Goal: Ask a question

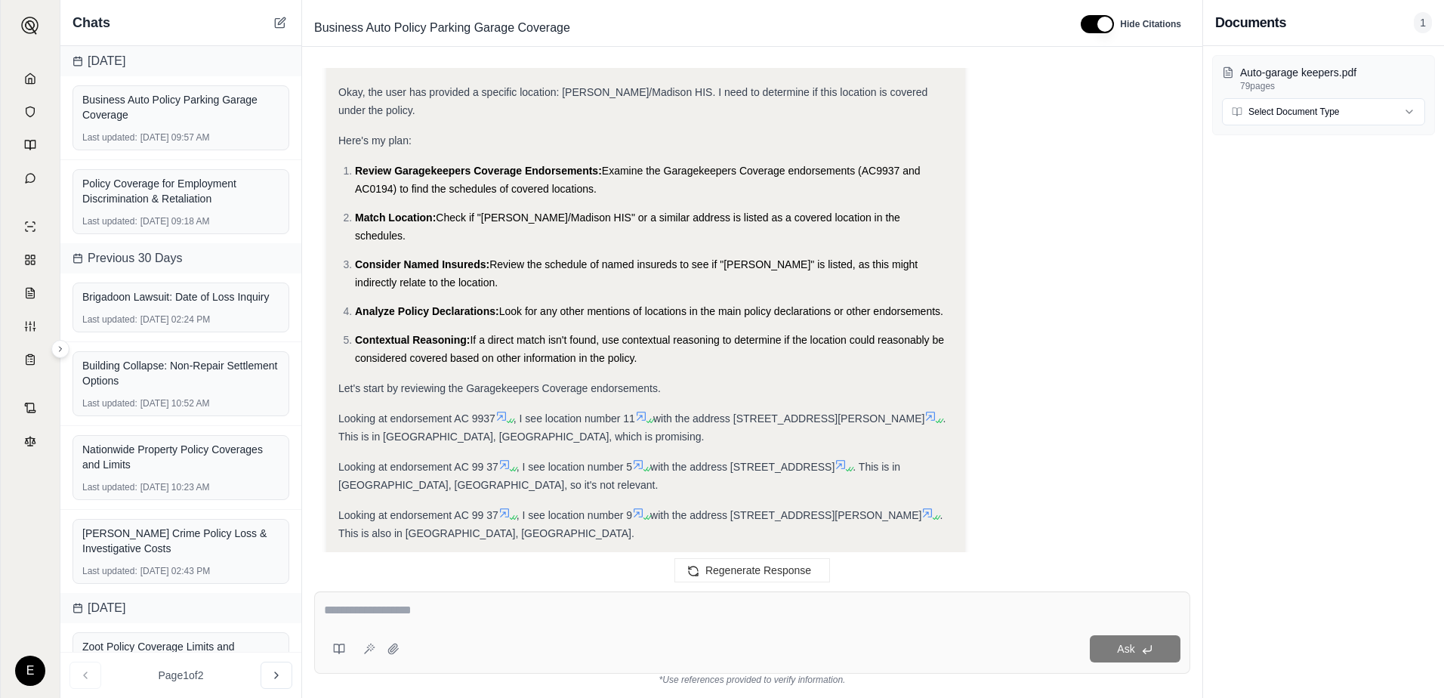
scroll to position [1147, 0]
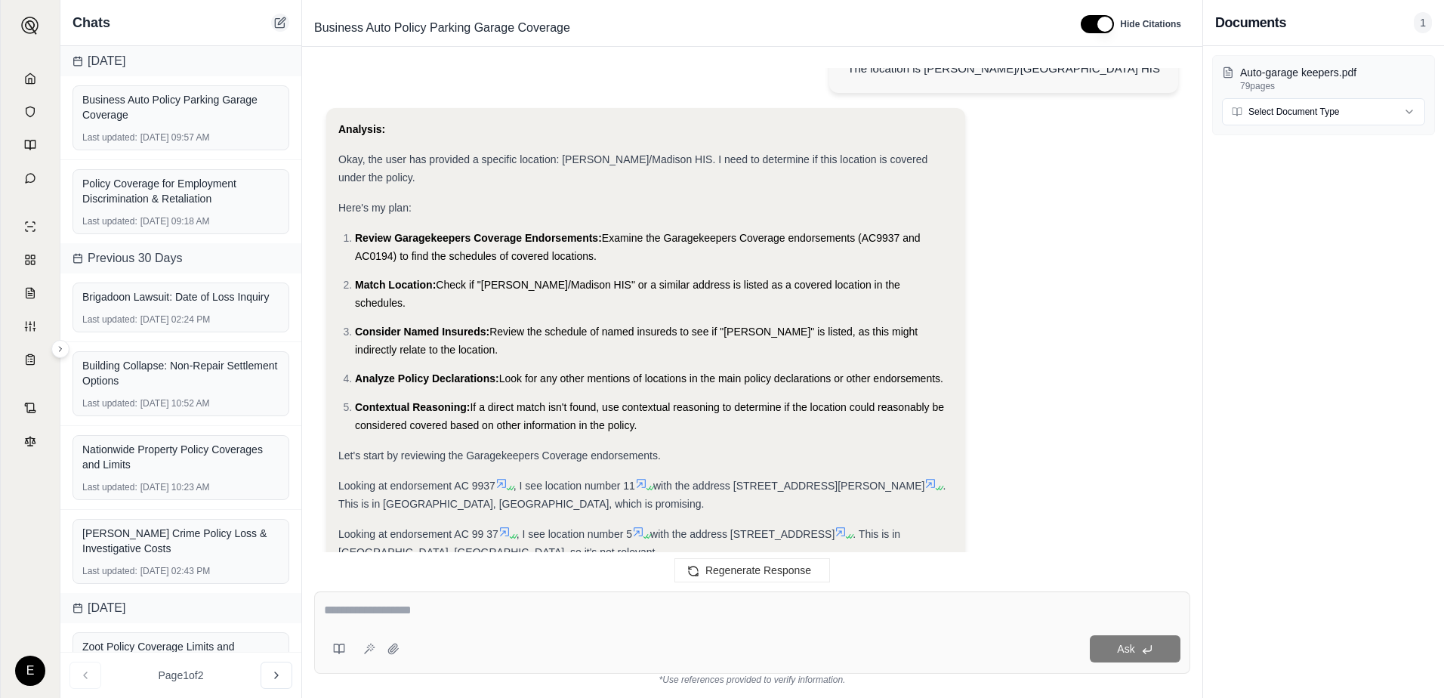
click at [281, 23] on icon at bounding box center [280, 23] width 12 height 12
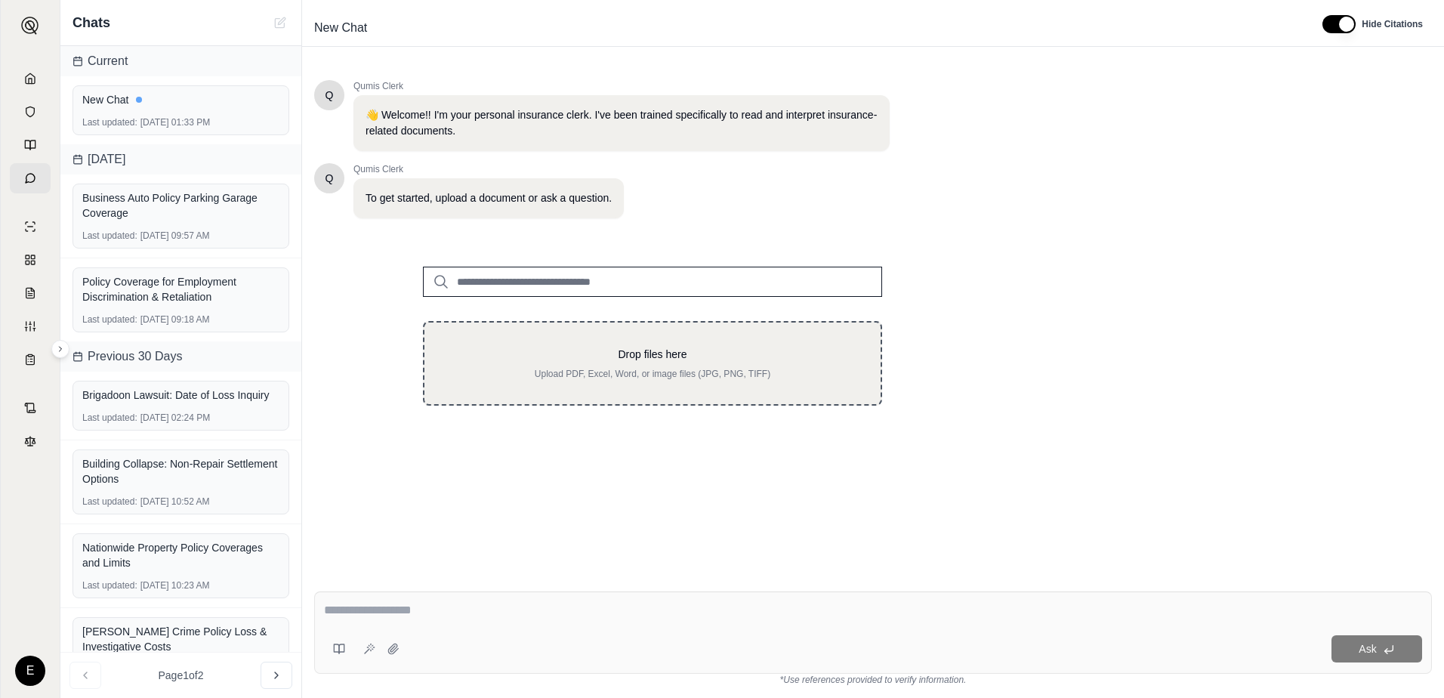
click at [578, 361] on p "Drop files here" at bounding box center [653, 354] width 408 height 15
type input "**********"
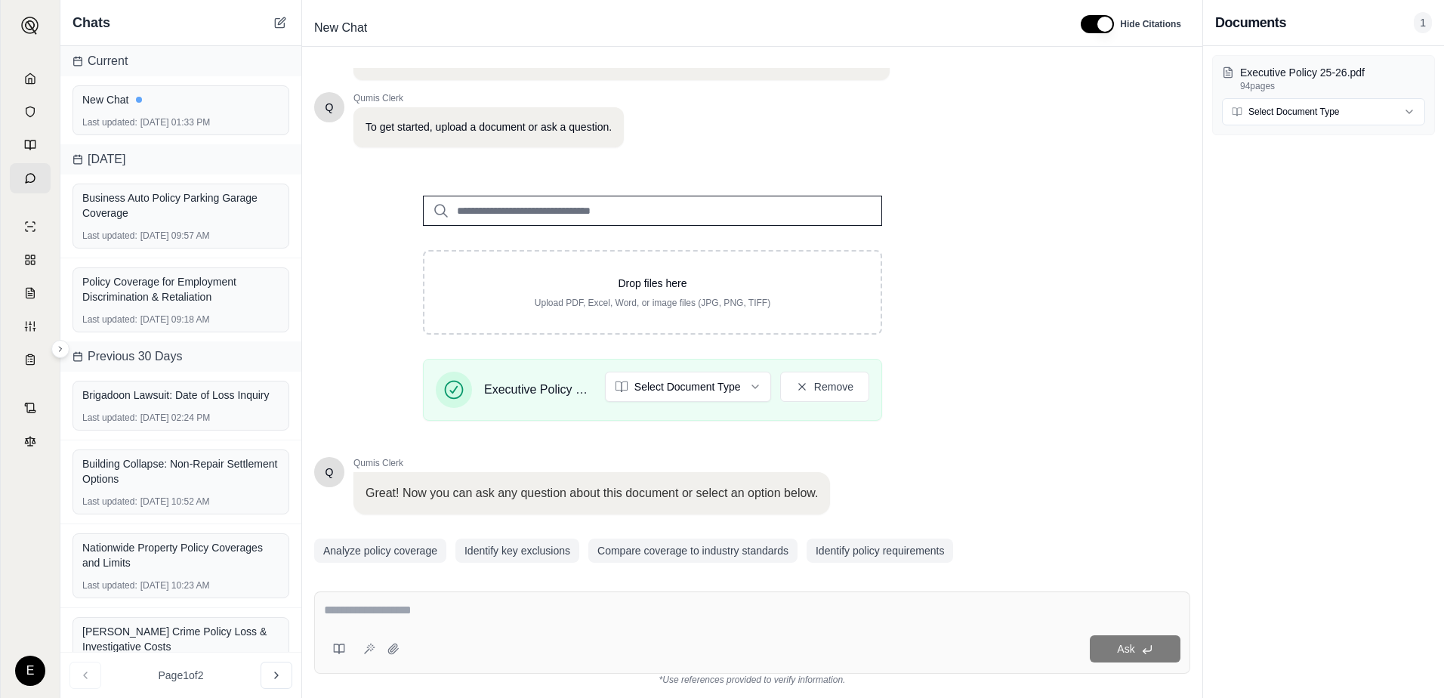
scroll to position [118, 0]
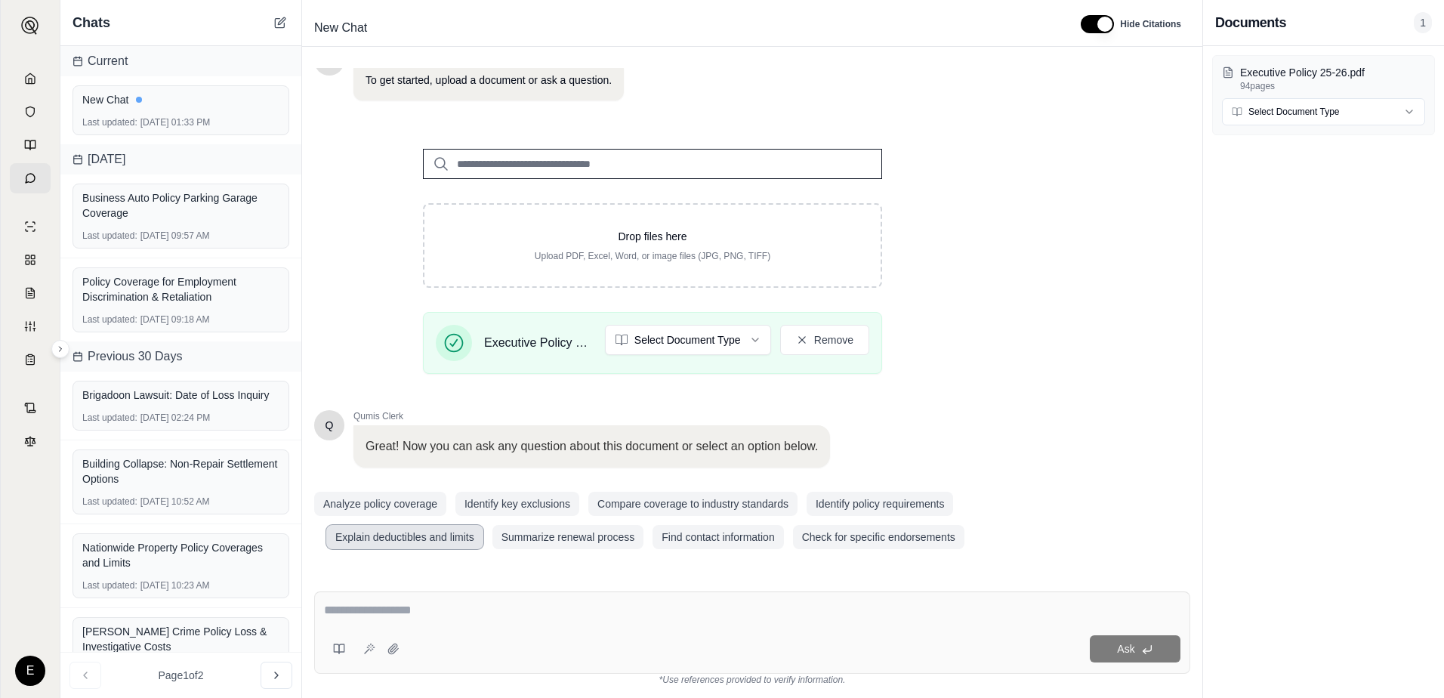
click at [423, 533] on button "Explain deductibles and limits" at bounding box center [404, 537] width 157 height 24
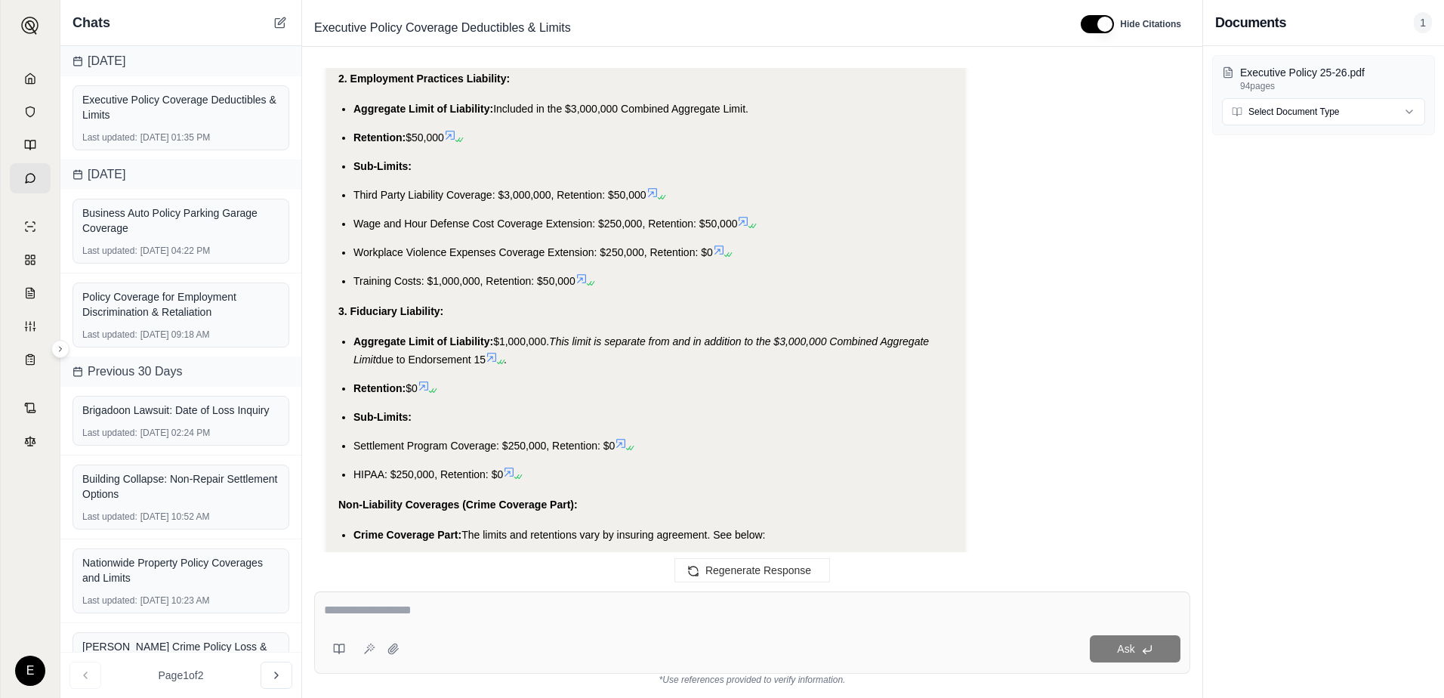
scroll to position [2975, 0]
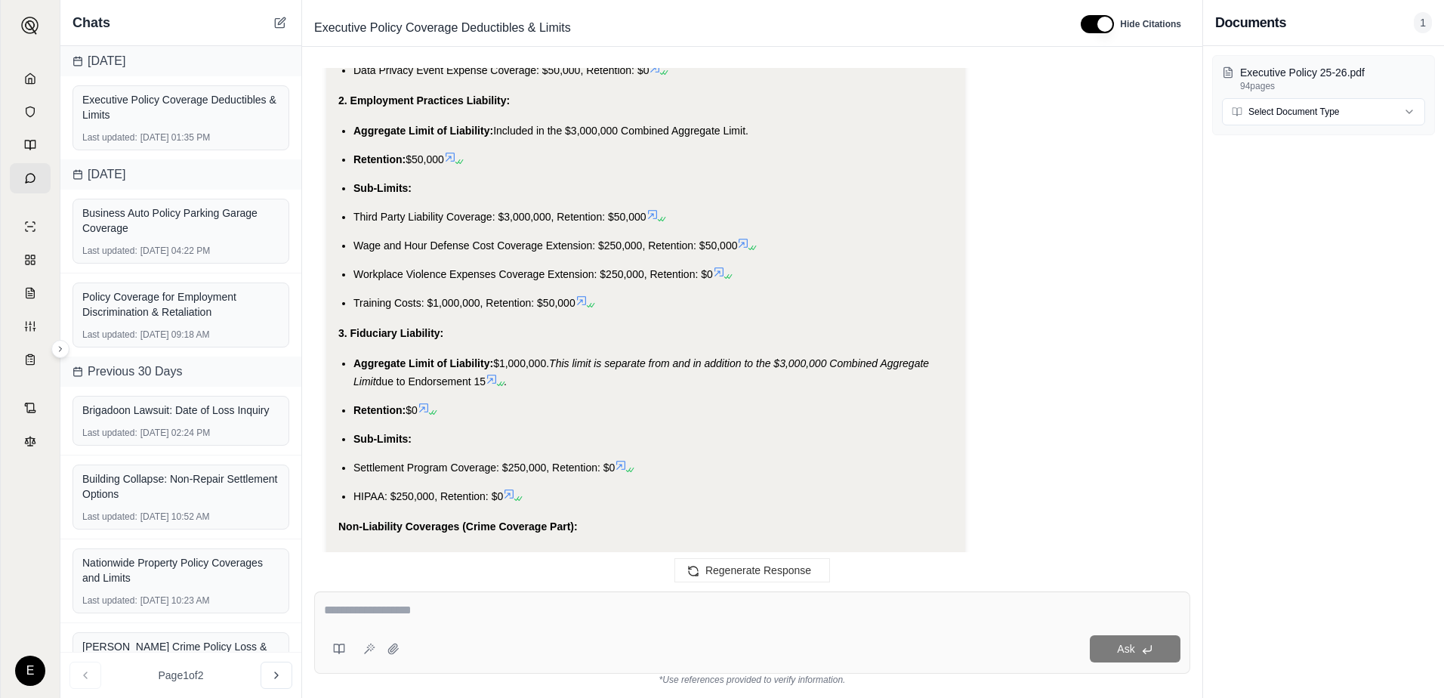
drag, startPoint x: 614, startPoint y: 340, endPoint x: 348, endPoint y: 137, distance: 334.6
drag, startPoint x: 348, startPoint y: 137, endPoint x: 369, endPoint y: 134, distance: 20.6
copy div "Employment Practices Liability: Aggregate Limit of Liability: Included in the $…"
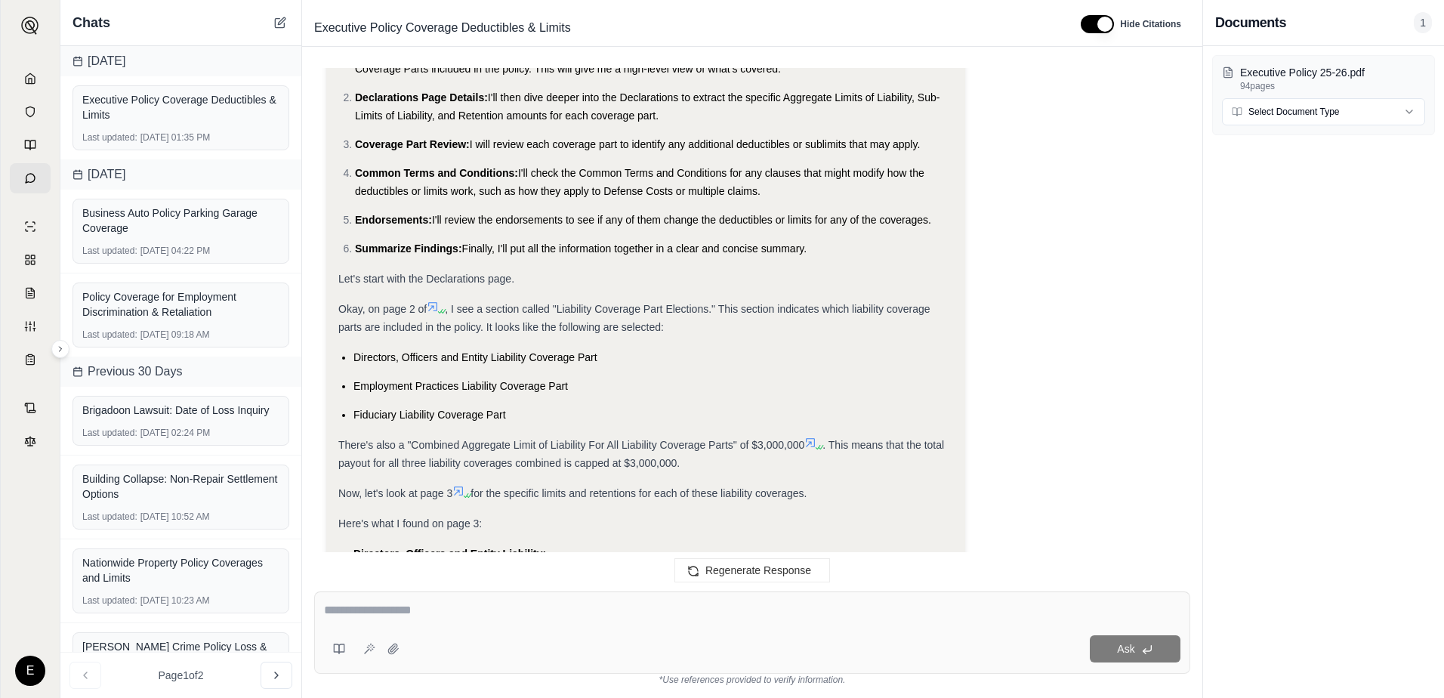
scroll to position [0, 0]
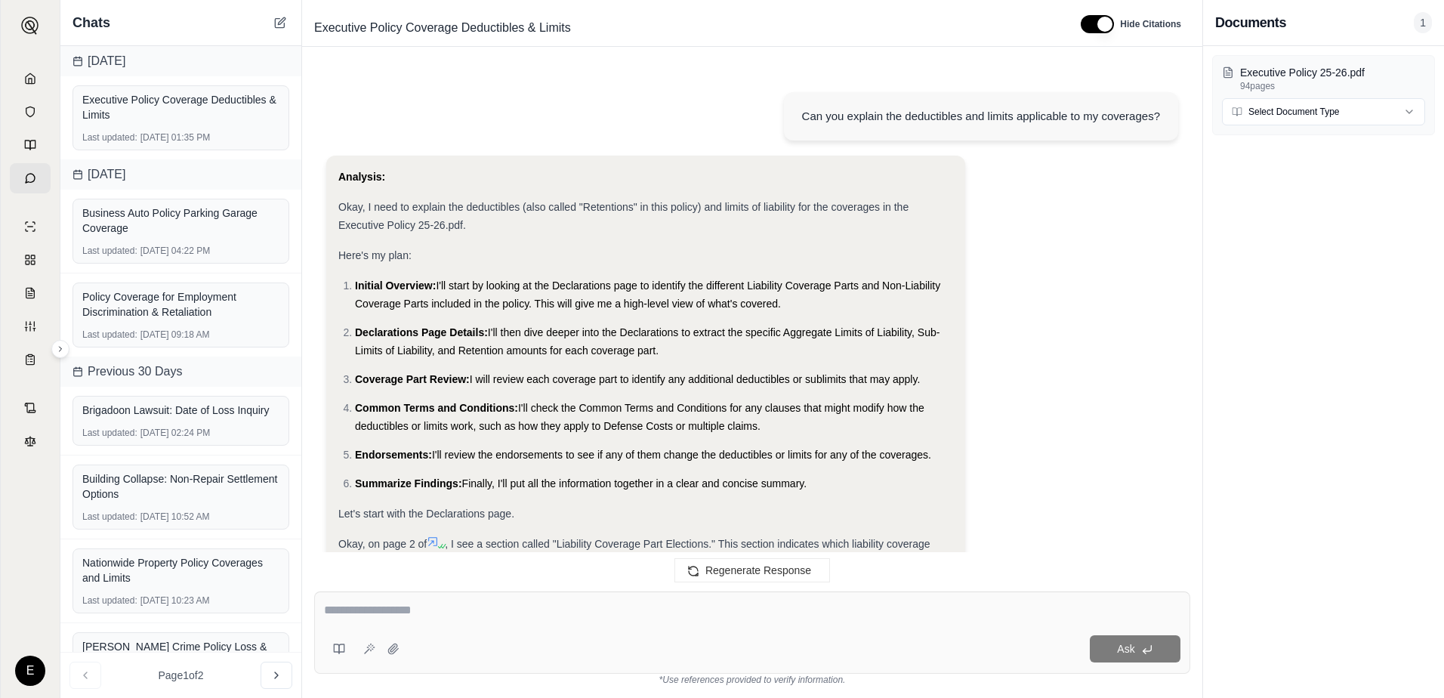
click at [549, 615] on textarea at bounding box center [752, 610] width 856 height 18
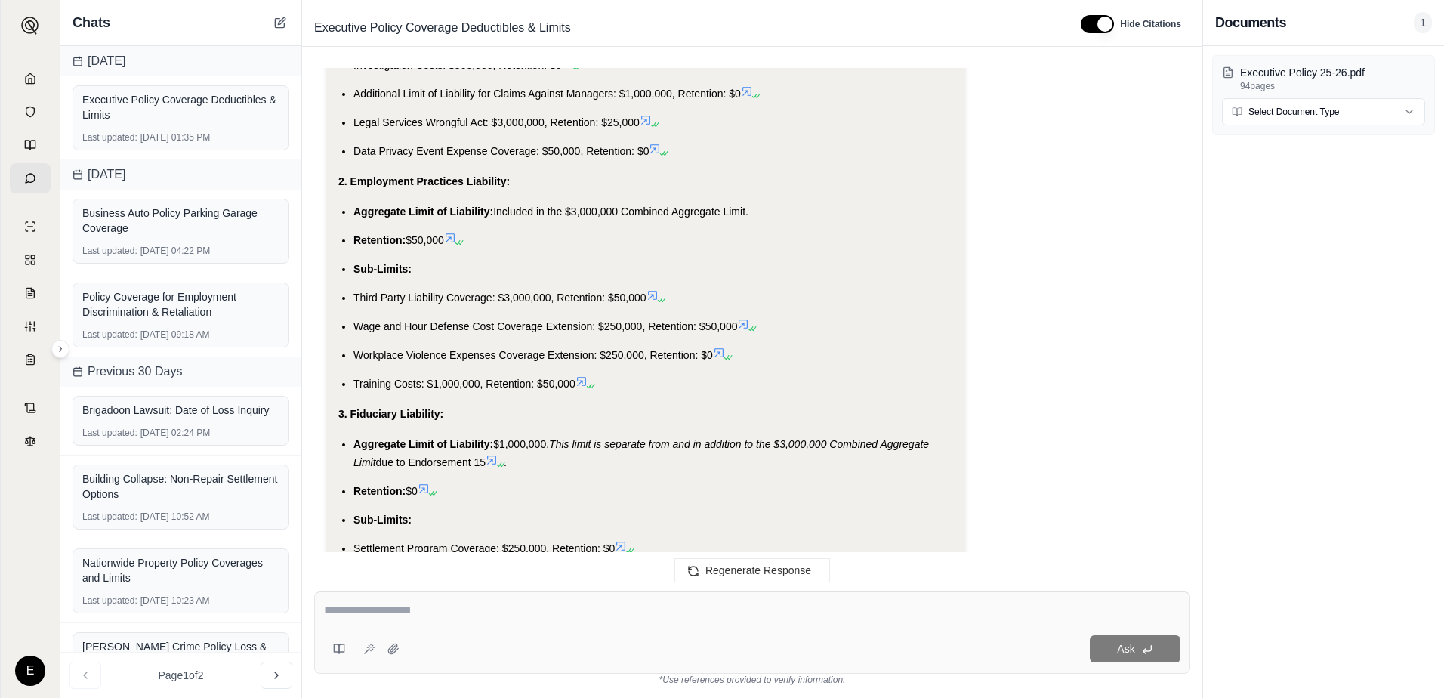
scroll to position [2882, 0]
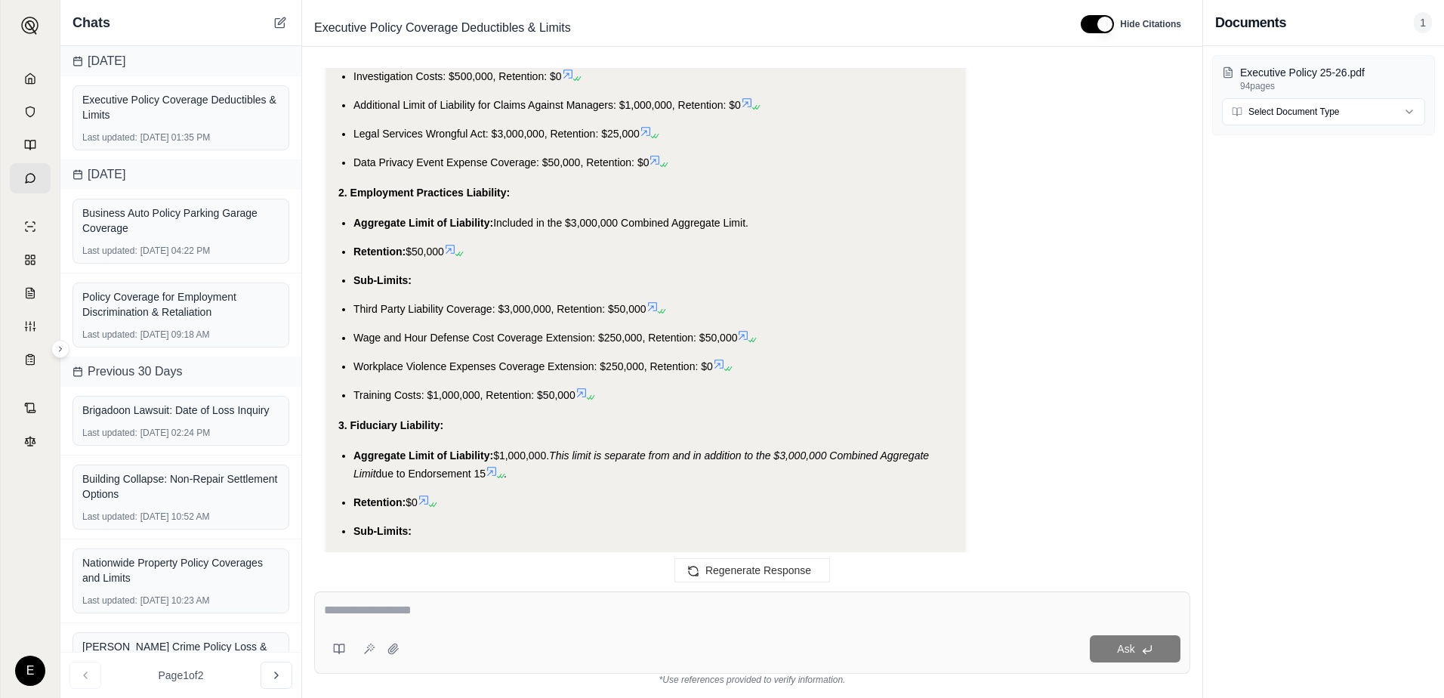
drag, startPoint x: 609, startPoint y: 424, endPoint x: 348, endPoint y: 232, distance: 323.5
copy div "Employment Practices Liability: Aggregate Limit of Liability: Included in the $…"
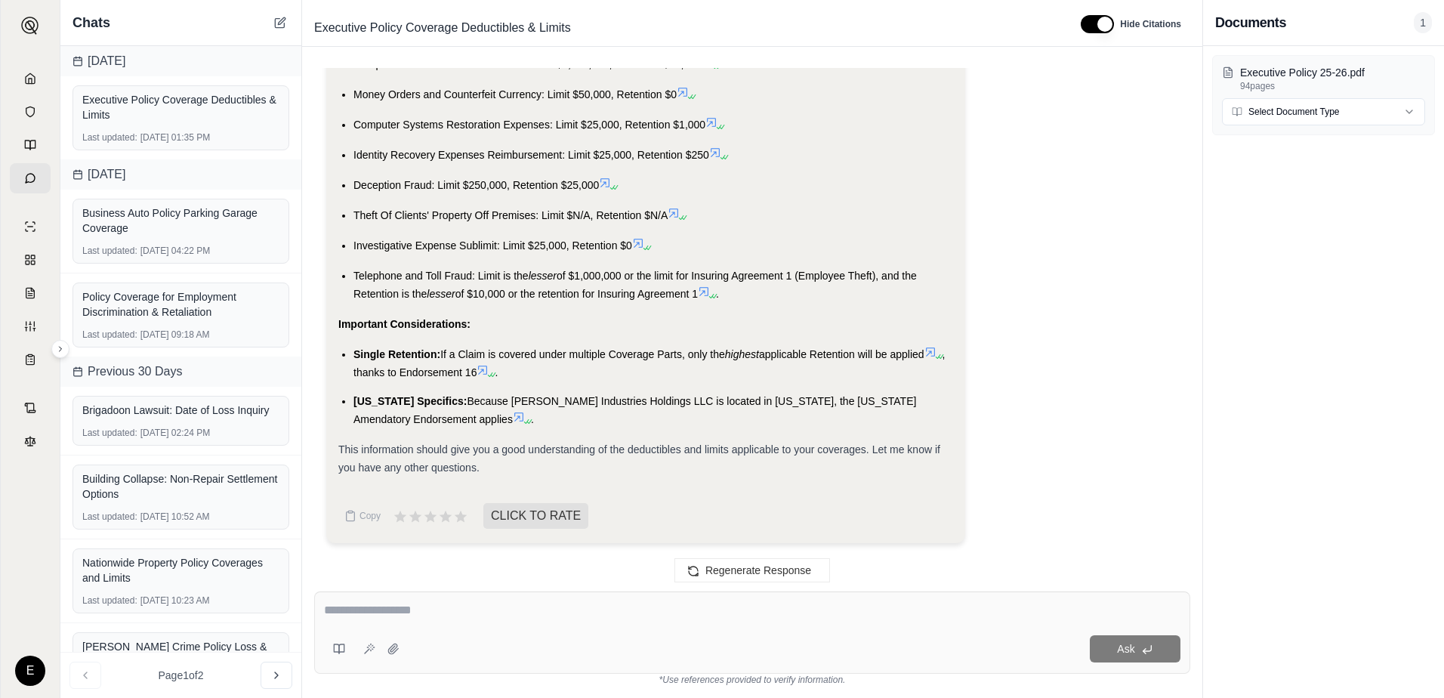
click at [861, 322] on div "Important Considerations:" at bounding box center [645, 324] width 615 height 18
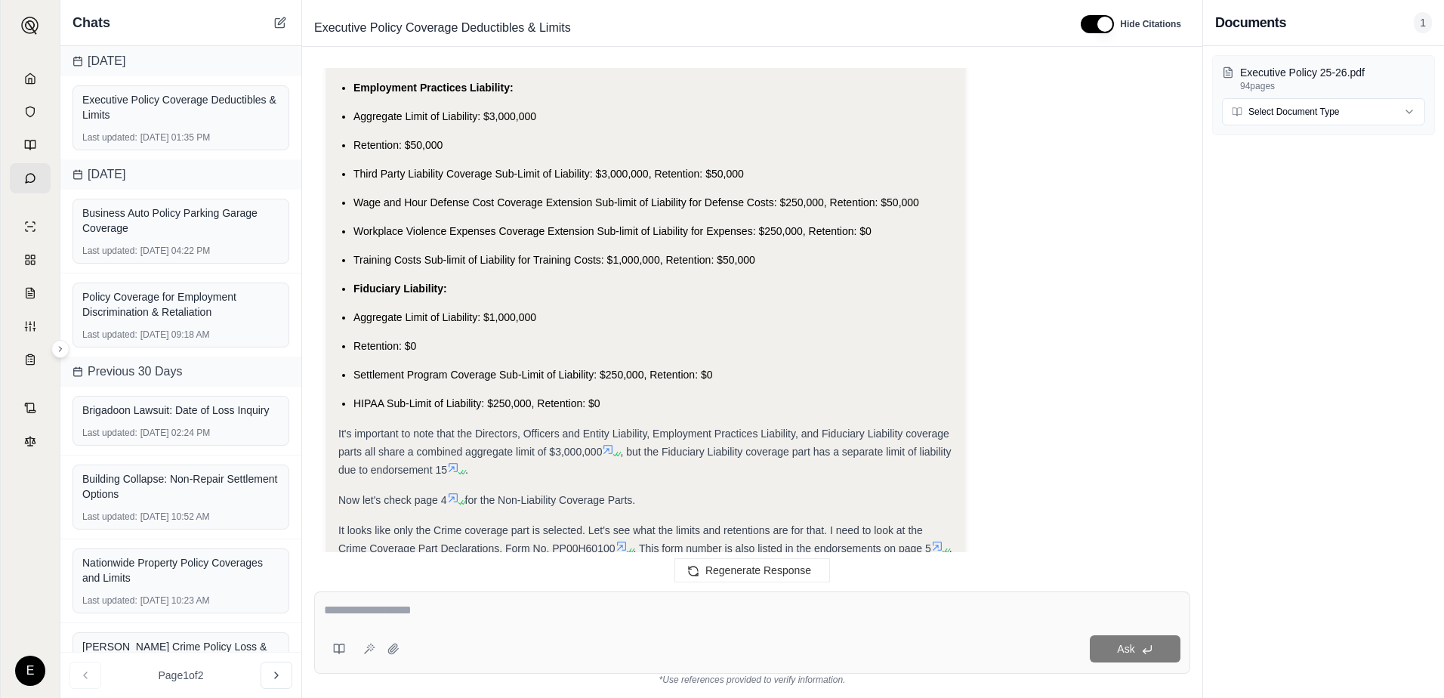
scroll to position [936, 0]
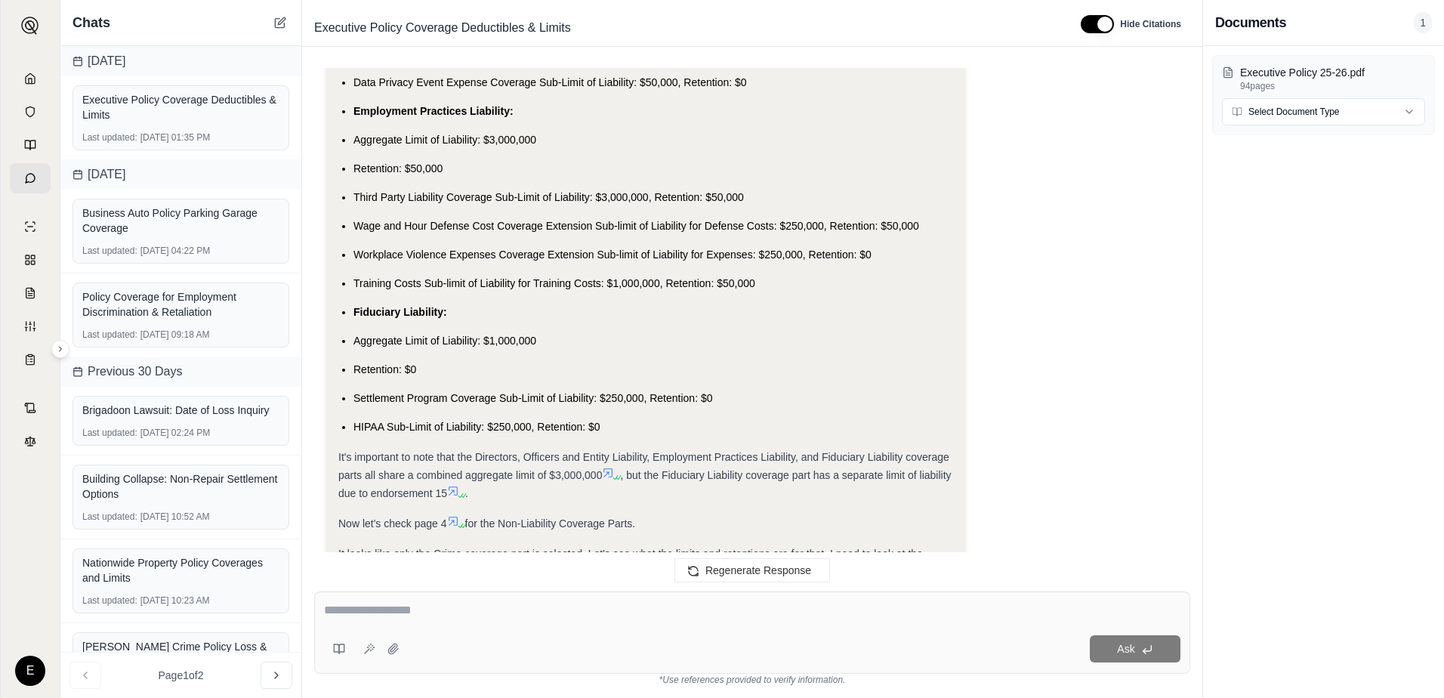
click at [489, 605] on textarea at bounding box center [752, 610] width 856 height 18
type textarea "**********"
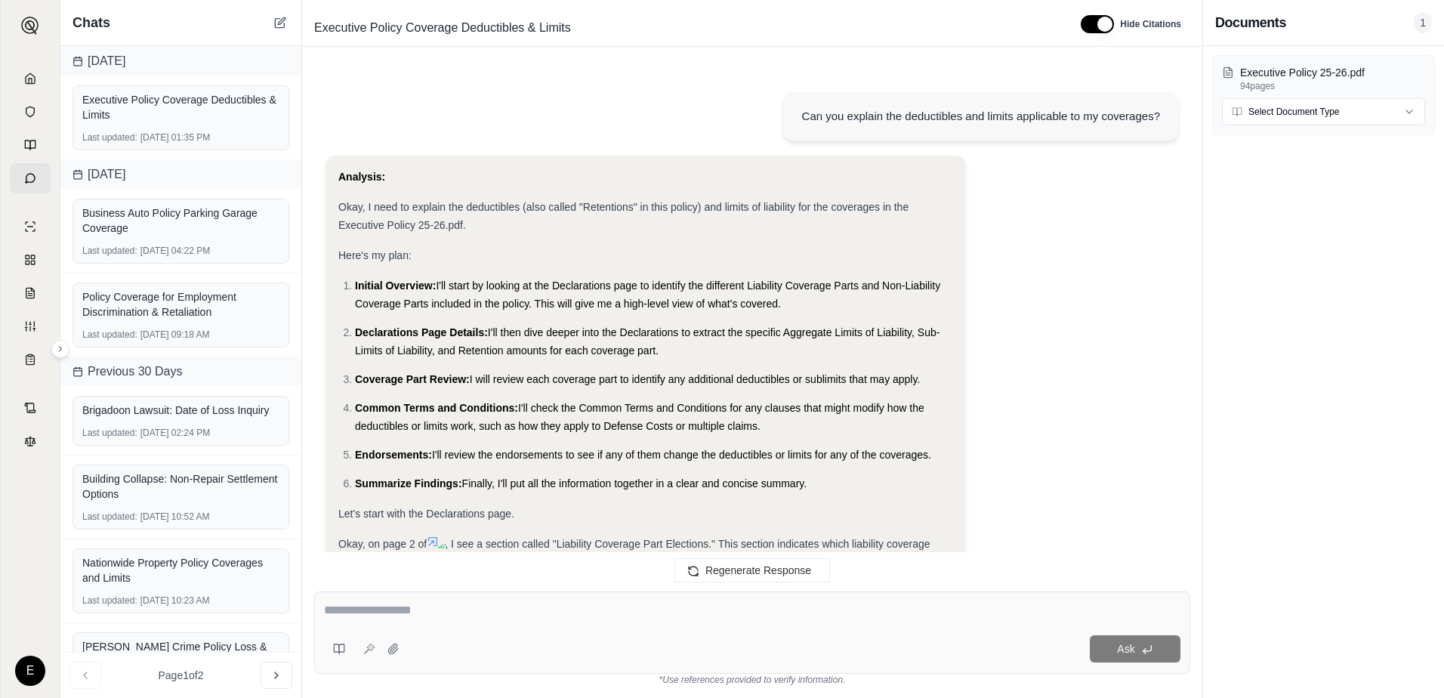
scroll to position [4775, 0]
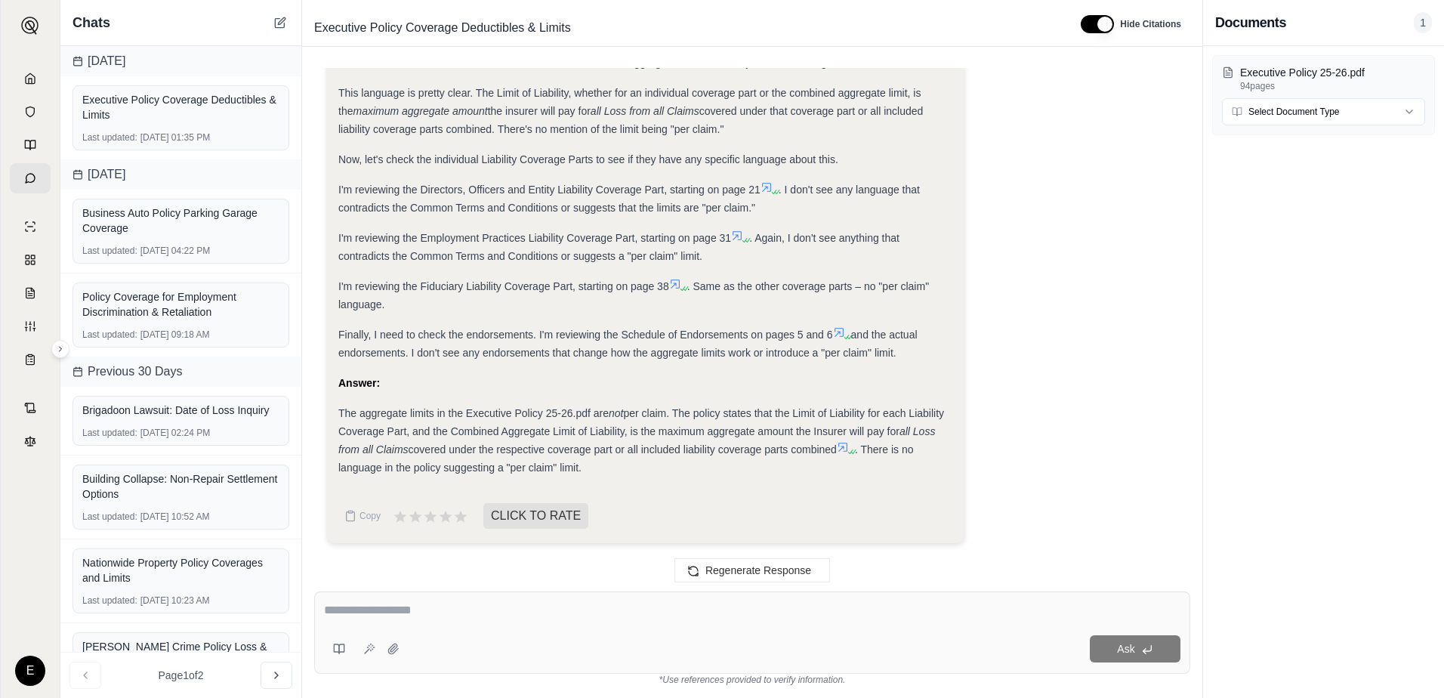
click at [483, 600] on div "Ask" at bounding box center [752, 632] width 876 height 82
type textarea "**********"
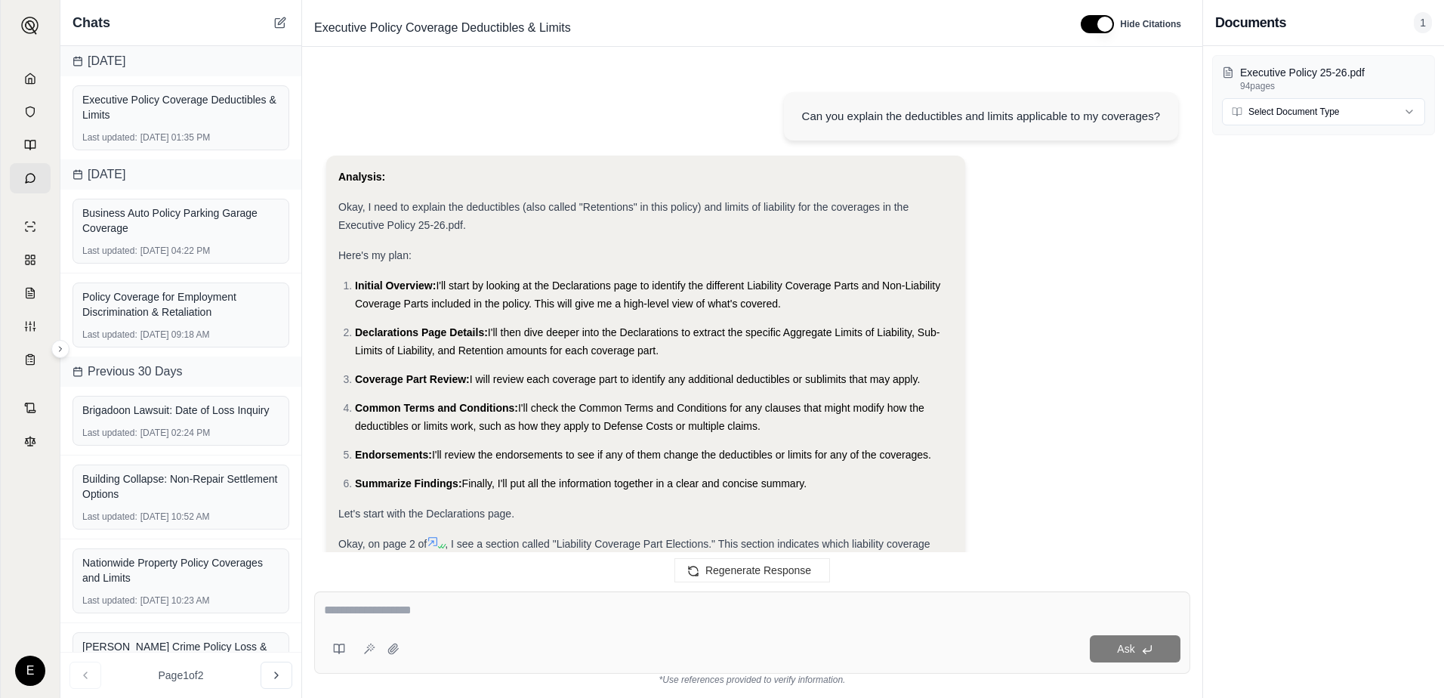
scroll to position [5968, 0]
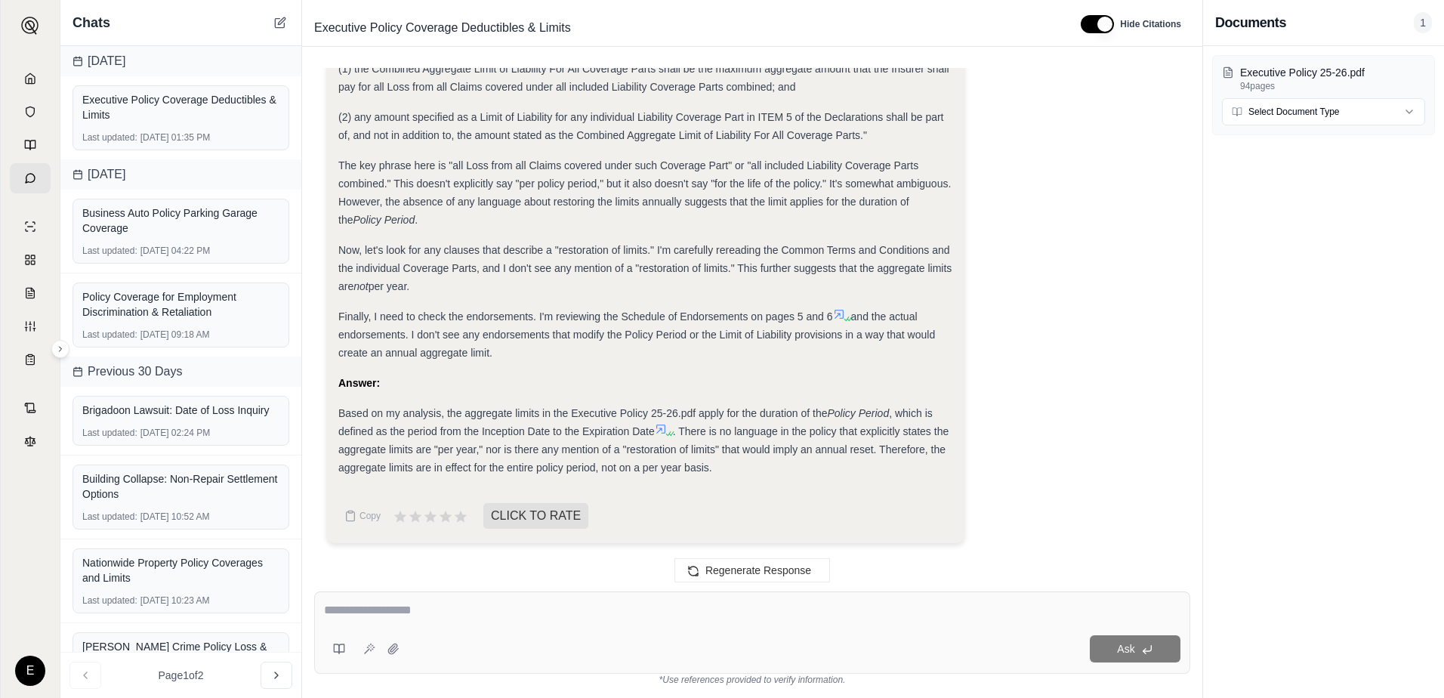
click at [530, 614] on textarea at bounding box center [752, 610] width 856 height 18
type textarea "**********"
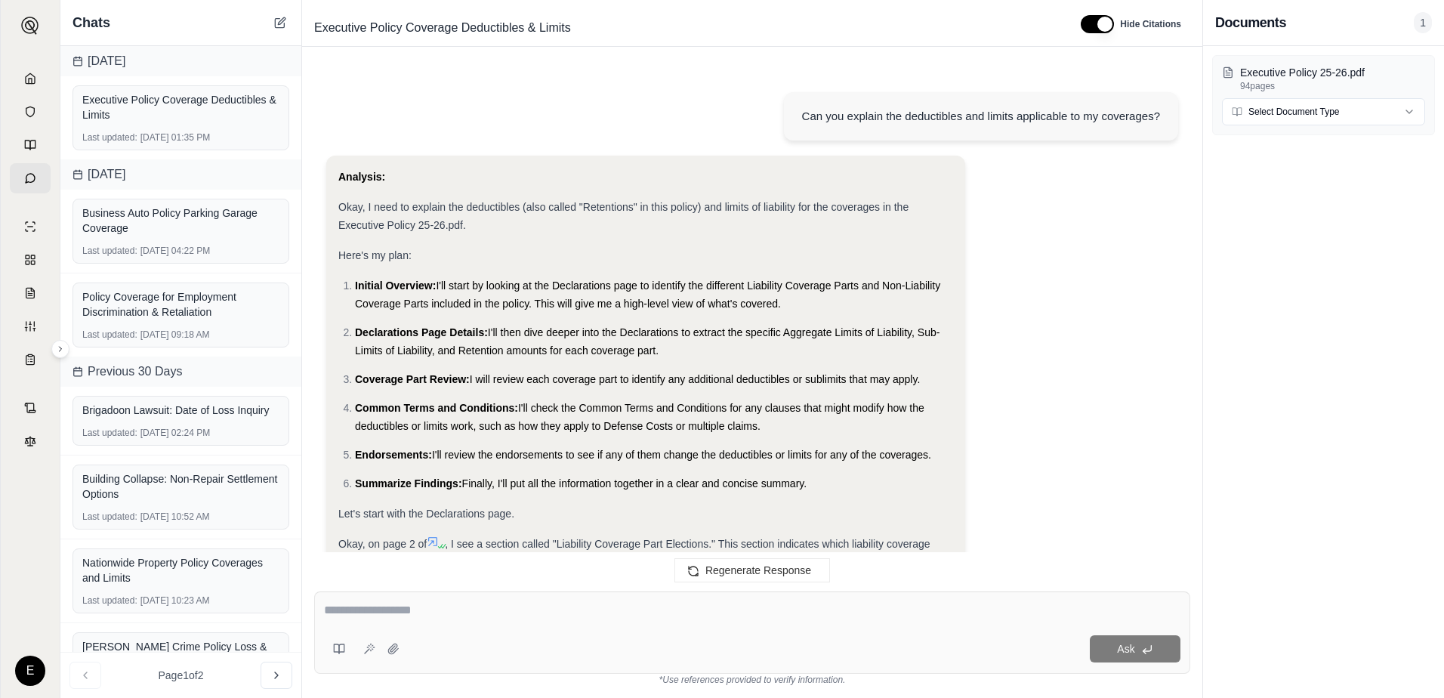
scroll to position [7062, 0]
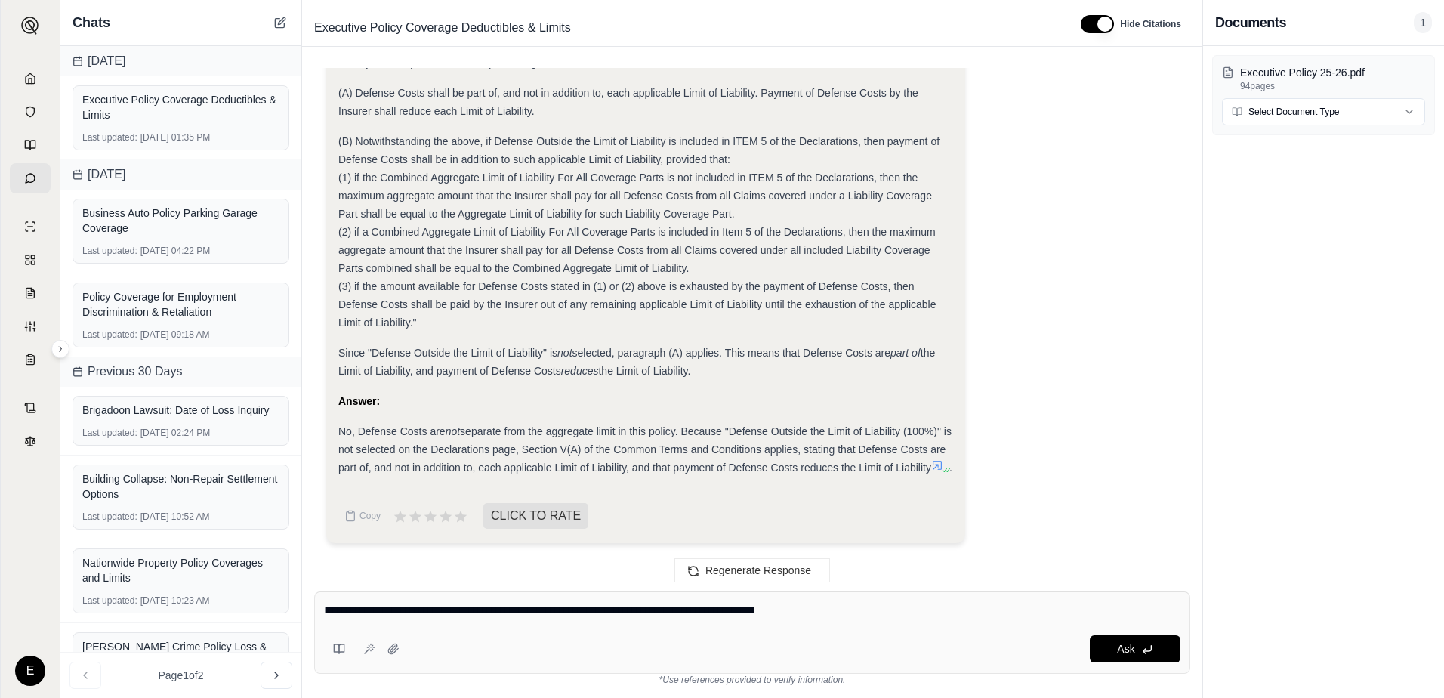
type textarea "**********"
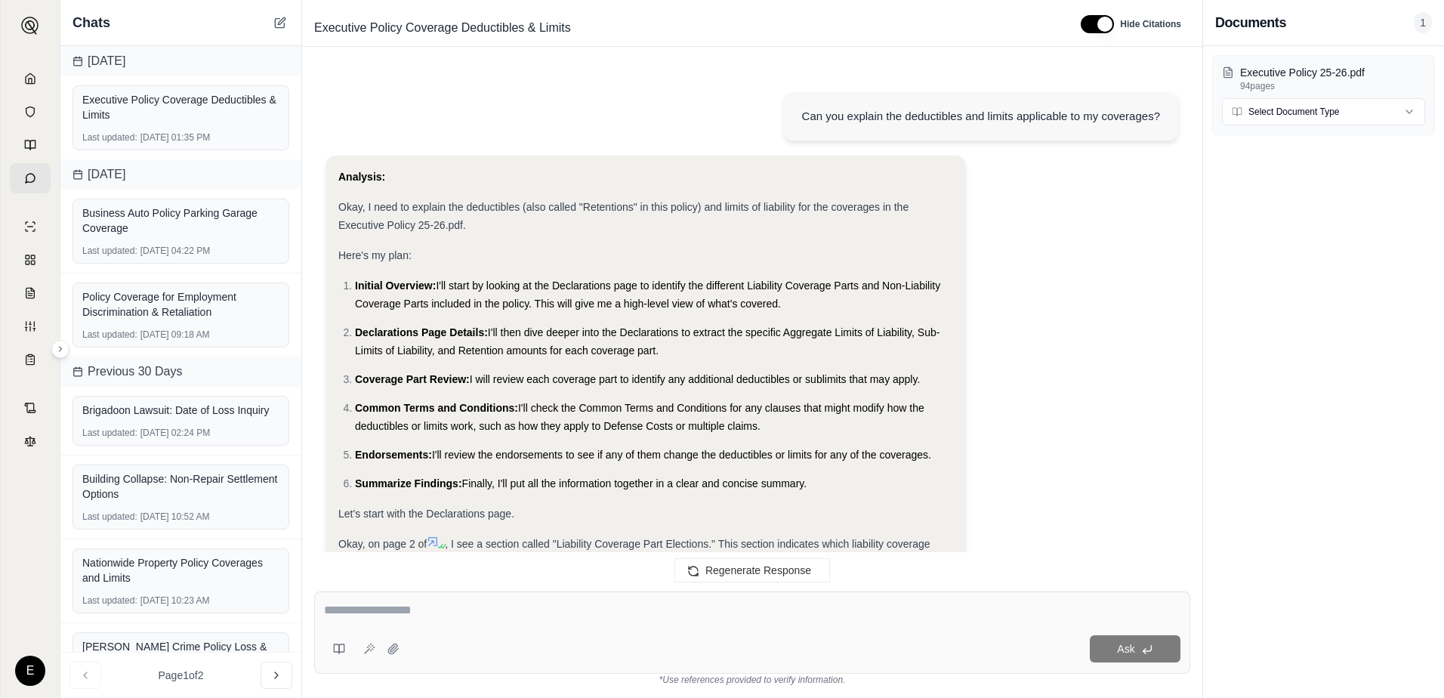
scroll to position [8660, 0]
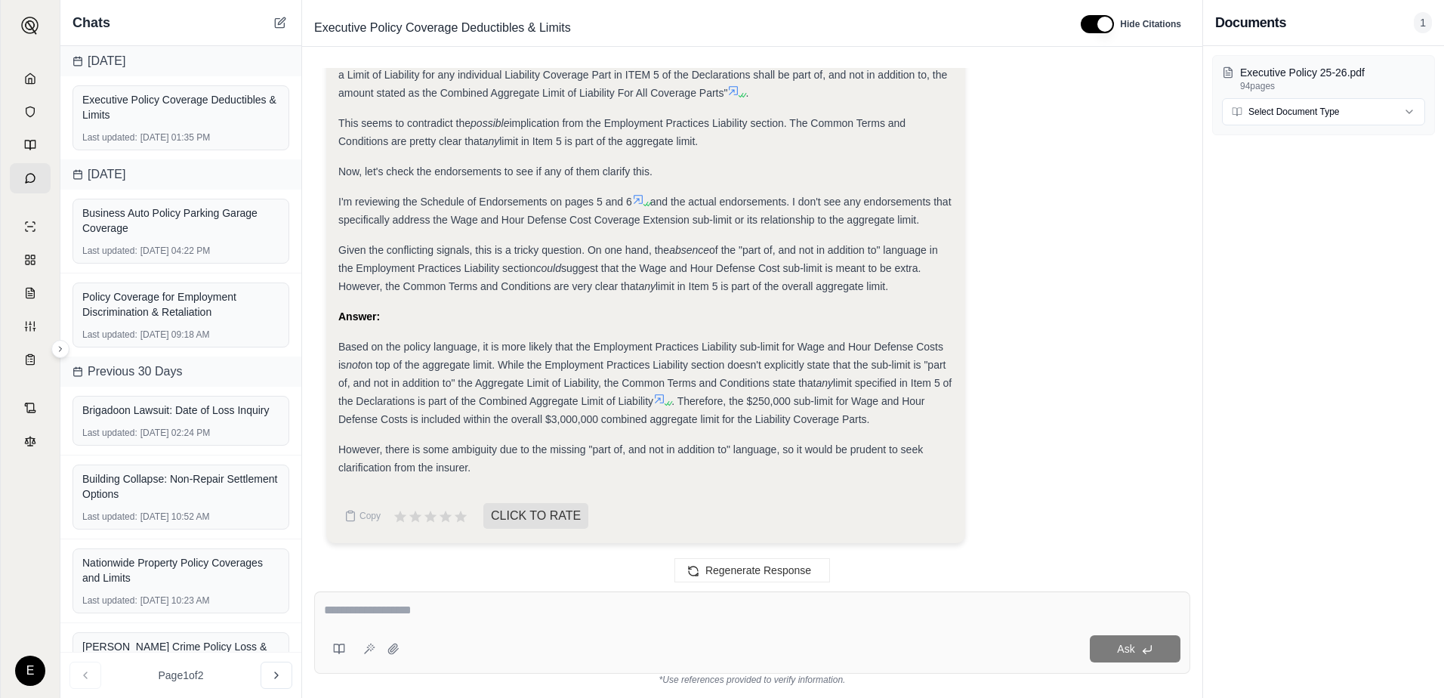
click at [434, 603] on textarea at bounding box center [752, 610] width 856 height 18
type textarea "**********"
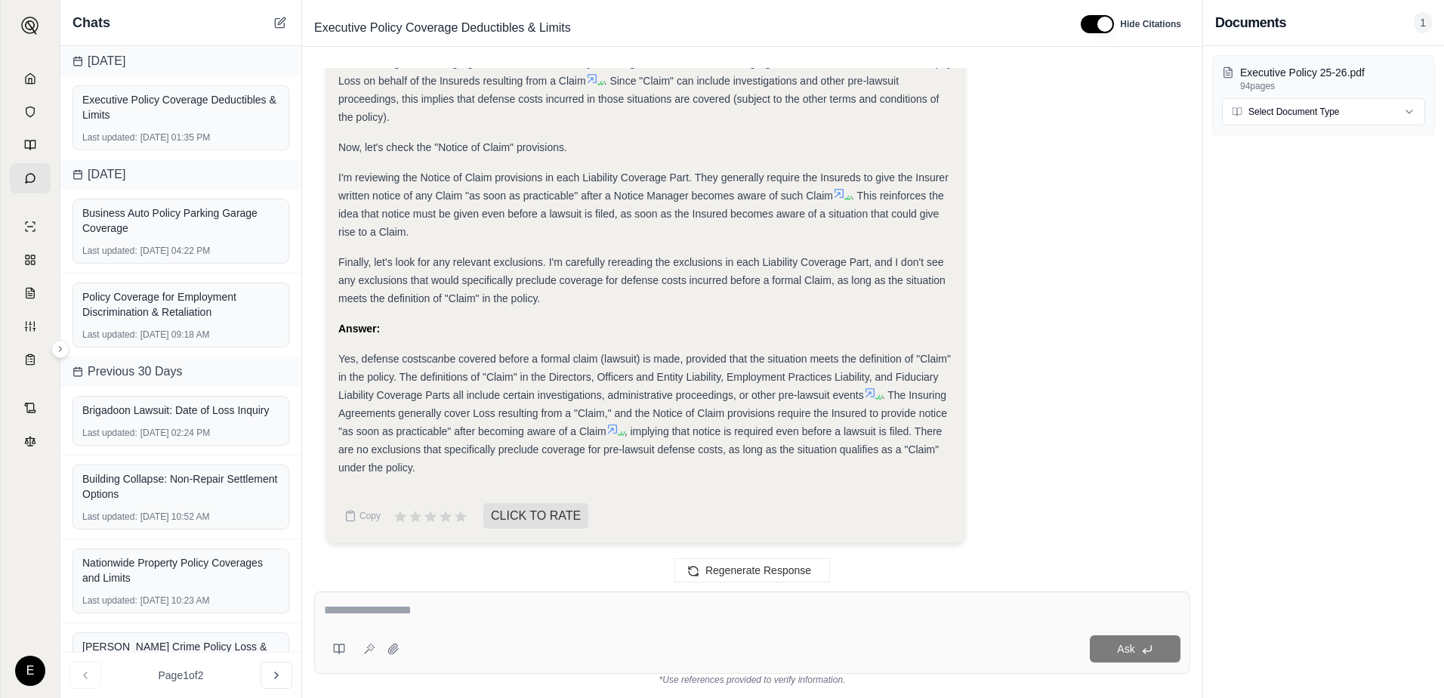
scroll to position [11756, 0]
click at [348, 613] on textarea at bounding box center [752, 610] width 856 height 18
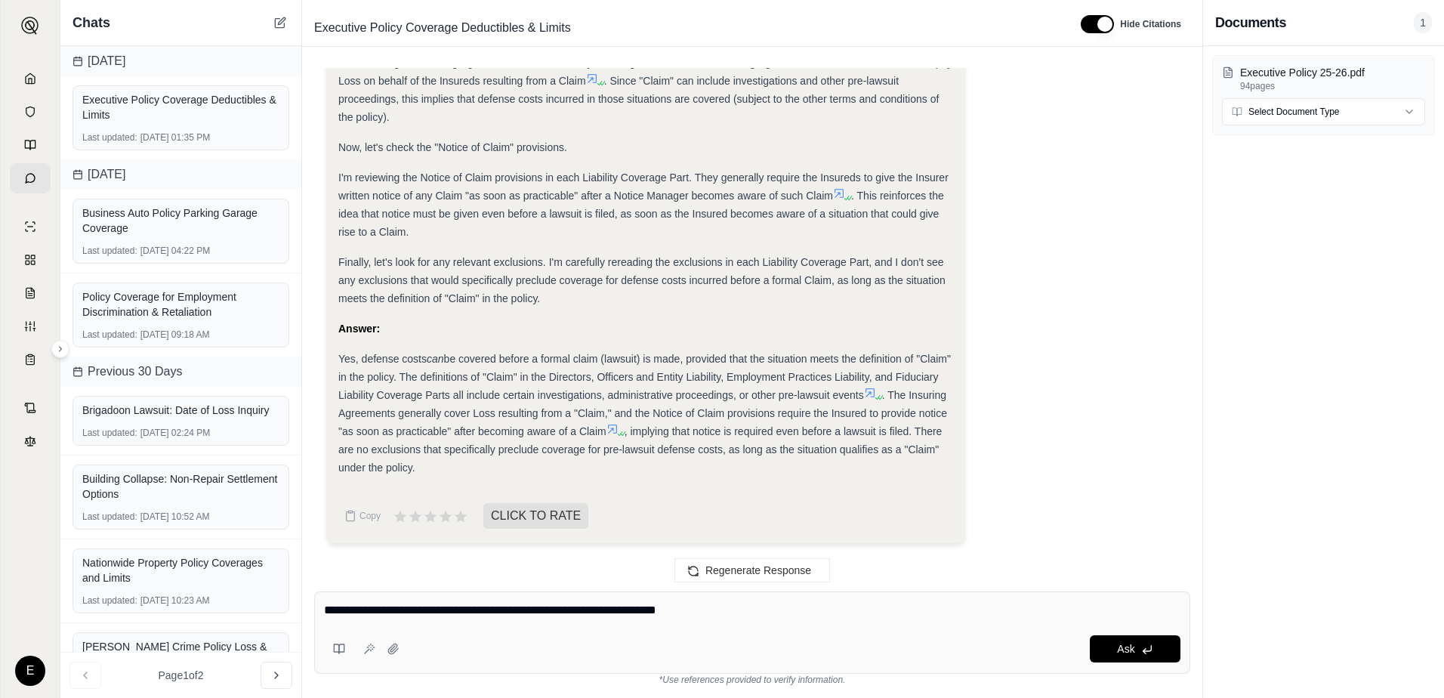
type textarea "**********"
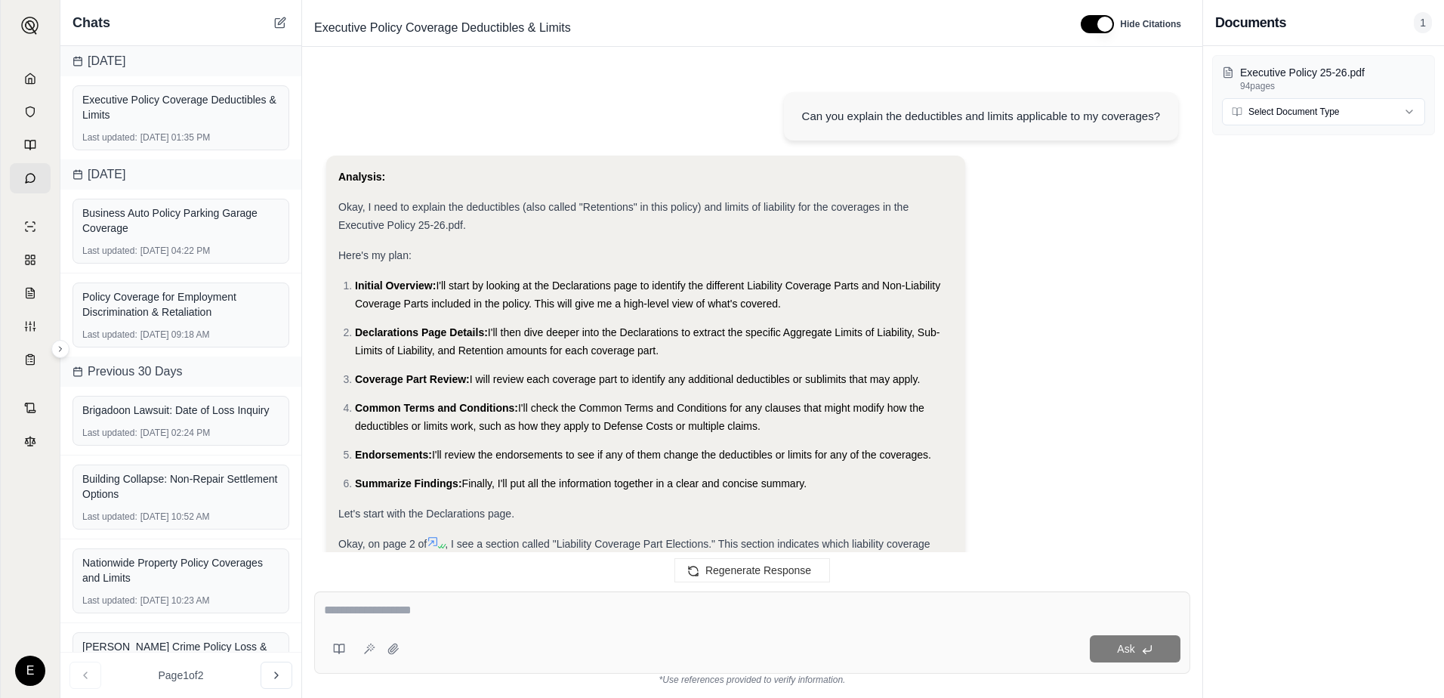
scroll to position [13642, 0]
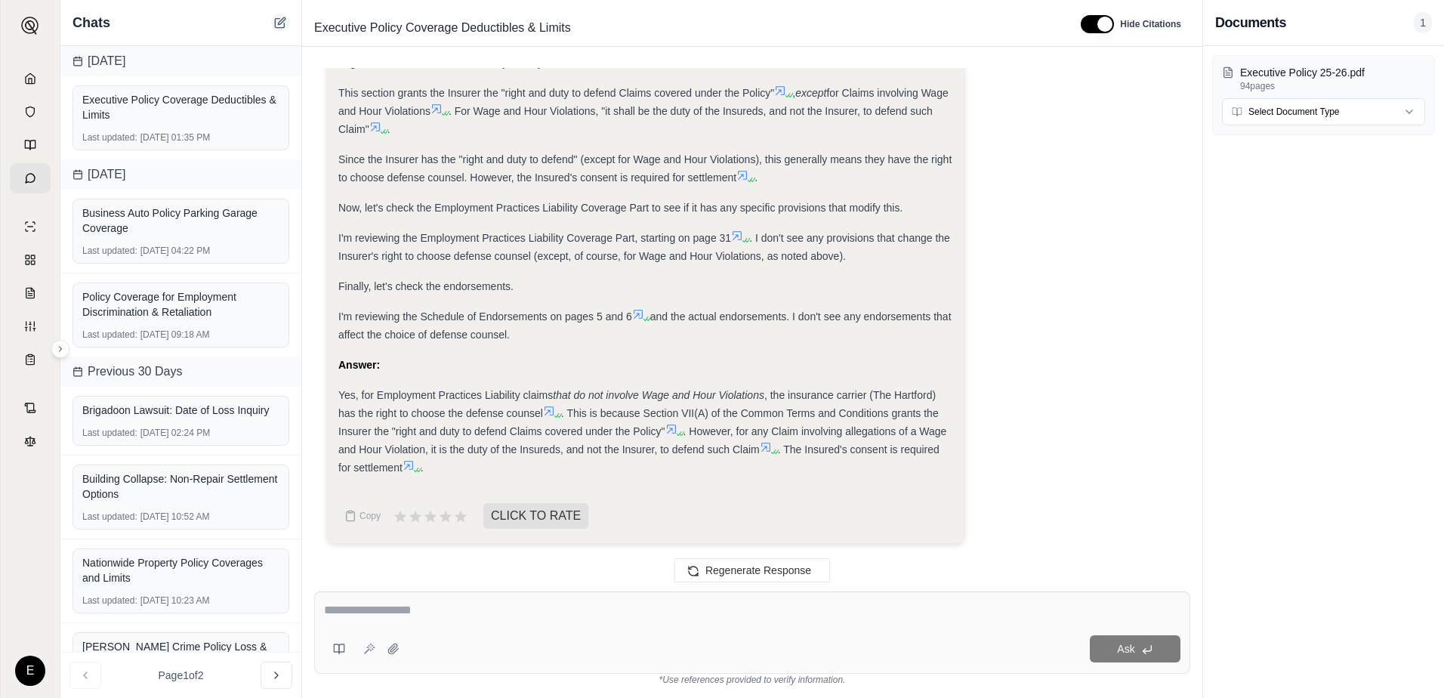
click at [283, 21] on icon at bounding box center [281, 20] width 7 height 7
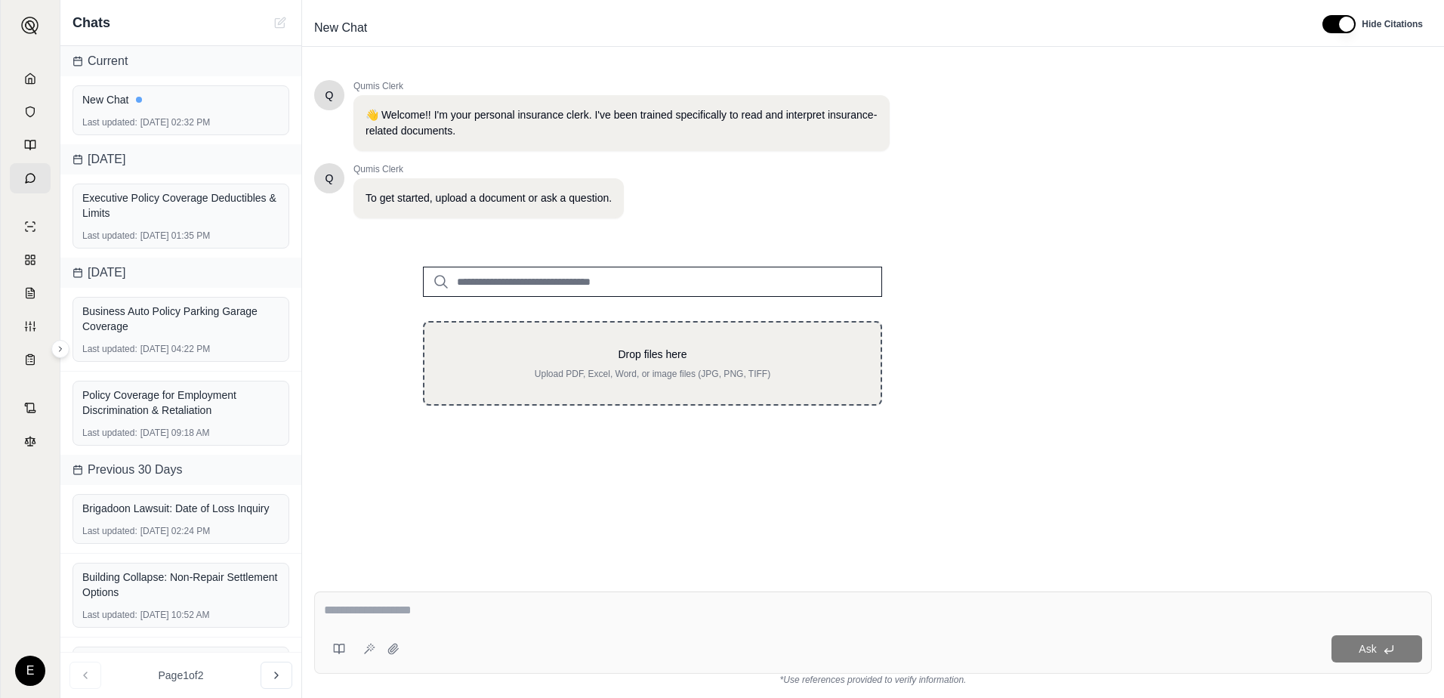
click at [616, 359] on p "Drop files here" at bounding box center [653, 354] width 408 height 15
type input "**********"
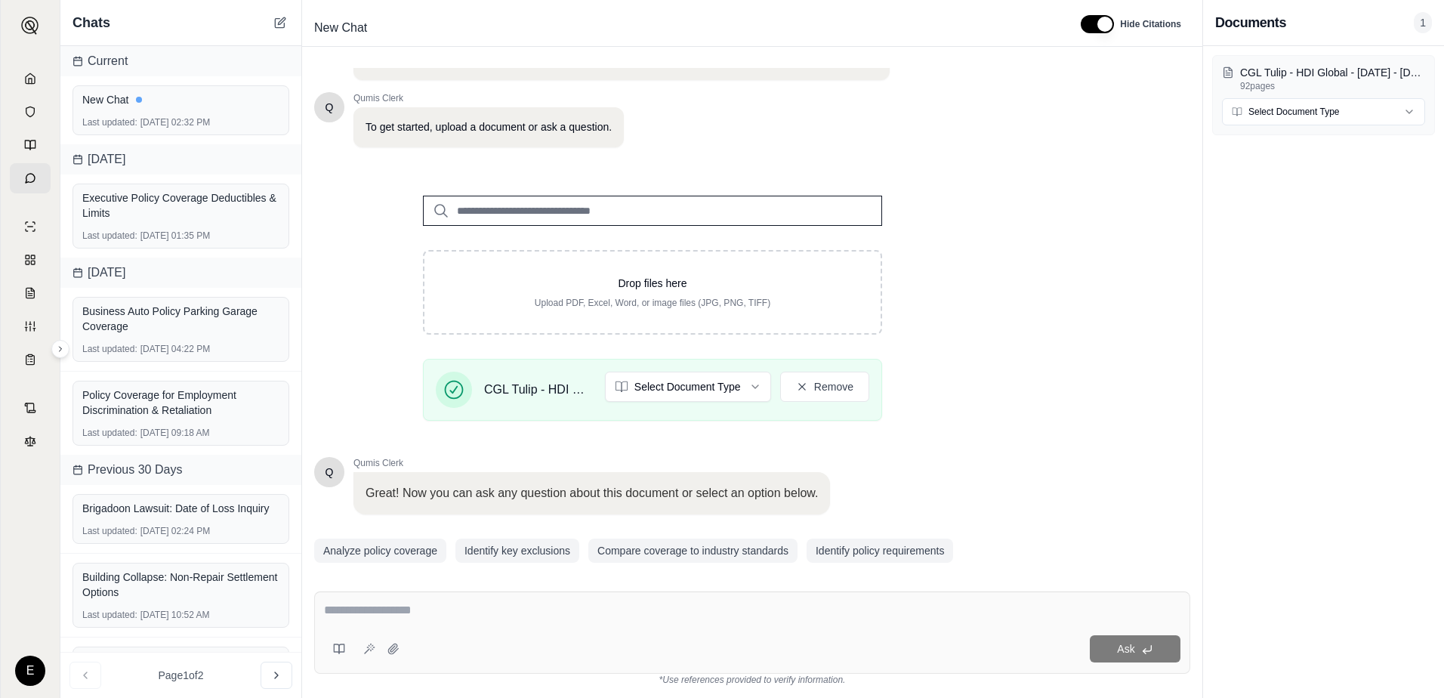
scroll to position [118, 0]
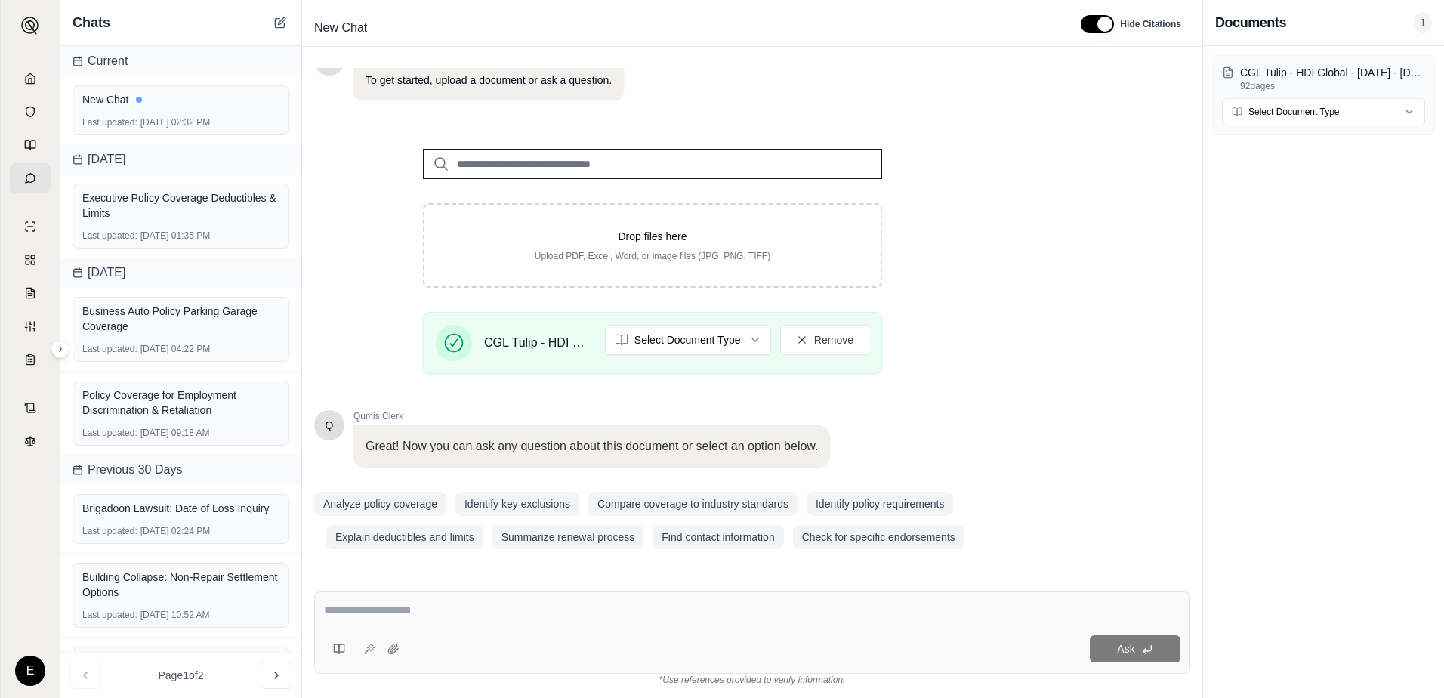
click at [430, 611] on textarea at bounding box center [752, 610] width 856 height 18
type textarea "*"
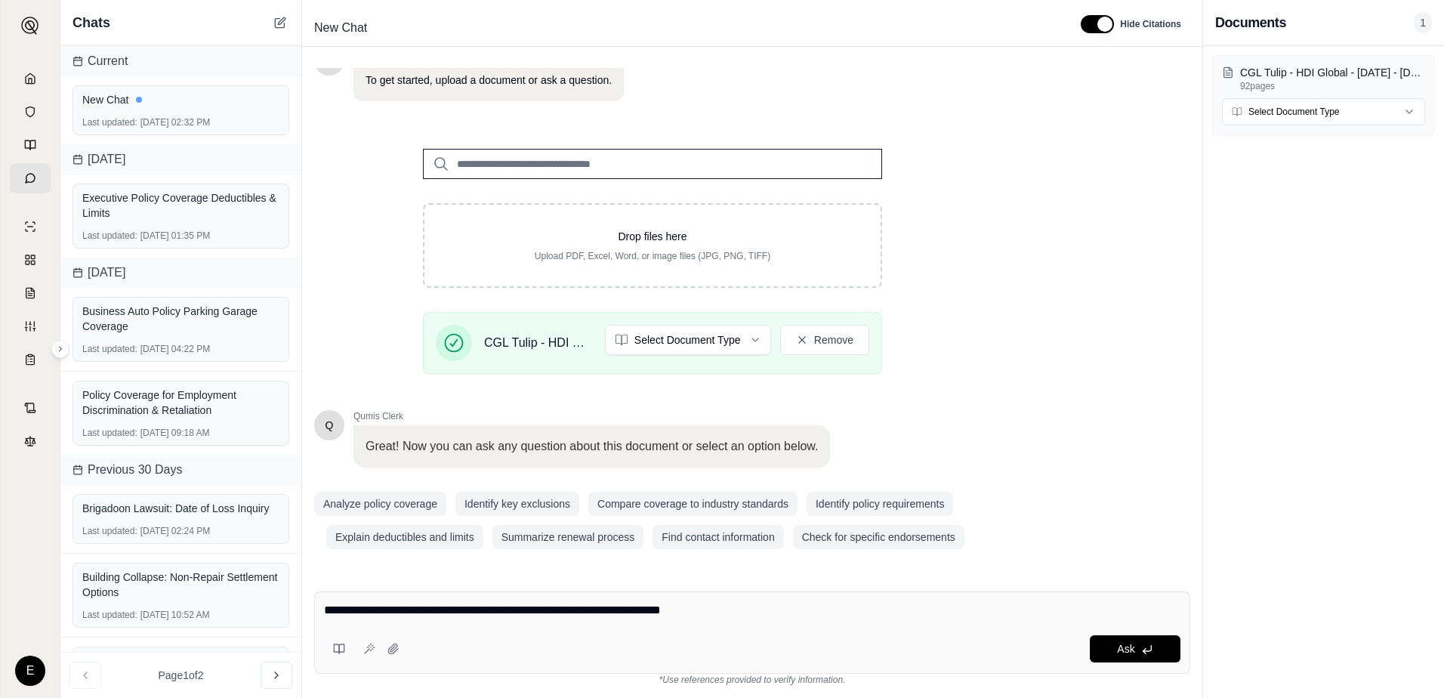
type textarea "**********"
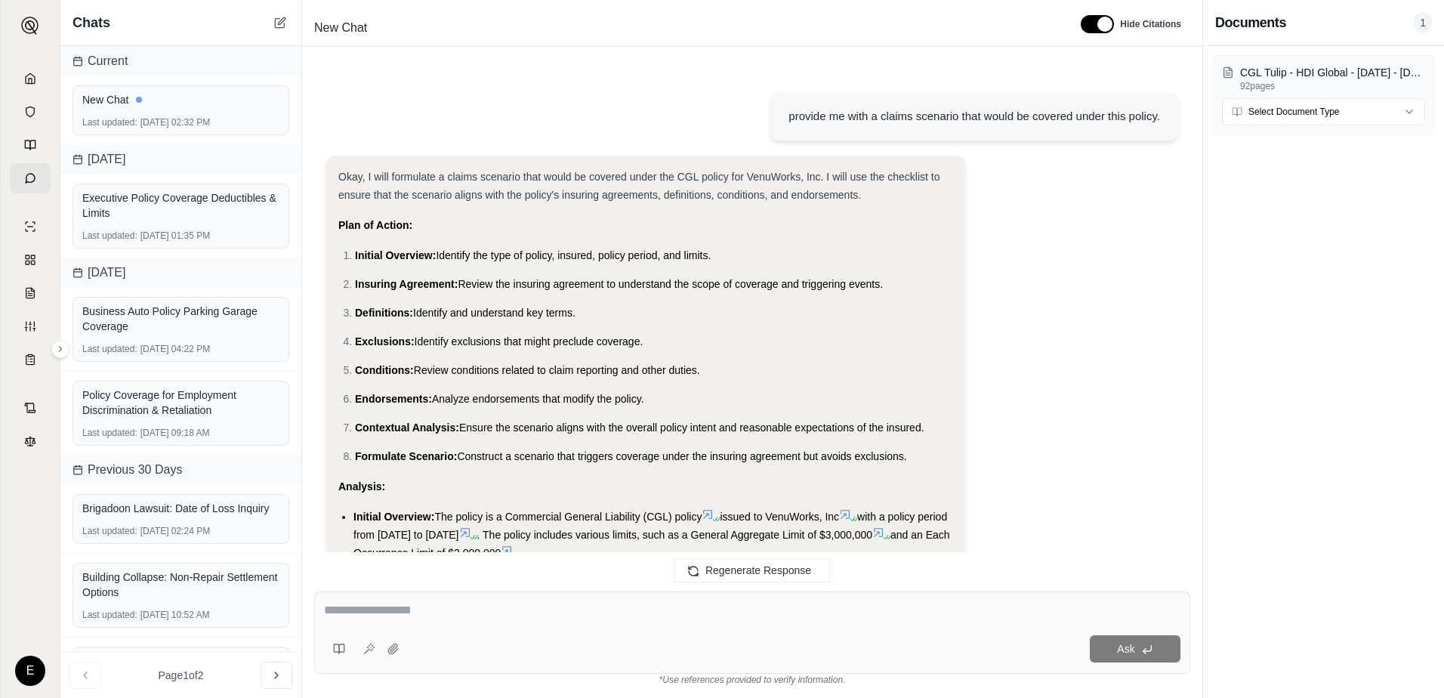
scroll to position [1319, 0]
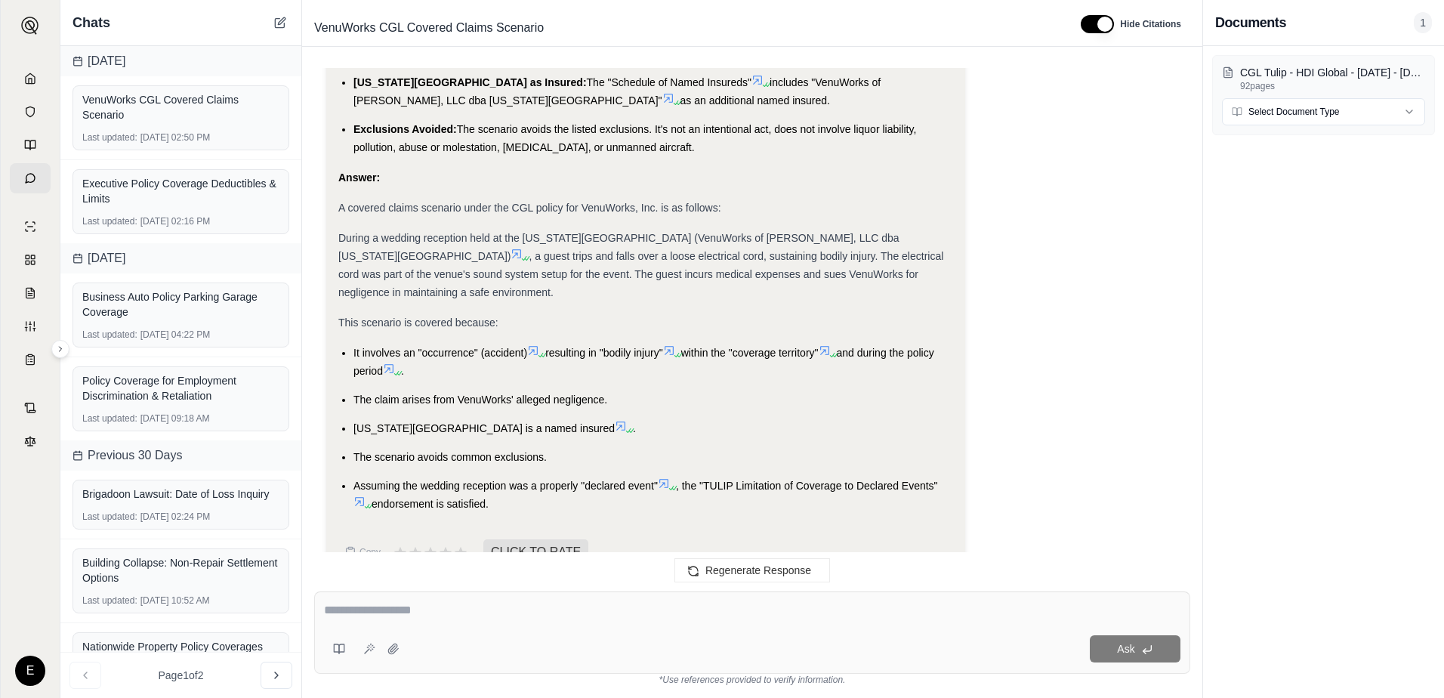
drag, startPoint x: 507, startPoint y: 471, endPoint x: 332, endPoint y: 182, distance: 338.2
drag, startPoint x: 332, startPoint y: 182, endPoint x: 381, endPoint y: 239, distance: 75.5
copy div "A covered claims scenario under the CGL policy for VenuWorks, Inc. is as follow…"
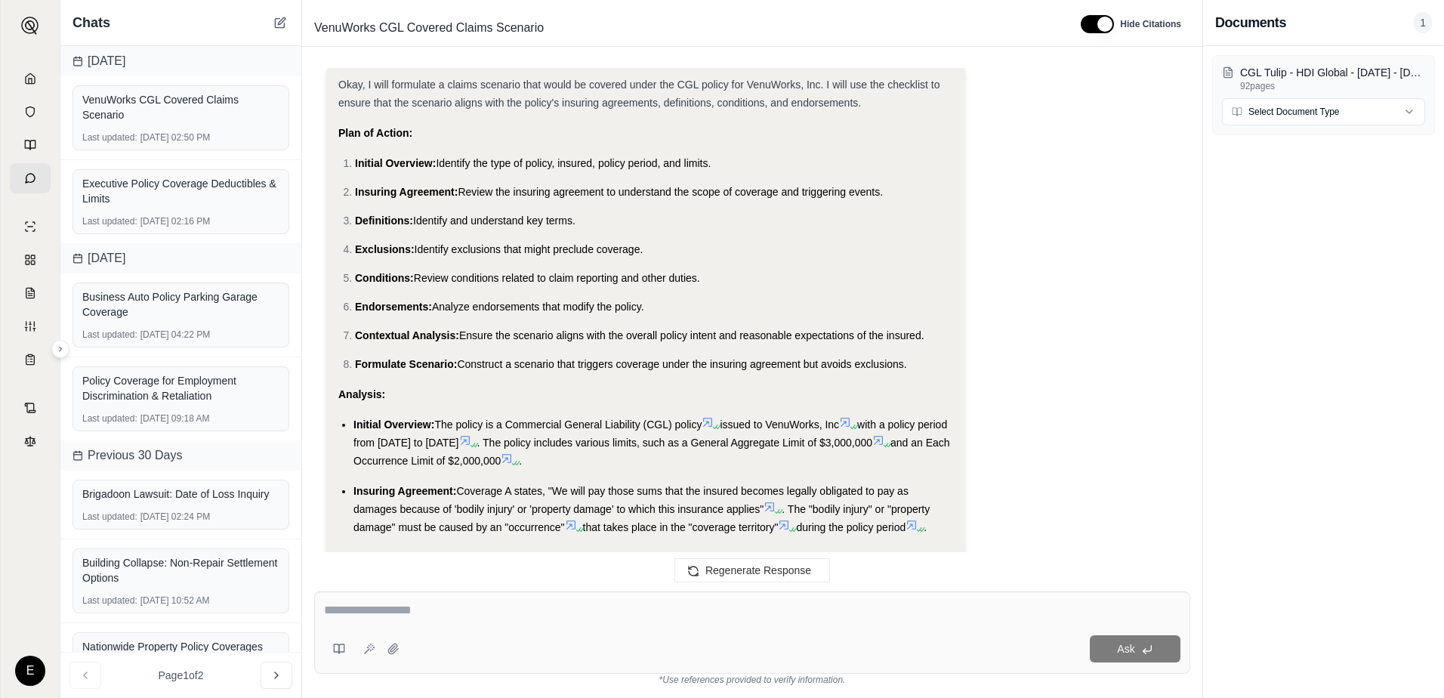
scroll to position [0, 0]
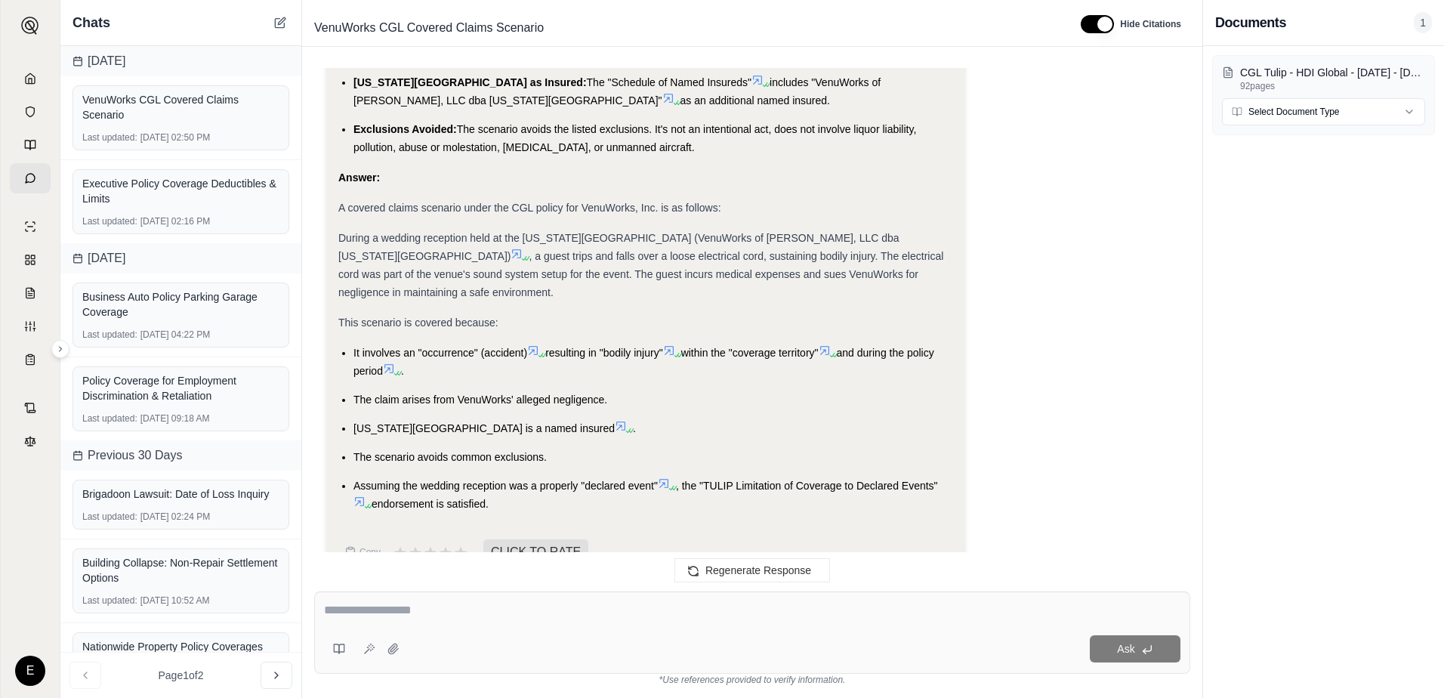
drag, startPoint x: 1167, startPoint y: 119, endPoint x: 1035, endPoint y: 113, distance: 132.3
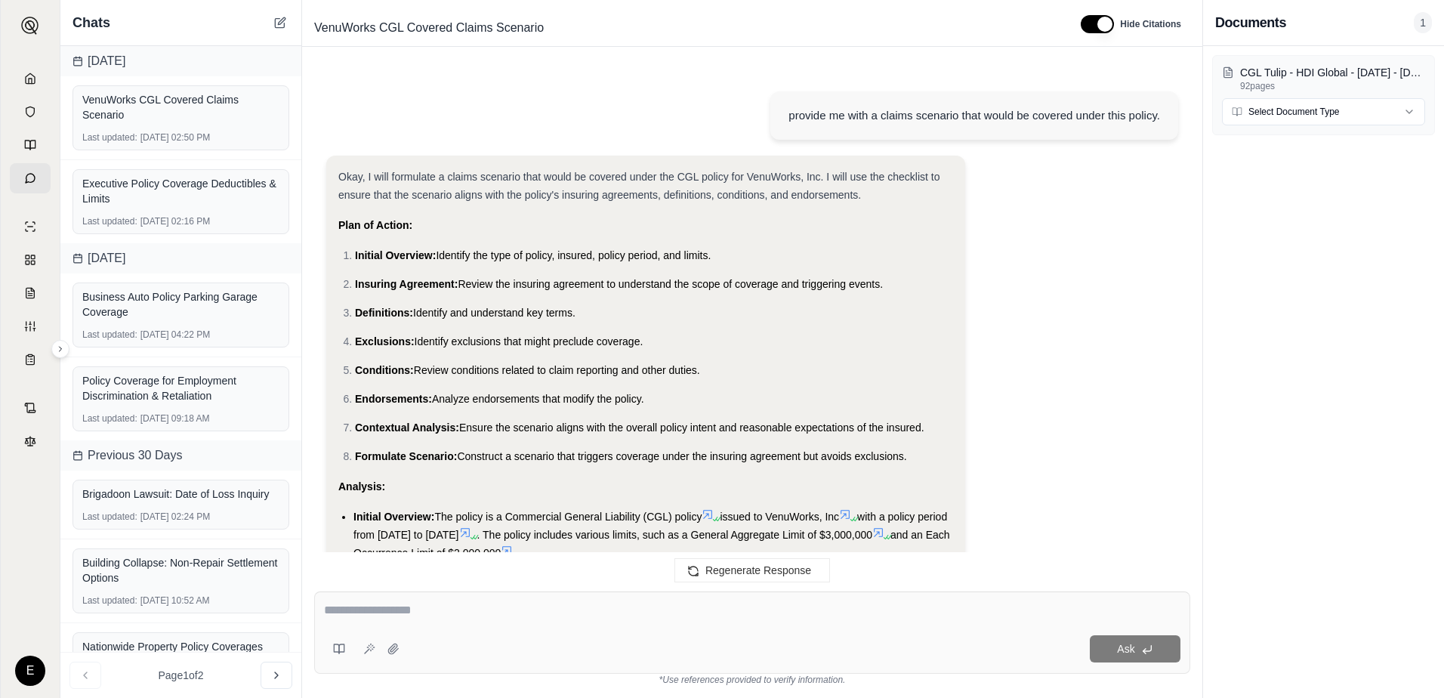
click at [1088, 113] on div "provide me with a claims scenario that would be covered under this policy." at bounding box center [974, 115] width 372 height 18
drag, startPoint x: 1158, startPoint y: 116, endPoint x: 790, endPoint y: 121, distance: 368.6
click at [790, 121] on div "provide me with a claims scenario that would be covered under this policy." at bounding box center [974, 115] width 372 height 18
copy div "provide me with a claims scenario that would be covered under this policy."
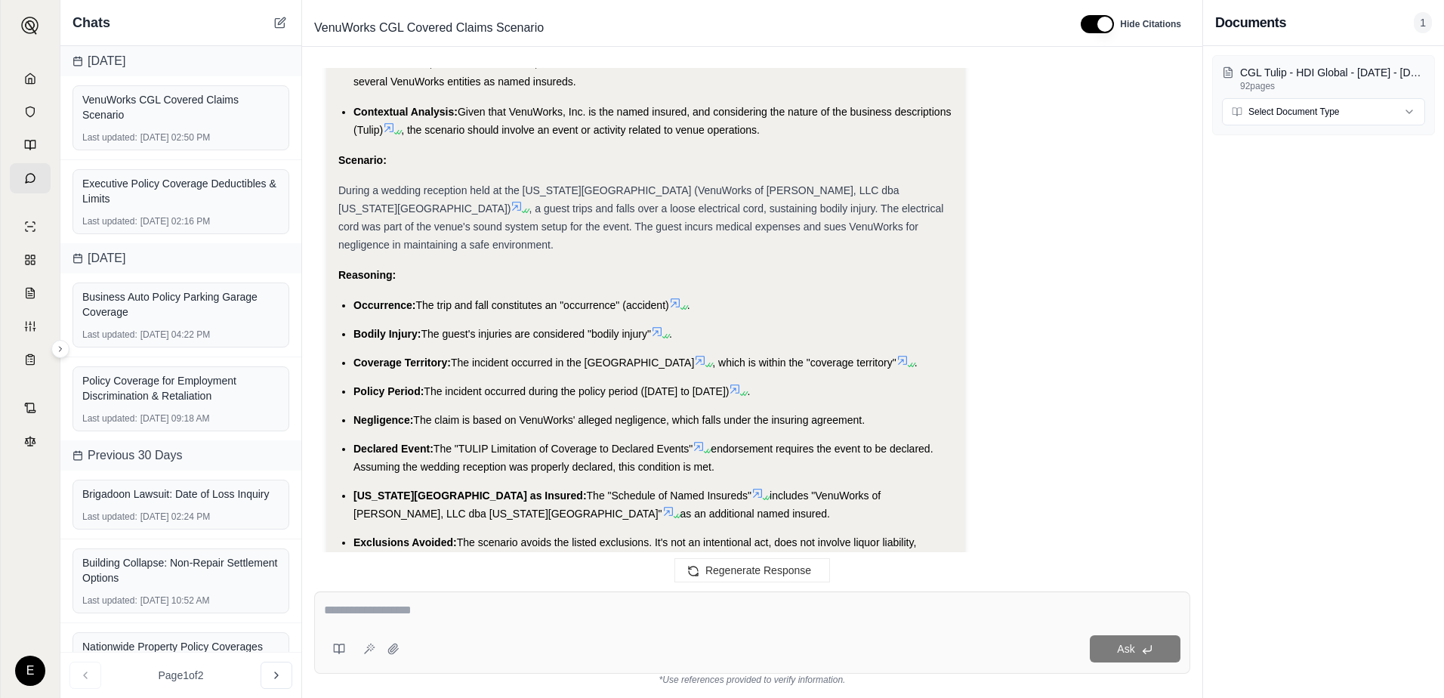
scroll to position [1319, 0]
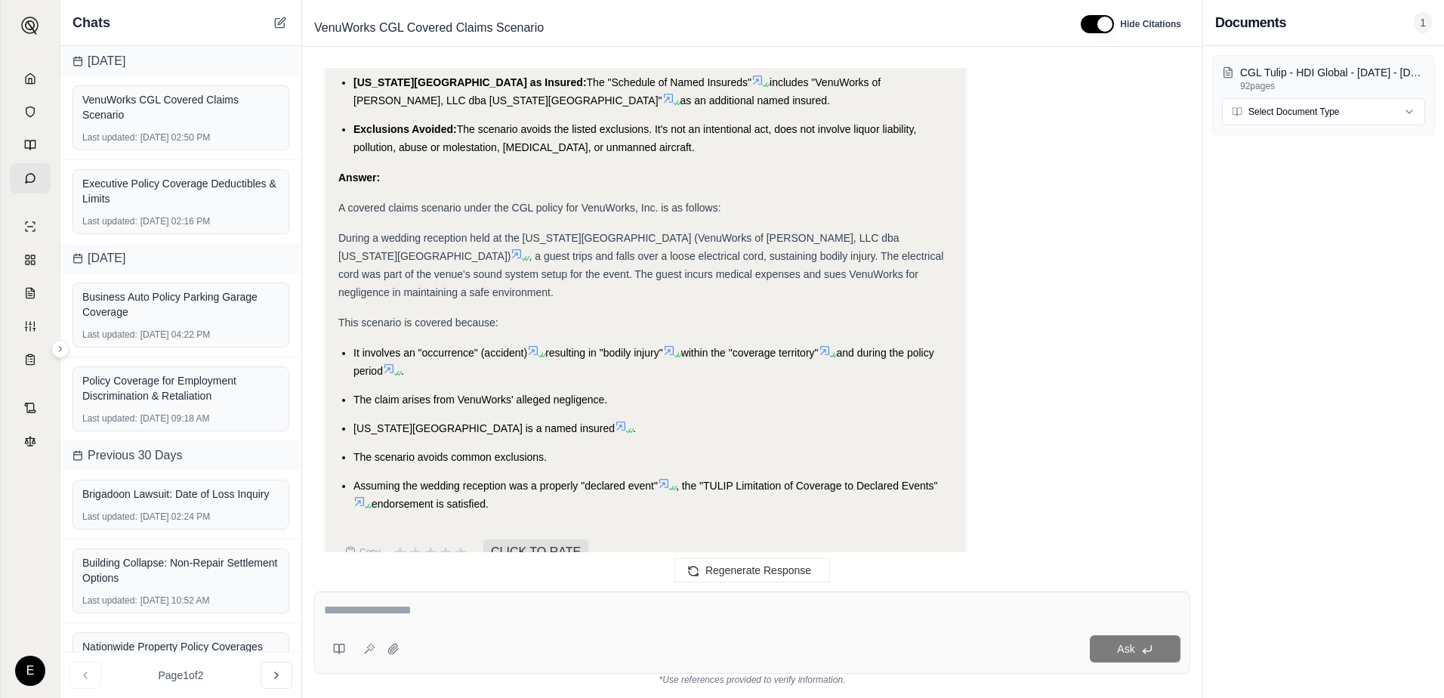
click at [329, 611] on textarea at bounding box center [752, 610] width 856 height 18
paste textarea "**********"
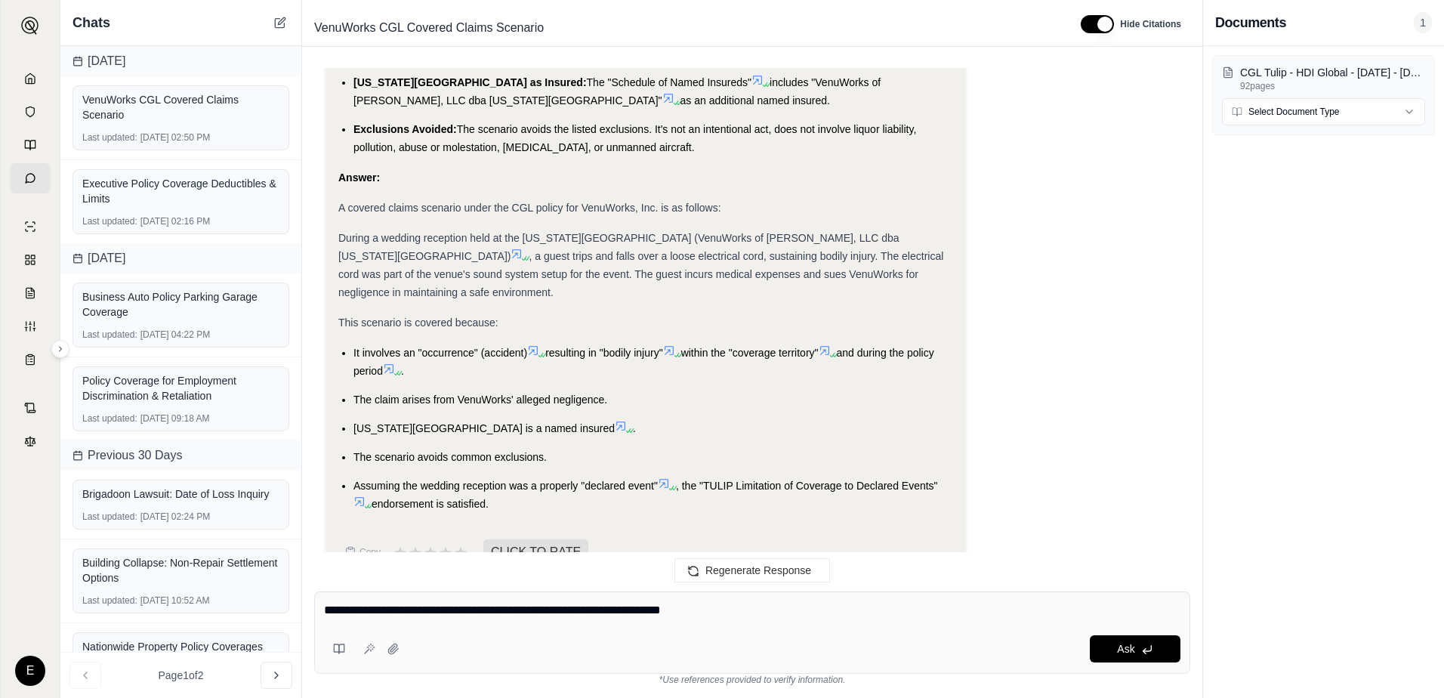
click at [415, 608] on textarea "**********" at bounding box center [752, 610] width 856 height 18
type textarea "**********"
click at [1149, 643] on icon at bounding box center [1147, 649] width 12 height 12
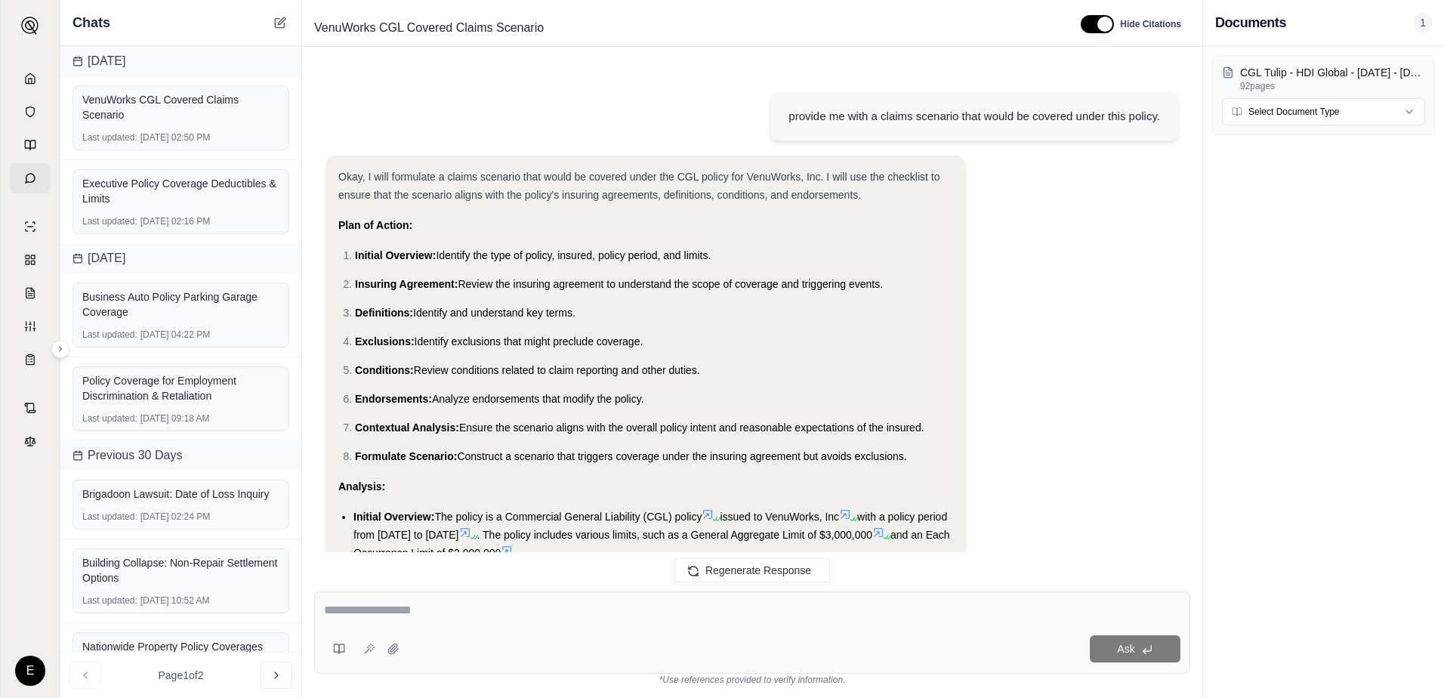
scroll to position [3512, 0]
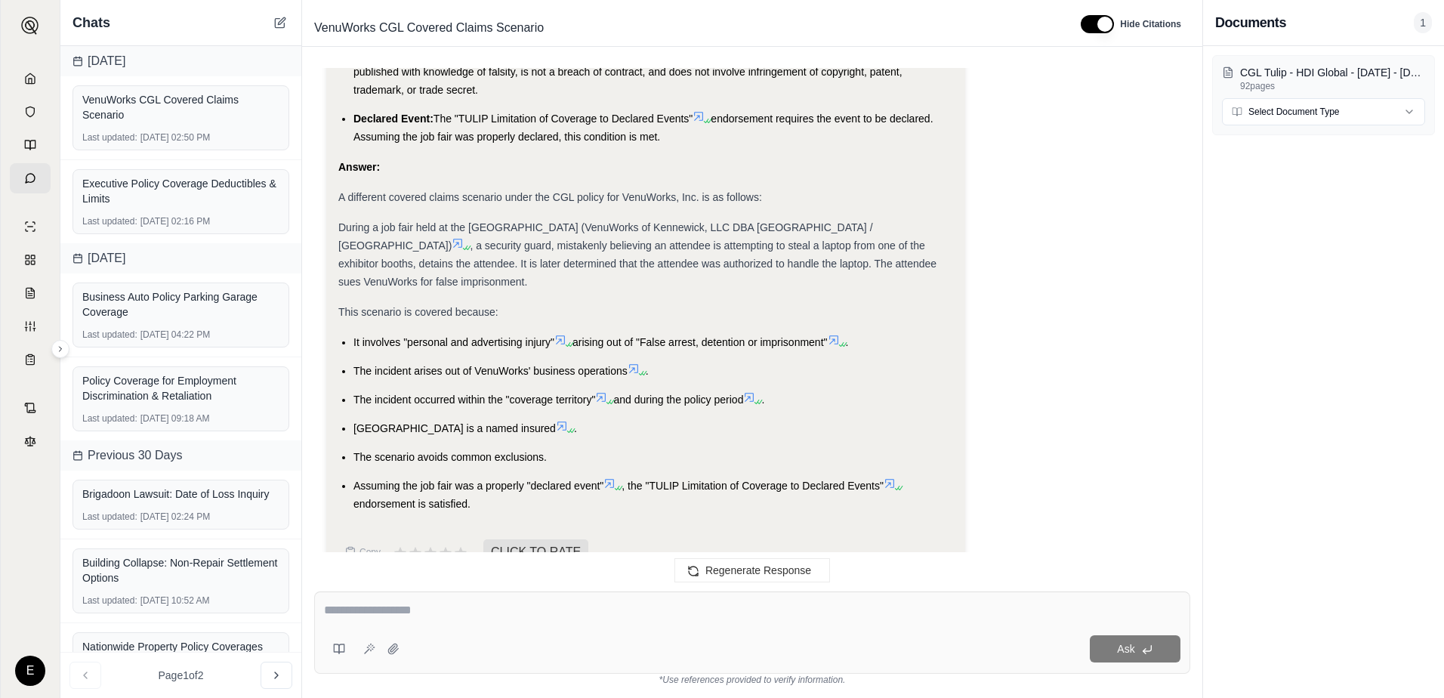
drag, startPoint x: 483, startPoint y: 469, endPoint x: 337, endPoint y: 176, distance: 327.3
drag, startPoint x: 337, startPoint y: 176, endPoint x: 362, endPoint y: 204, distance: 37.4
copy div "During a job fair held at the [GEOGRAPHIC_DATA] (VenuWorks of Kennewick, LLC DB…"
click at [399, 611] on textarea at bounding box center [752, 610] width 856 height 18
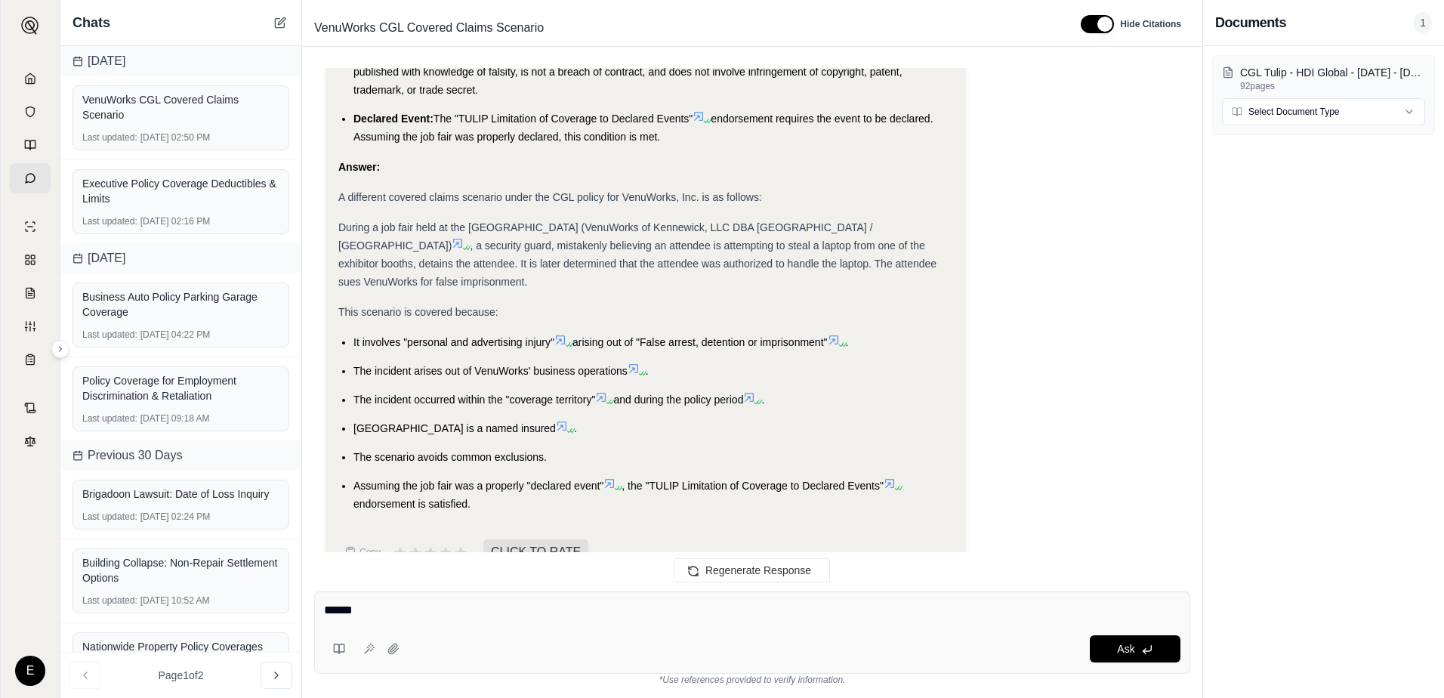
type textarea "*******"
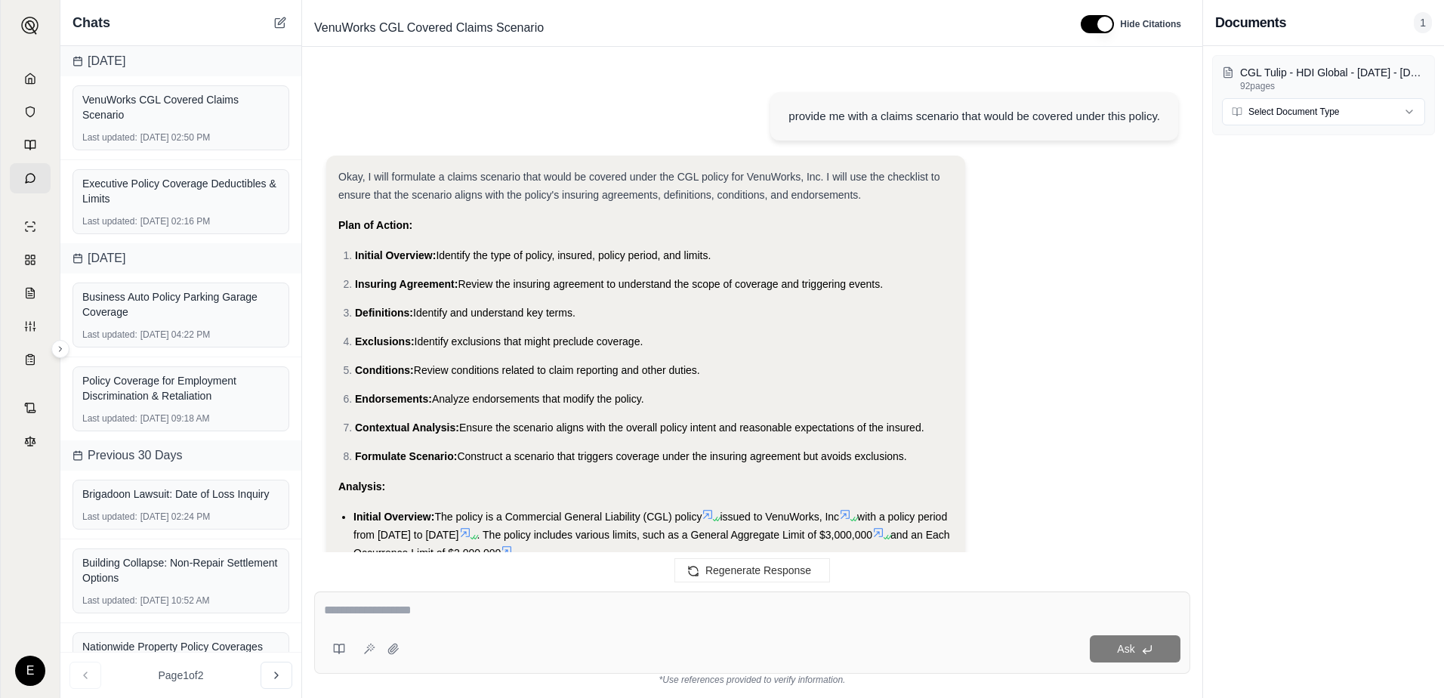
scroll to position [5613, 0]
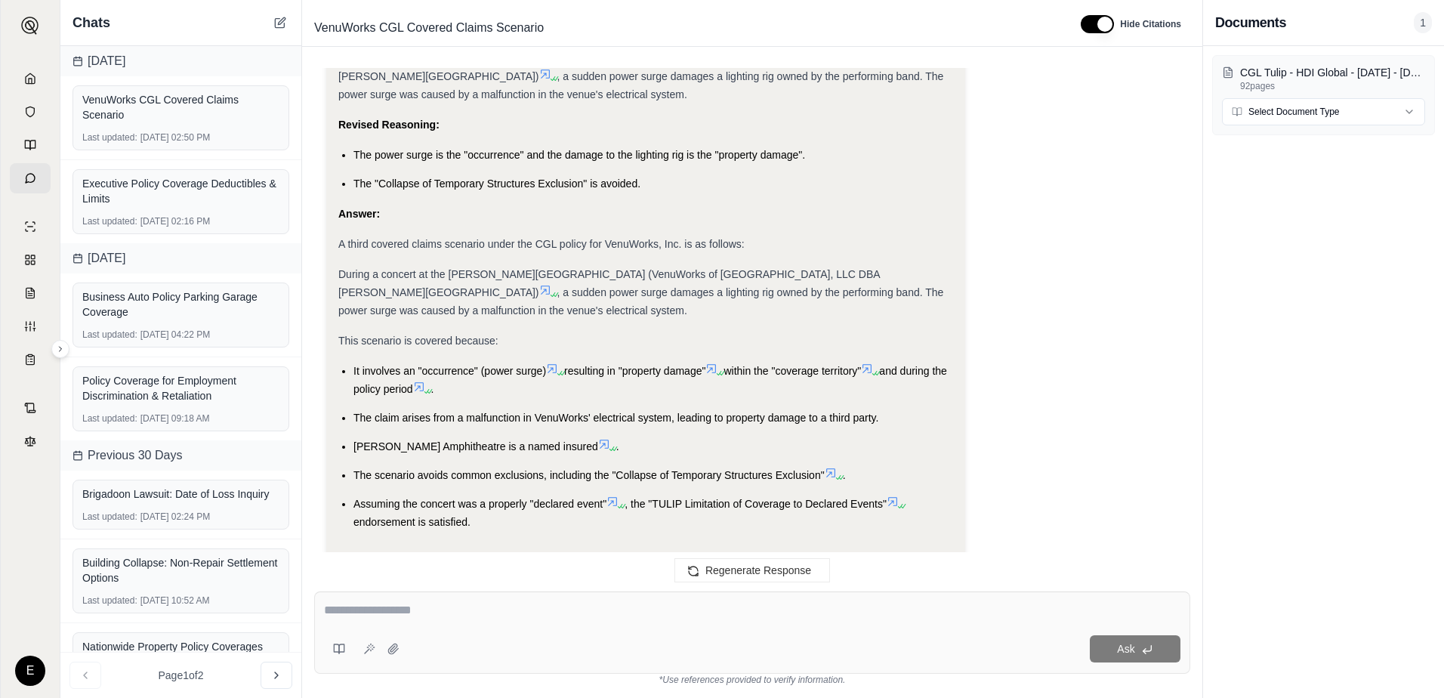
drag, startPoint x: 492, startPoint y: 464, endPoint x: 339, endPoint y: 212, distance: 294.5
drag, startPoint x: 339, startPoint y: 212, endPoint x: 353, endPoint y: 222, distance: 17.4
copy div "During a concert at the [PERSON_NAME][GEOGRAPHIC_DATA] (VenuWorks of [GEOGRAPHI…"
click at [399, 612] on textarea at bounding box center [752, 610] width 856 height 18
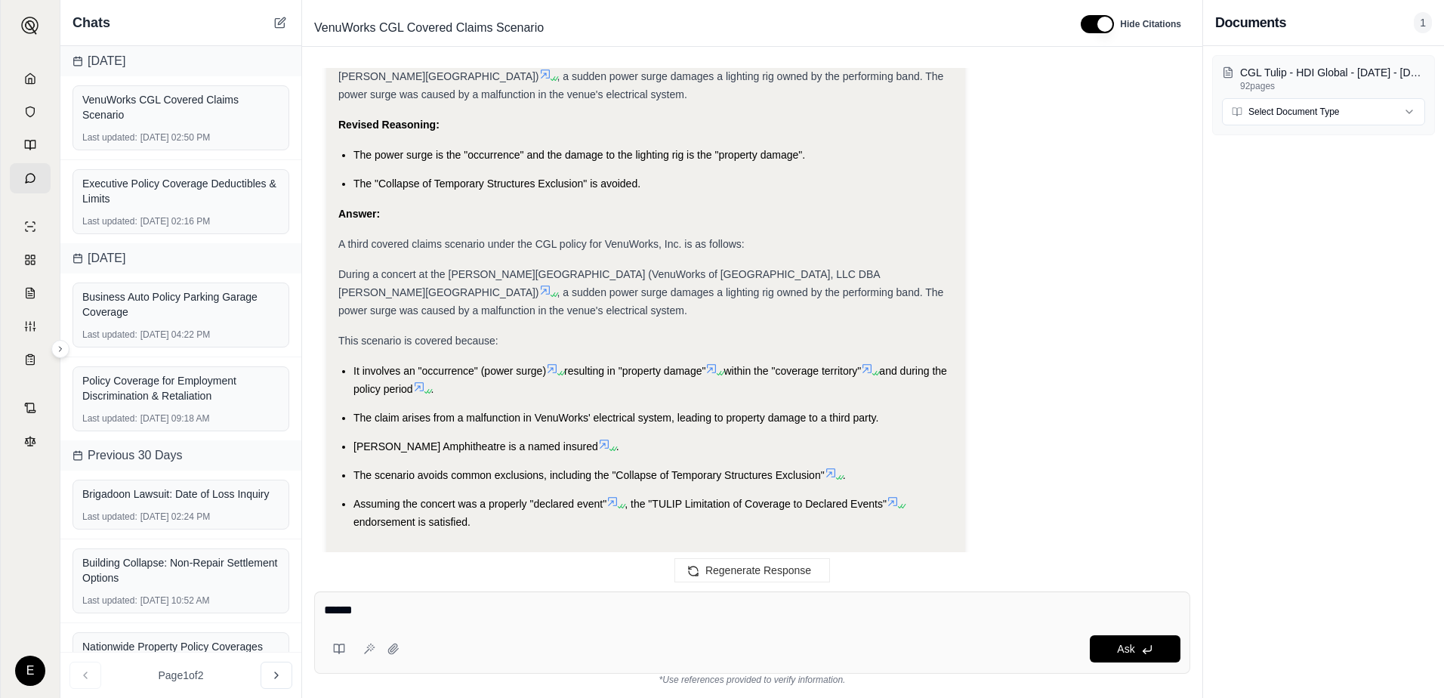
type textarea "*******"
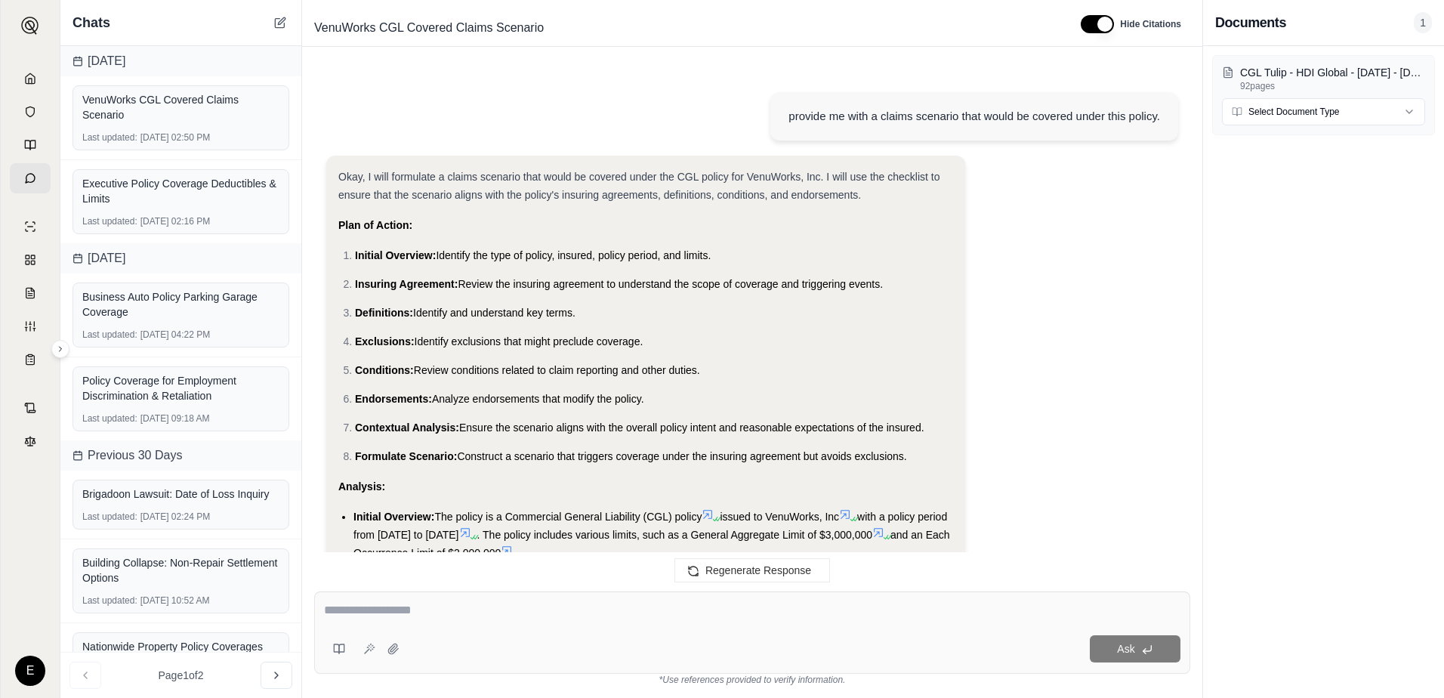
scroll to position [7604, 0]
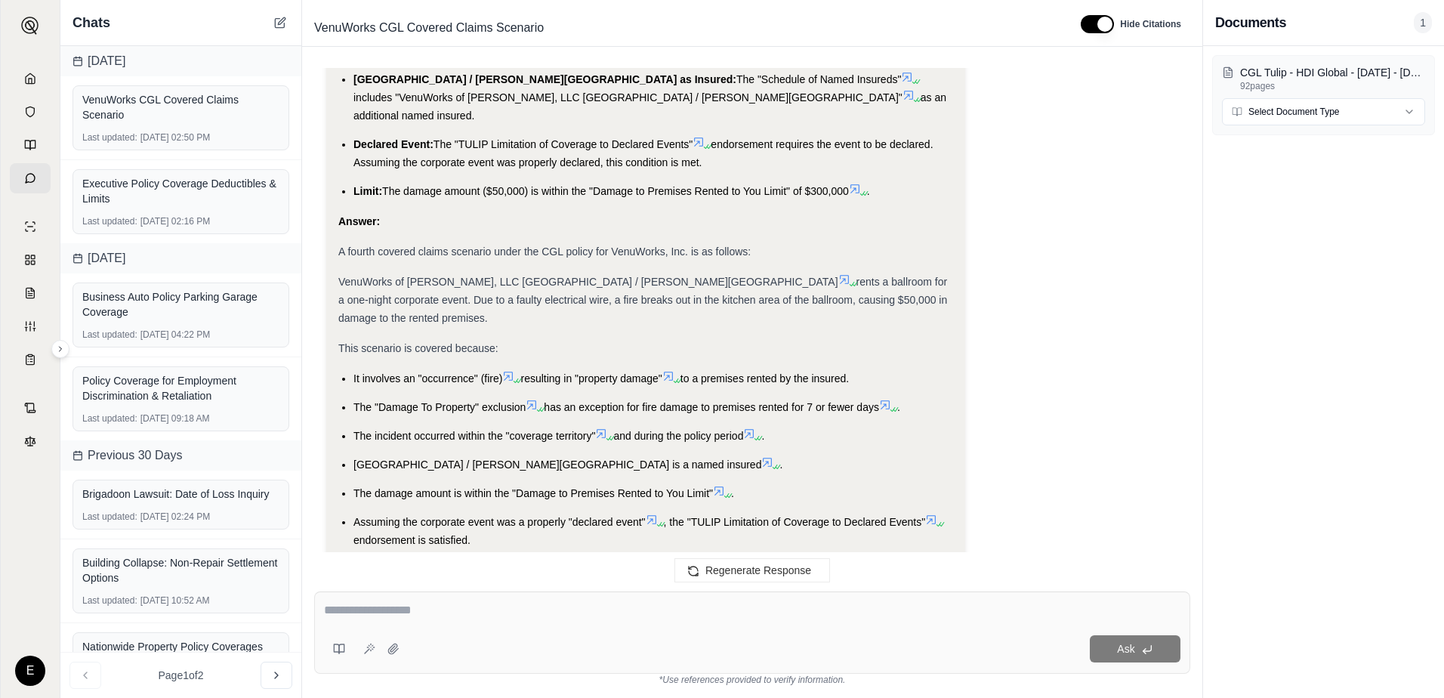
drag, startPoint x: 500, startPoint y: 466, endPoint x: 336, endPoint y: 233, distance: 285.1
drag, startPoint x: 336, startPoint y: 233, endPoint x: 354, endPoint y: 235, distance: 18.3
copy div "VenuWorks of [PERSON_NAME], LLC [GEOGRAPHIC_DATA] / [PERSON_NAME] Theater rents…"
click at [523, 610] on textarea at bounding box center [752, 610] width 856 height 18
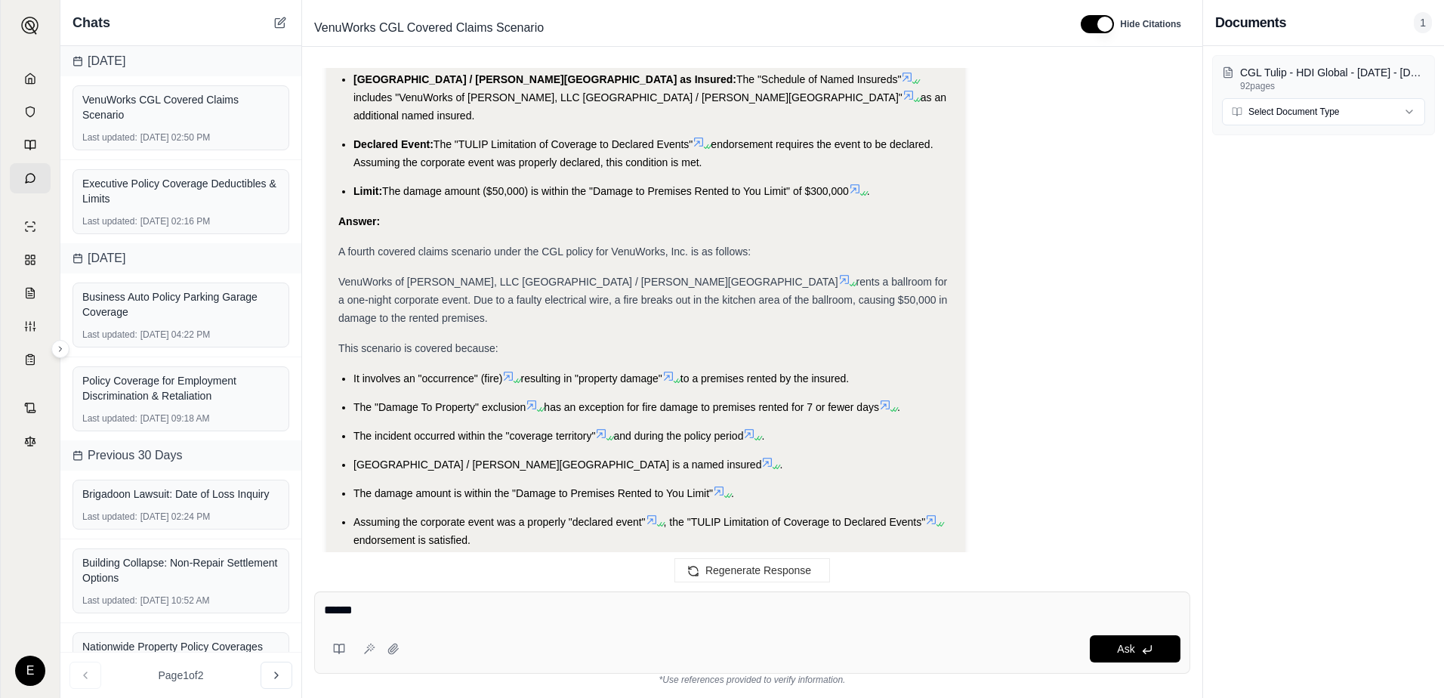
type textarea "*******"
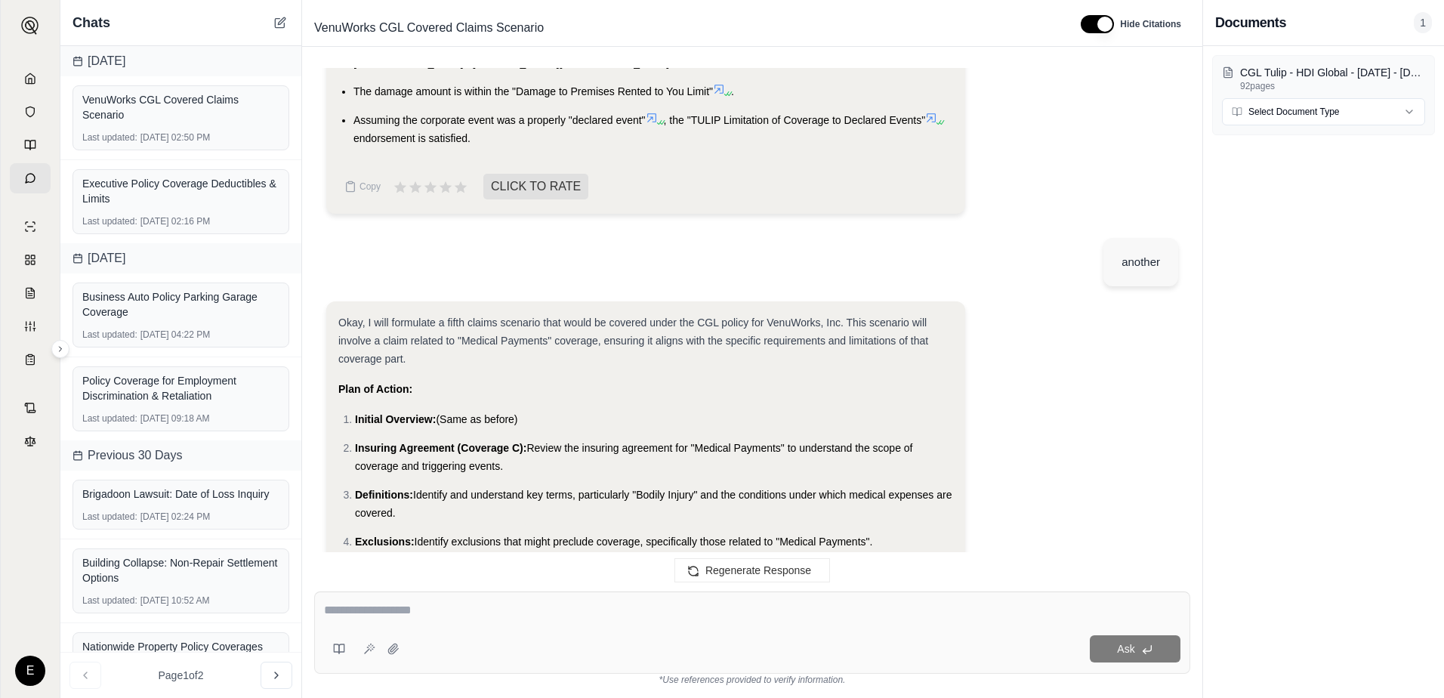
scroll to position [7992, 0]
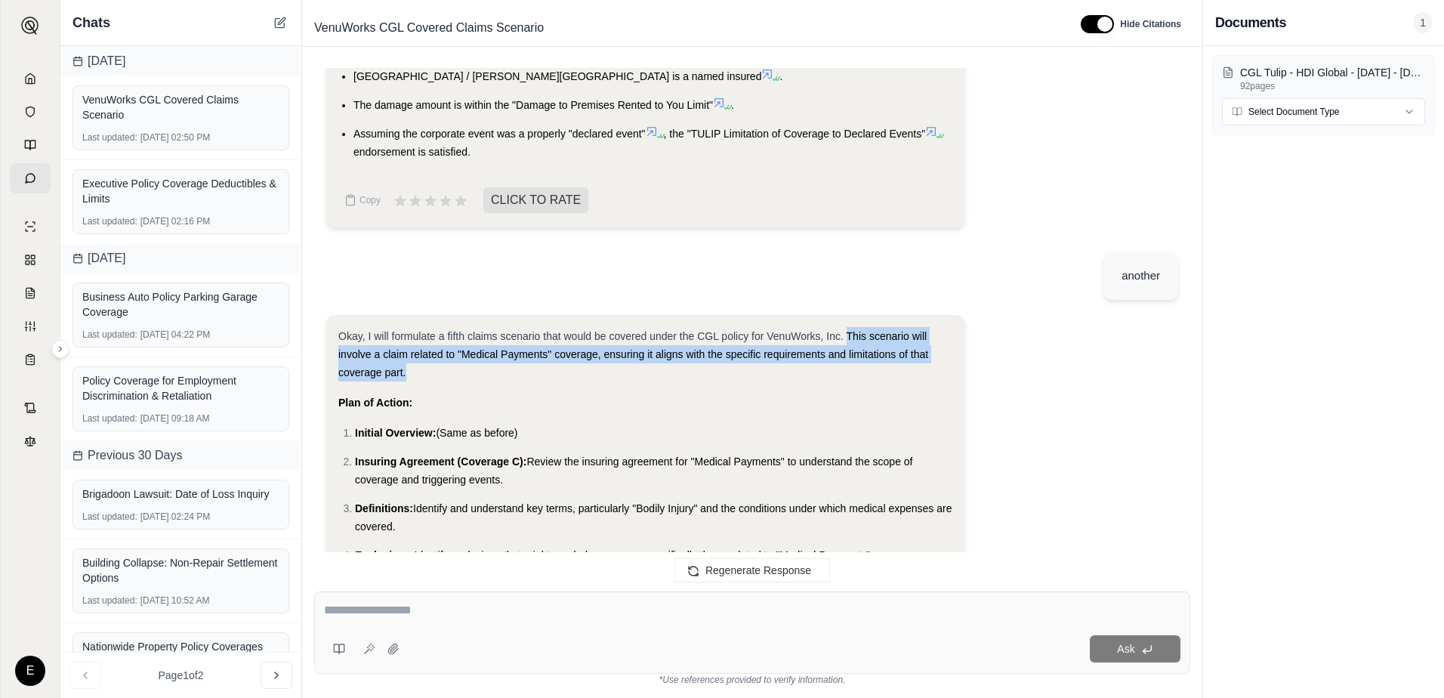
drag, startPoint x: 810, startPoint y: 301, endPoint x: 847, endPoint y: 267, distance: 50.8
click at [847, 327] on div "Okay, I will formulate a fifth claims scenario that would be covered under the …" at bounding box center [645, 354] width 615 height 54
drag, startPoint x: 847, startPoint y: 267, endPoint x: 865, endPoint y: 265, distance: 17.5
copy span "This scenario will involve a claim related to "Medical Payments" coverage, ensu…"
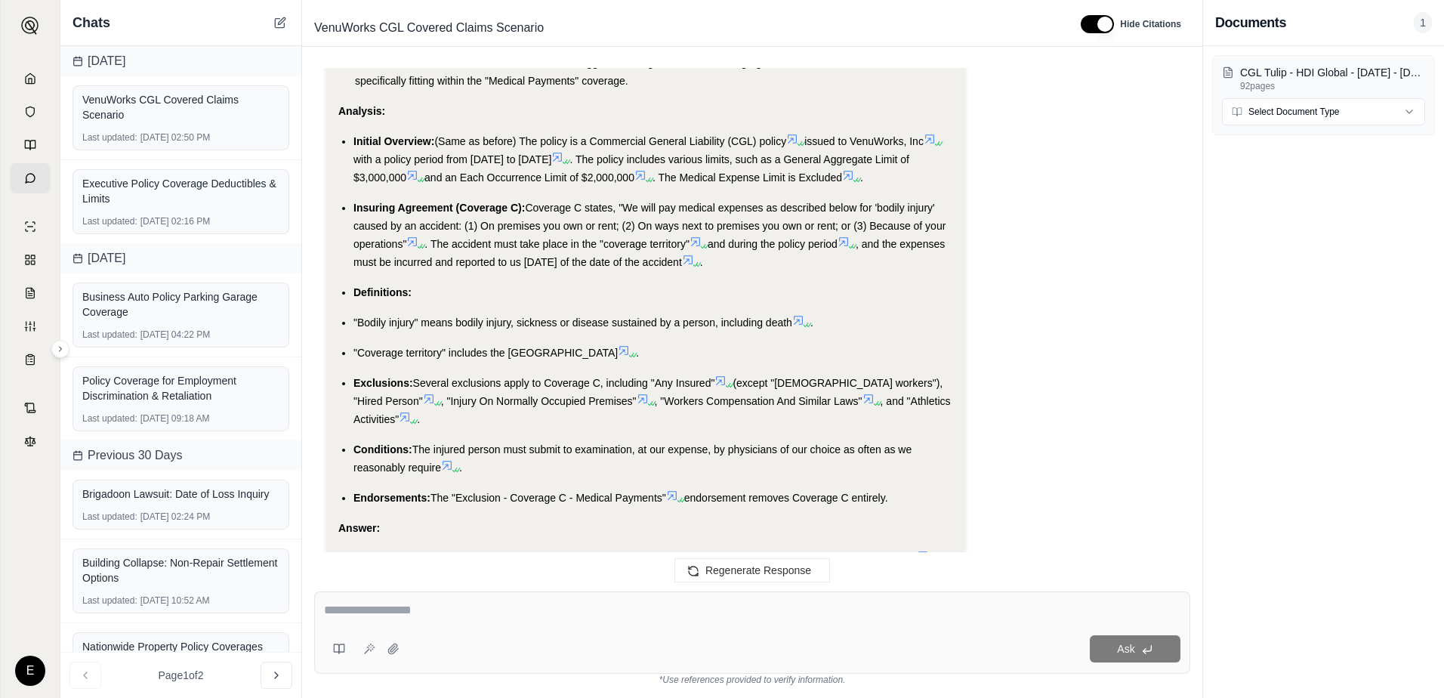
scroll to position [8672, 0]
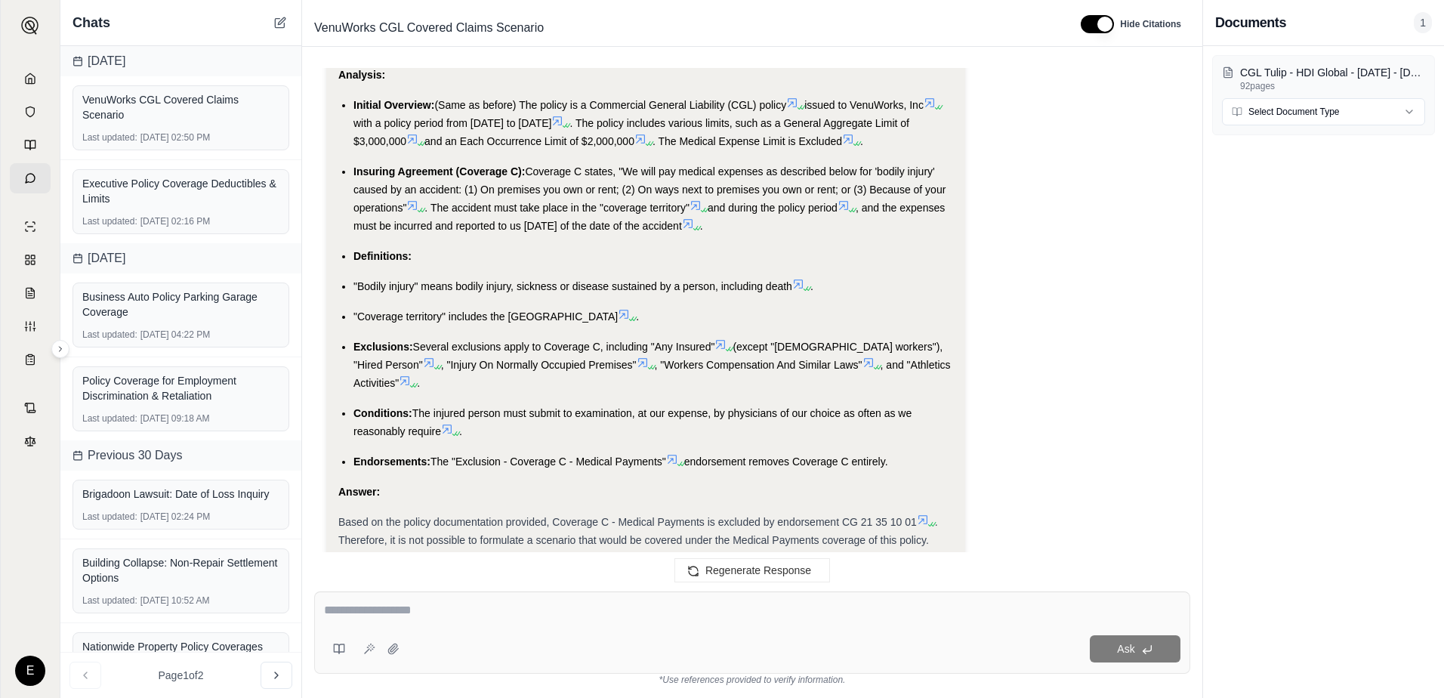
click at [938, 513] on div "Based on the policy documentation provided, Coverage C - Medical Payments is ex…" at bounding box center [645, 531] width 615 height 36
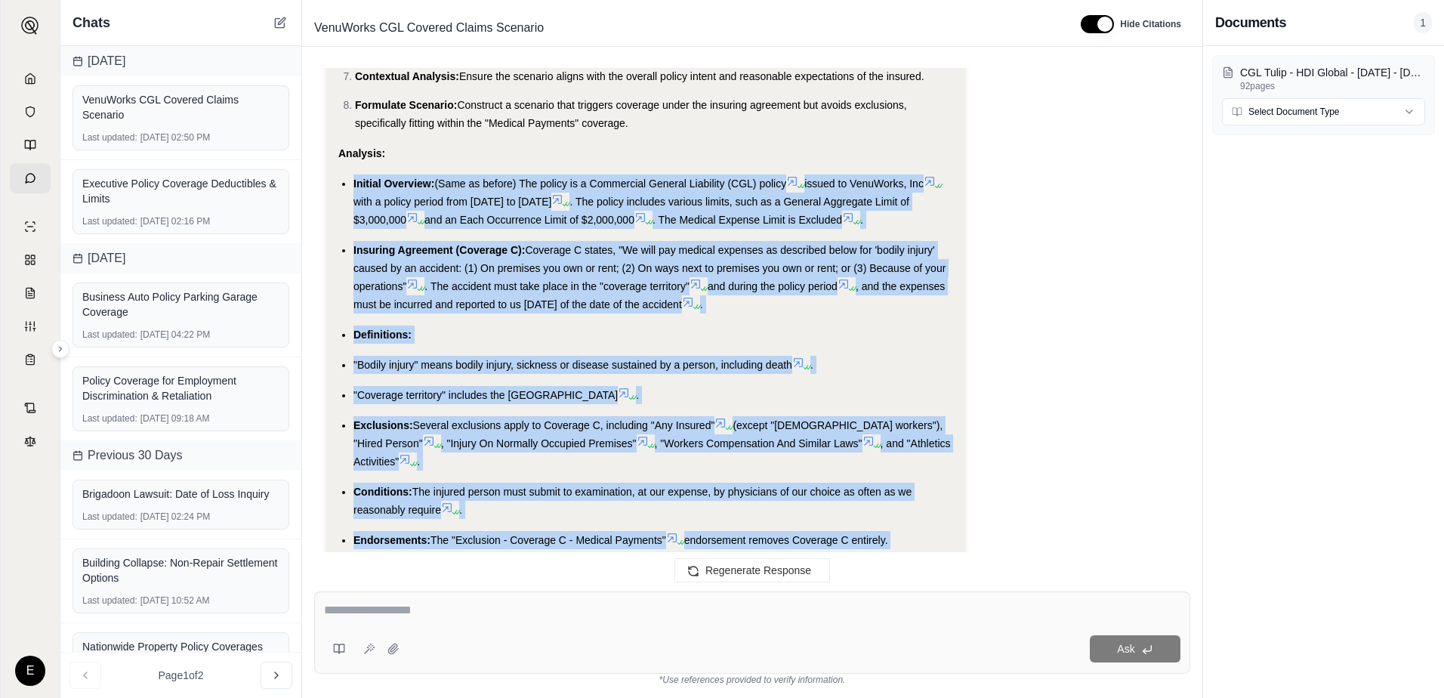
scroll to position [8560, 0]
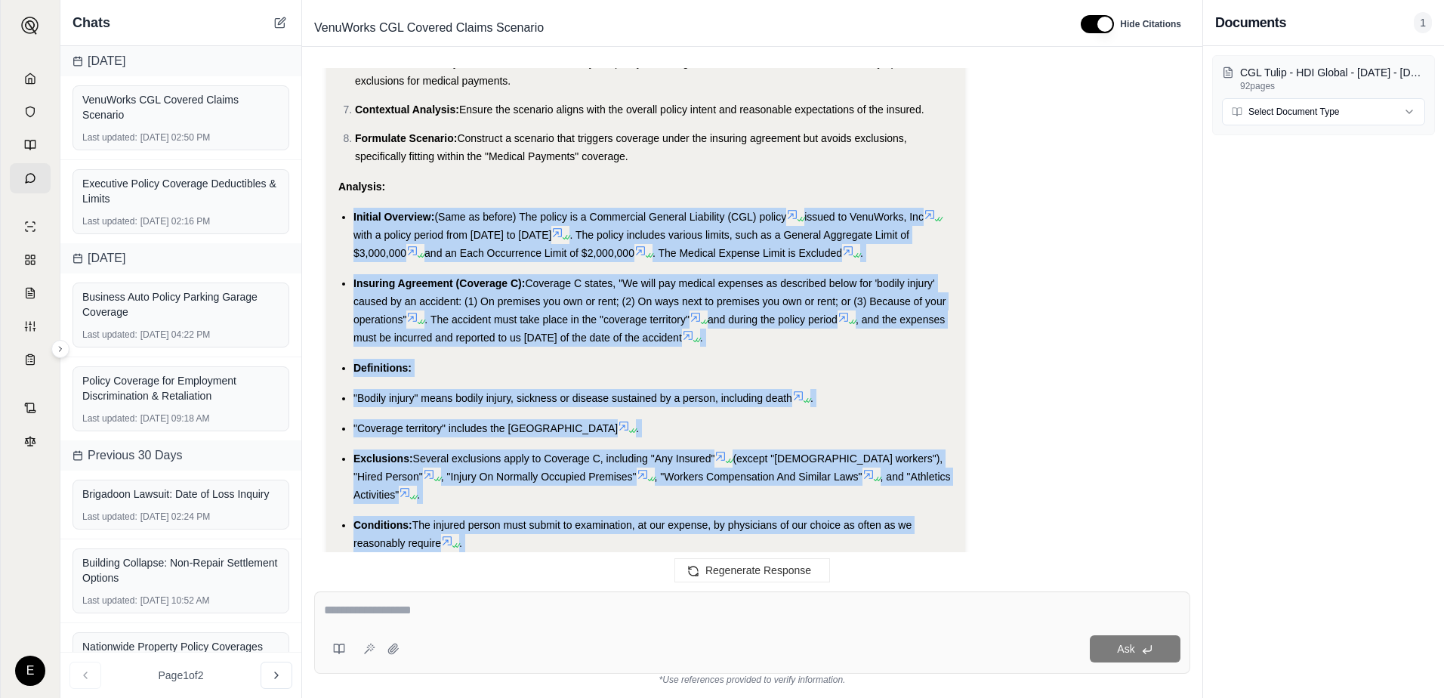
drag, startPoint x: 935, startPoint y: 470, endPoint x: 341, endPoint y: 147, distance: 676.2
click at [341, 147] on div "Okay, I will formulate a fifth claims scenario that would be covered under the …" at bounding box center [645, 210] width 615 height 902
drag, startPoint x: 341, startPoint y: 147, endPoint x: 370, endPoint y: 148, distance: 29.5
copy div "Initial Overview: (Same as before) The policy is a Commercial General Liability…"
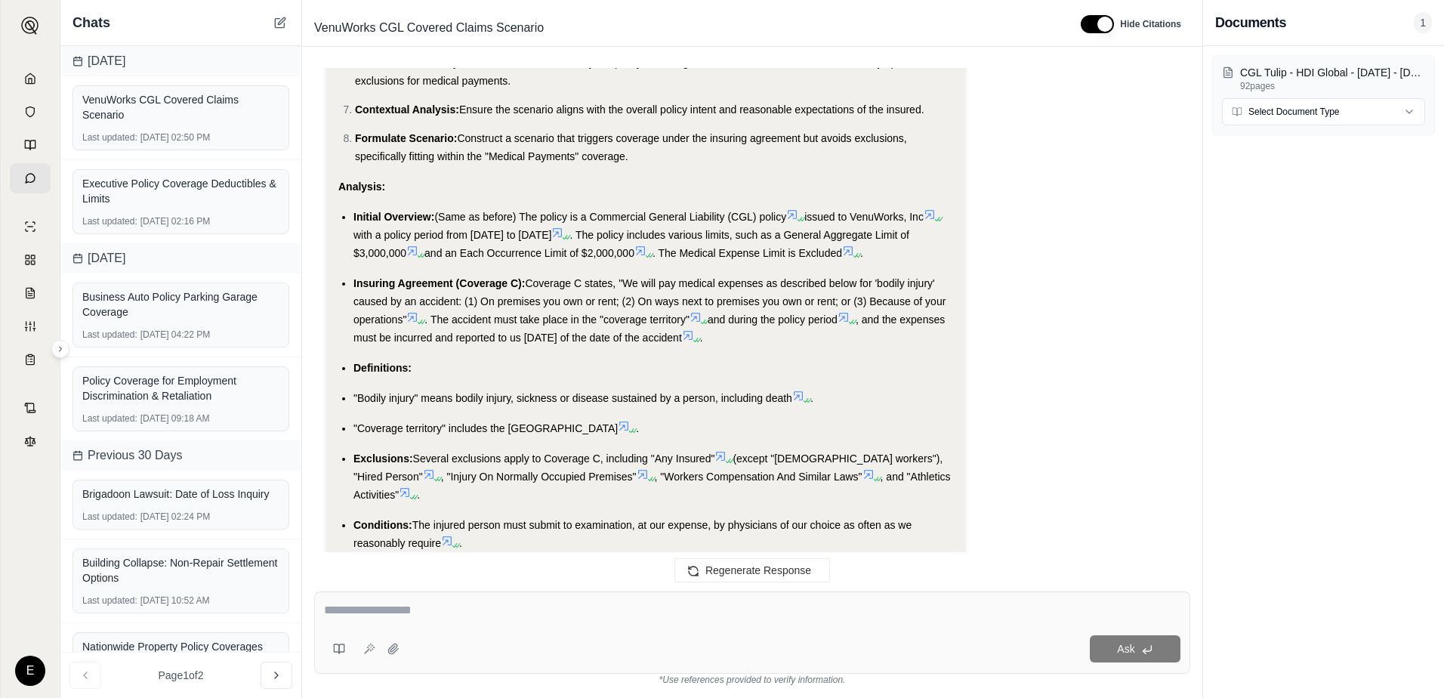
scroll to position [8672, 0]
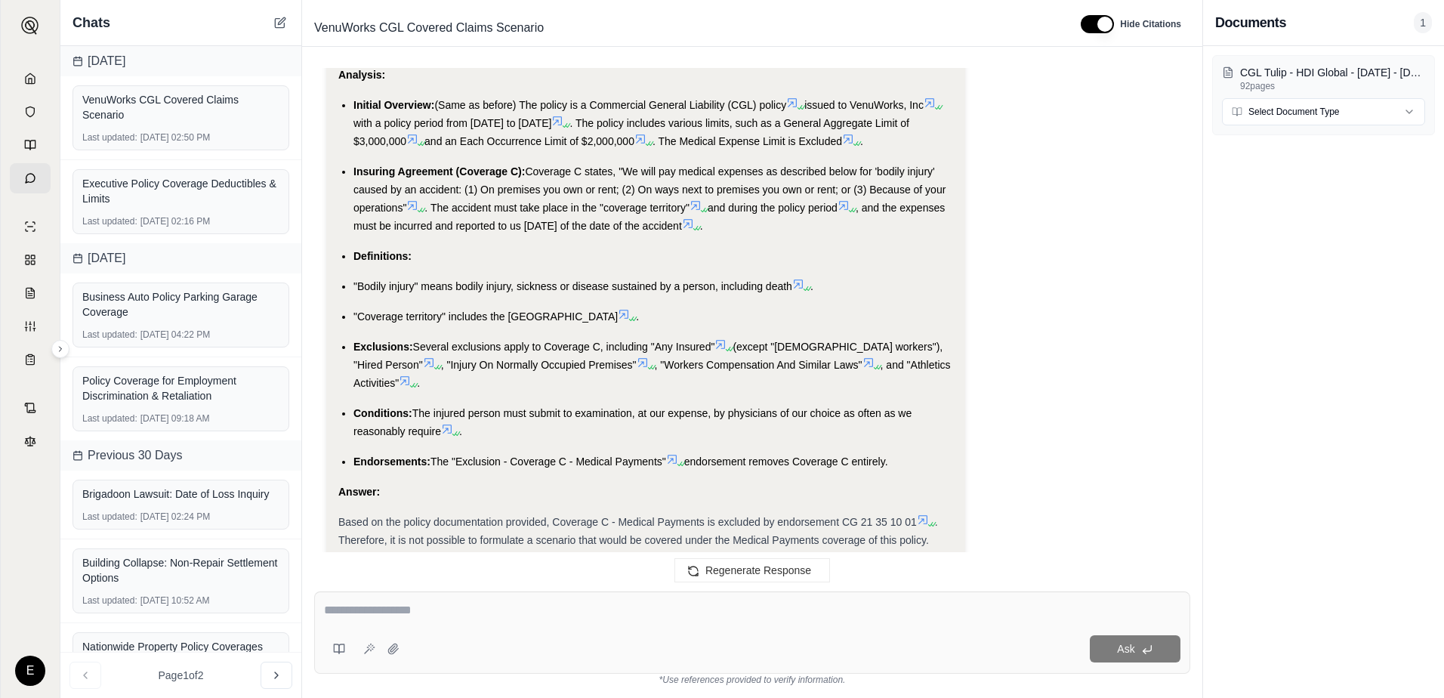
click at [472, 600] on div "Ask" at bounding box center [752, 632] width 876 height 82
type textarea "**********"
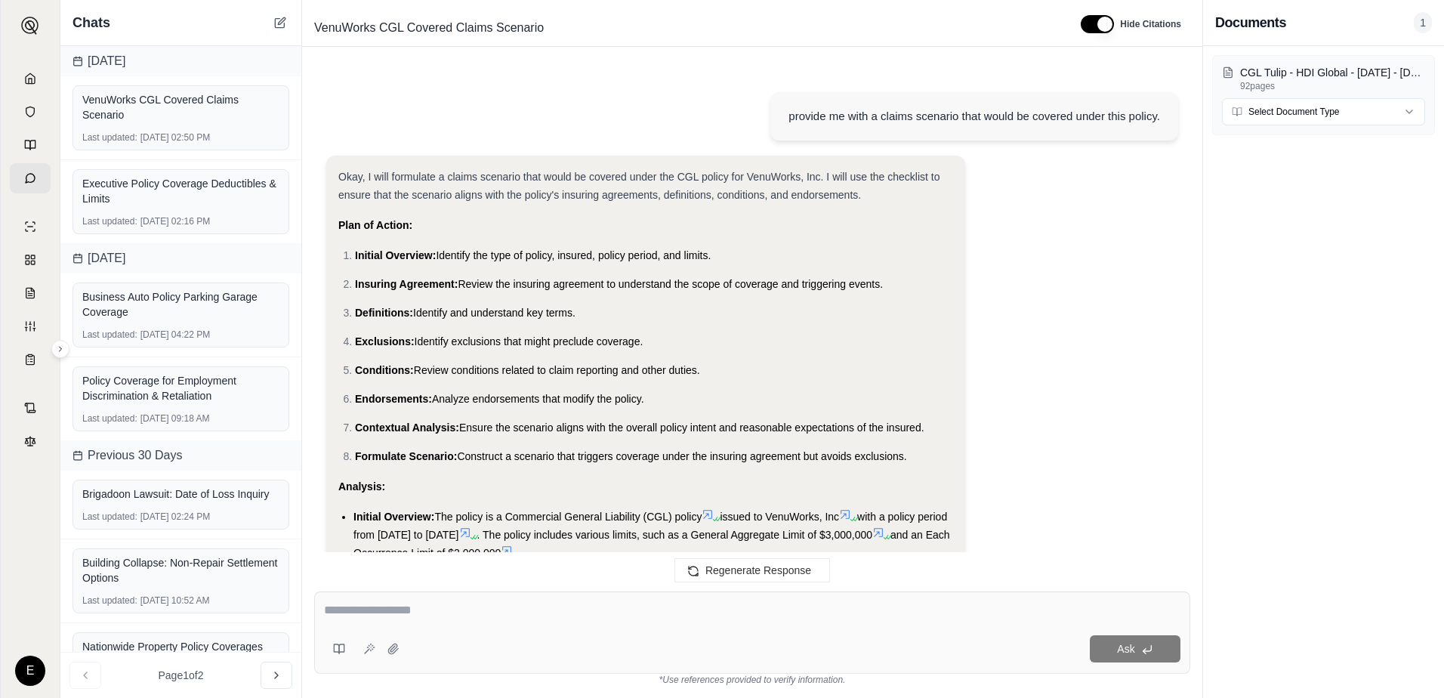
scroll to position [10760, 0]
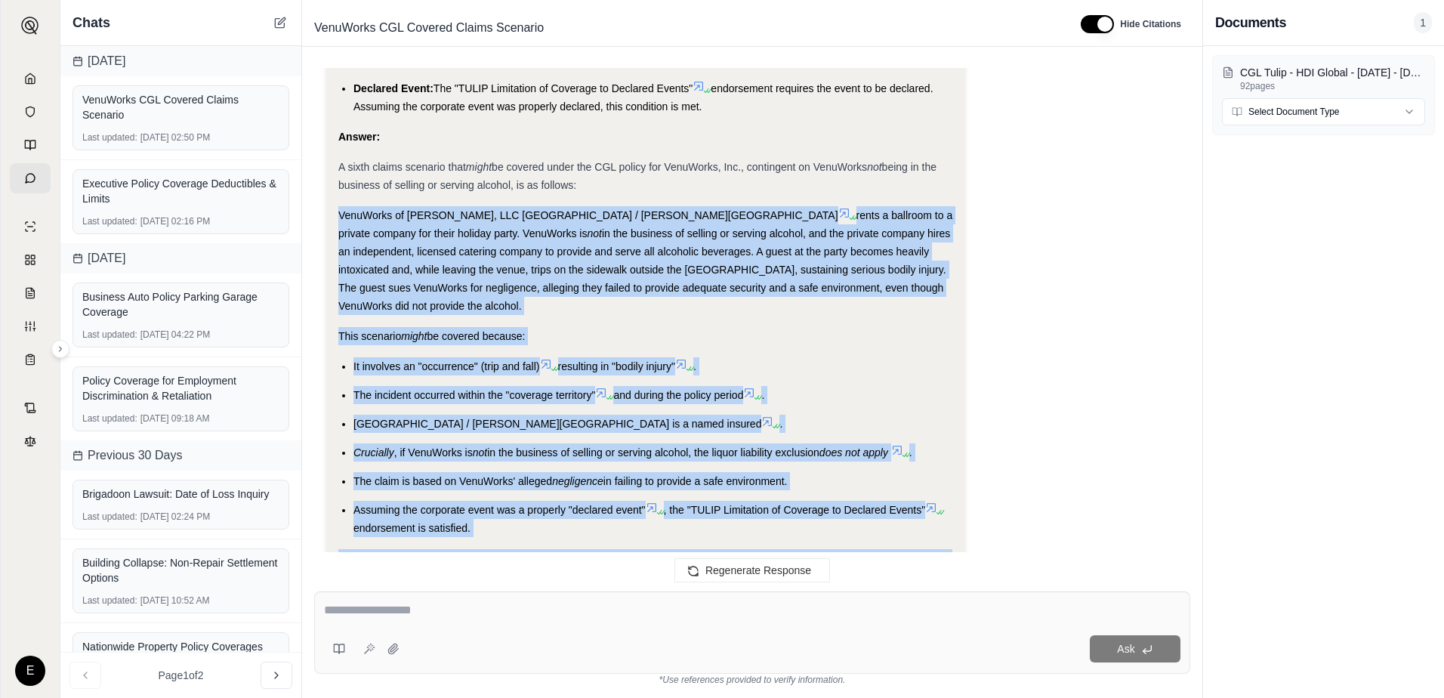
drag, startPoint x: 658, startPoint y: 467, endPoint x: 340, endPoint y: 110, distance: 478.2
drag, startPoint x: 340, startPoint y: 110, endPoint x: 389, endPoint y: 139, distance: 57.2
copy div "VenuWorks of [PERSON_NAME], LLC [GEOGRAPHIC_DATA] / [PERSON_NAME] Theater rents…"
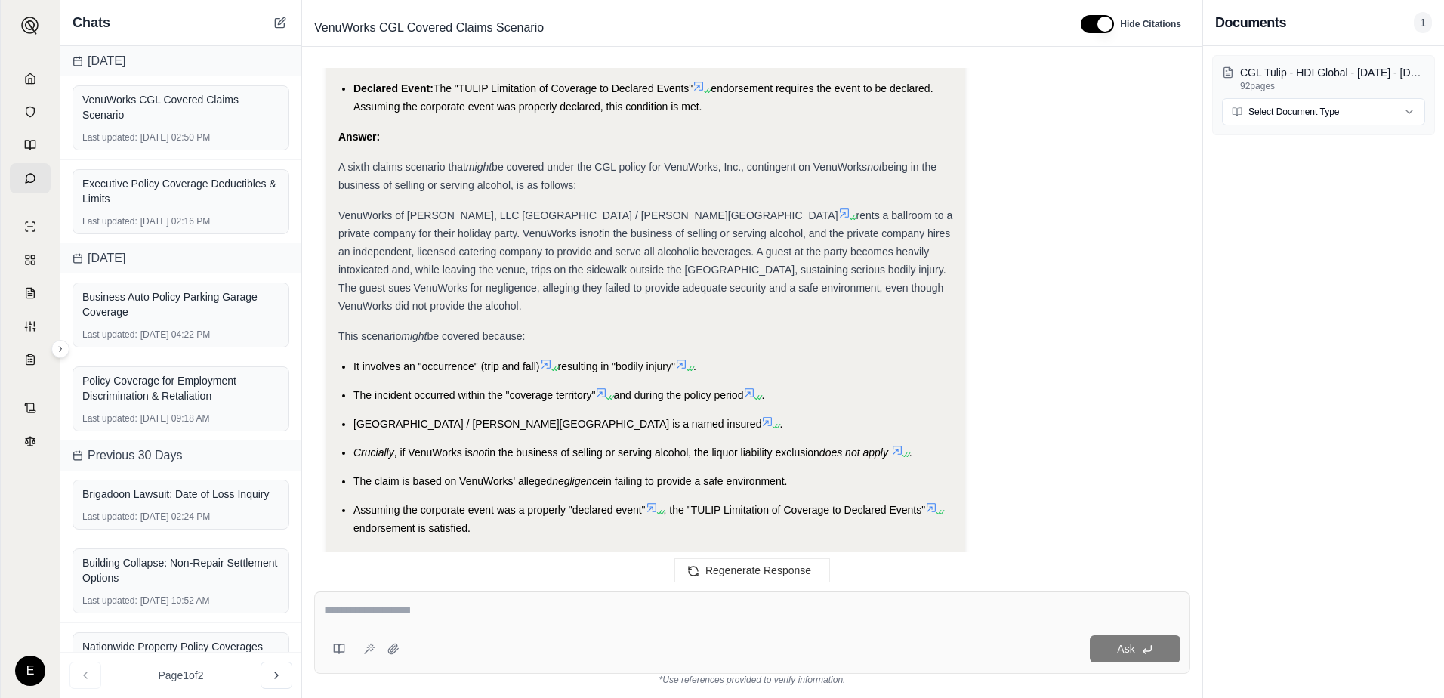
click at [486, 606] on textarea at bounding box center [752, 610] width 856 height 18
type textarea "*******"
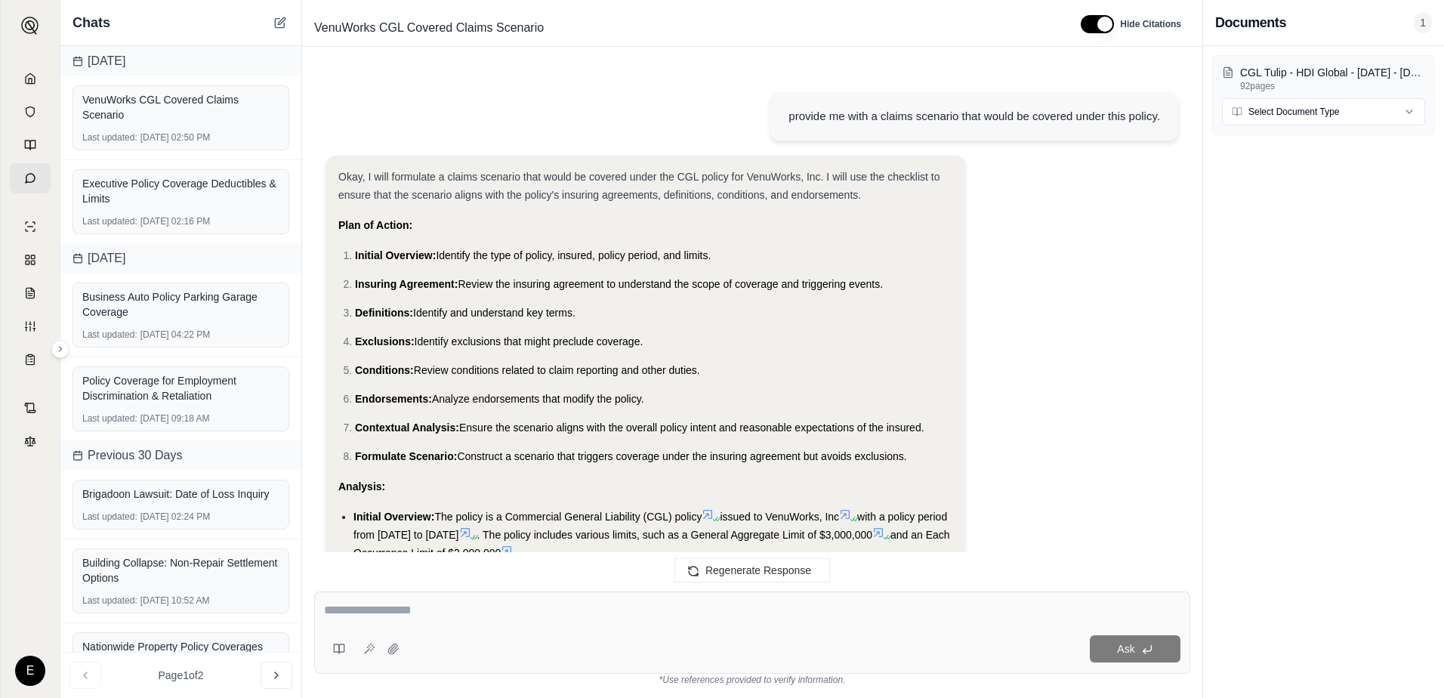
scroll to position [12623, 0]
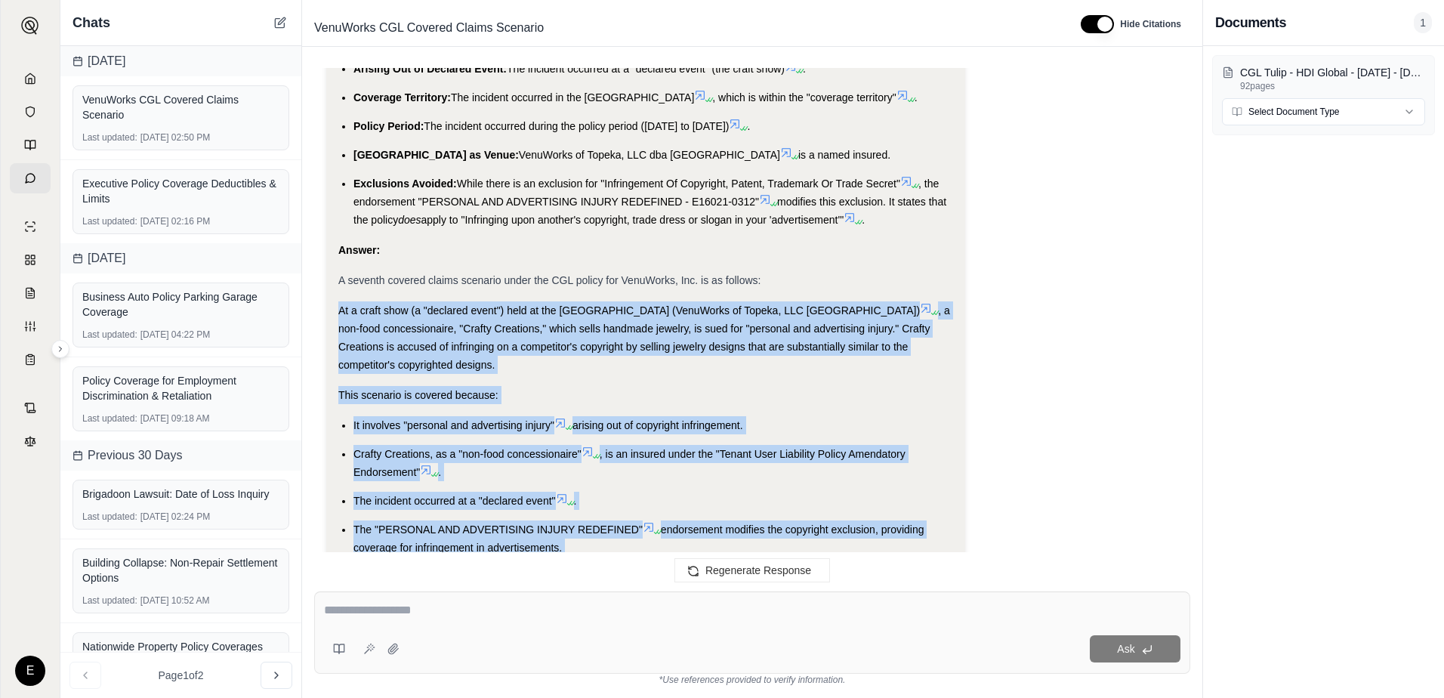
drag, startPoint x: 631, startPoint y: 475, endPoint x: 340, endPoint y: 210, distance: 394.0
drag, startPoint x: 340, startPoint y: 210, endPoint x: 348, endPoint y: 206, distance: 9.1
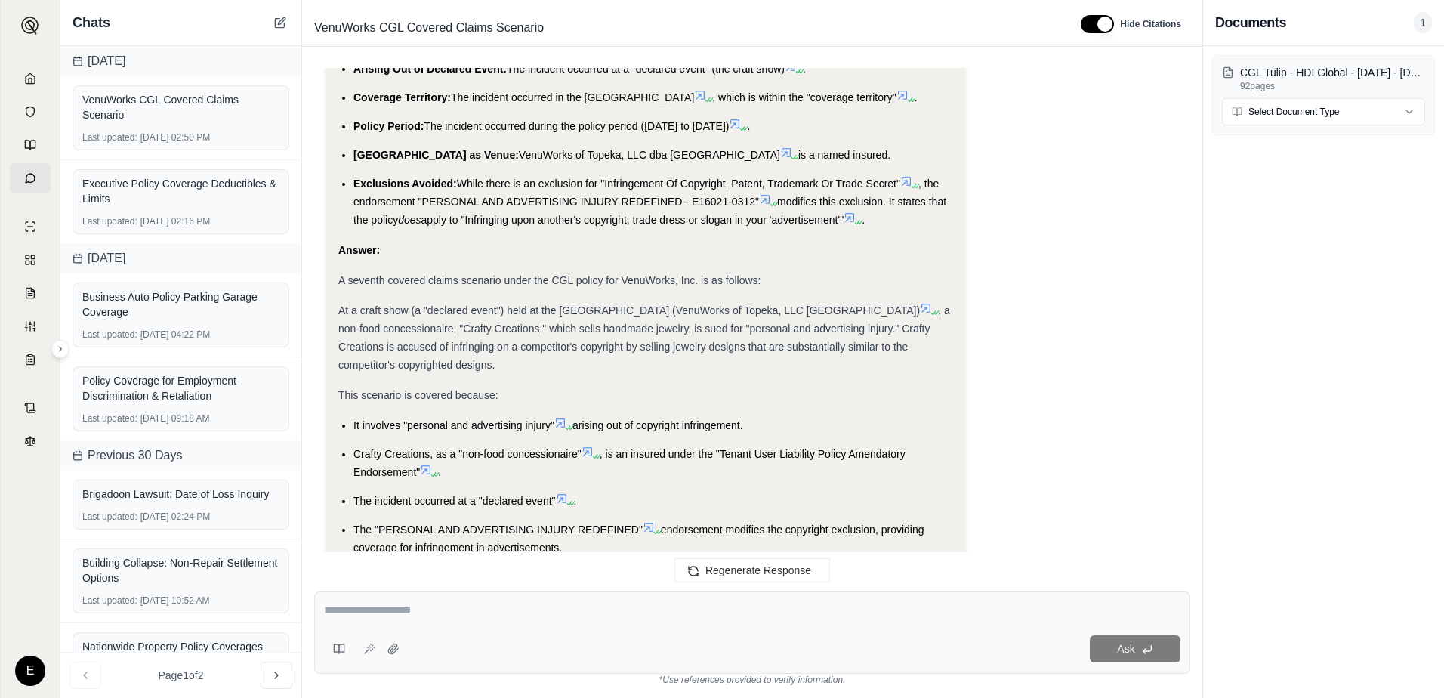
click at [600, 614] on textarea at bounding box center [752, 610] width 856 height 18
type textarea "**********"
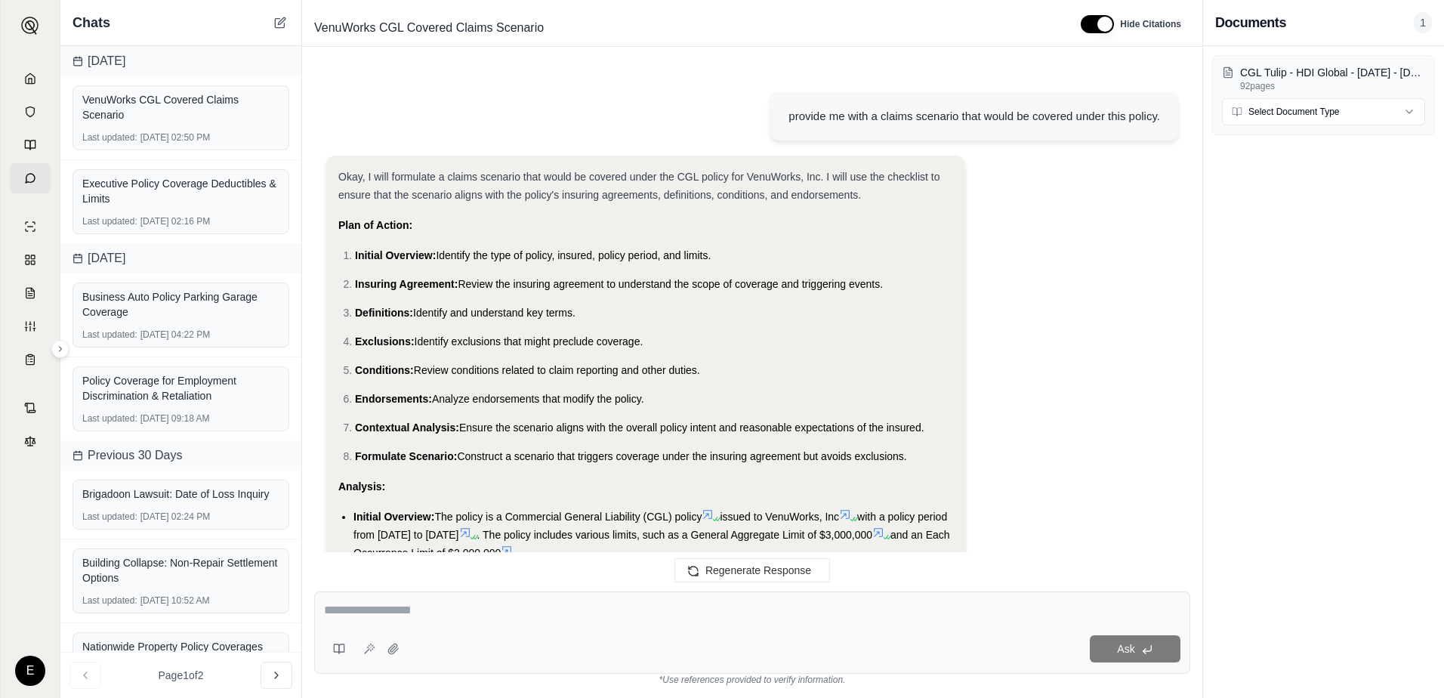
scroll to position [15127, 0]
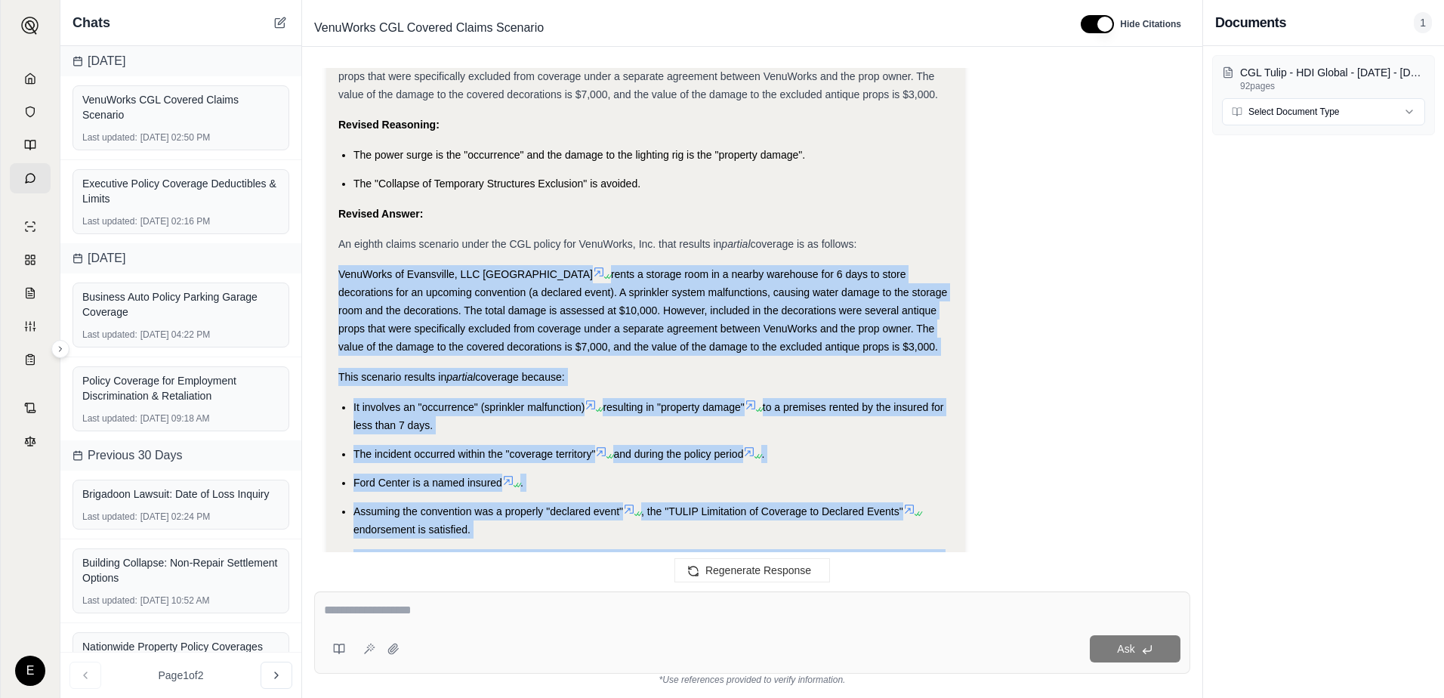
drag, startPoint x: 633, startPoint y: 469, endPoint x: 339, endPoint y: 168, distance: 420.3
drag, startPoint x: 339, startPoint y: 168, endPoint x: 369, endPoint y: 178, distance: 31.8
drag, startPoint x: 615, startPoint y: 465, endPoint x: 385, endPoint y: 135, distance: 402.4
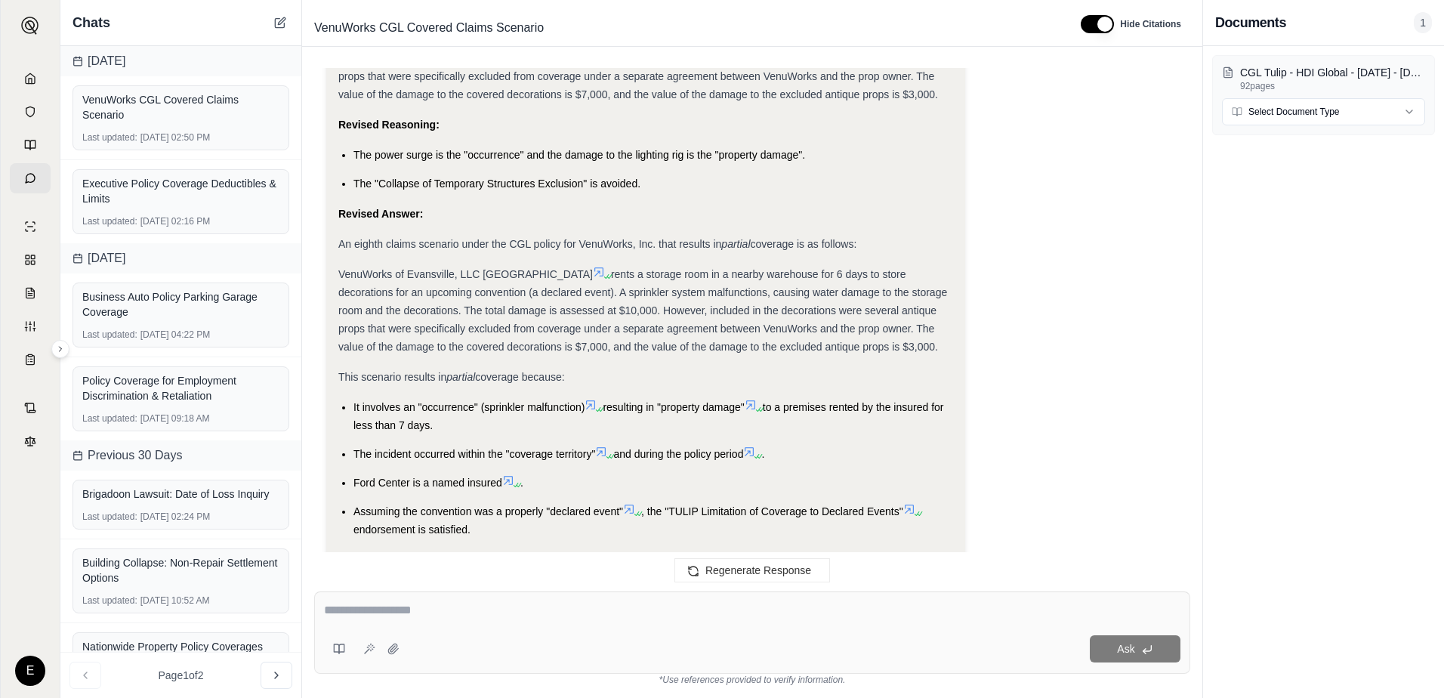
click at [394, 600] on div "Ask" at bounding box center [752, 632] width 876 height 82
type textarea "**********"
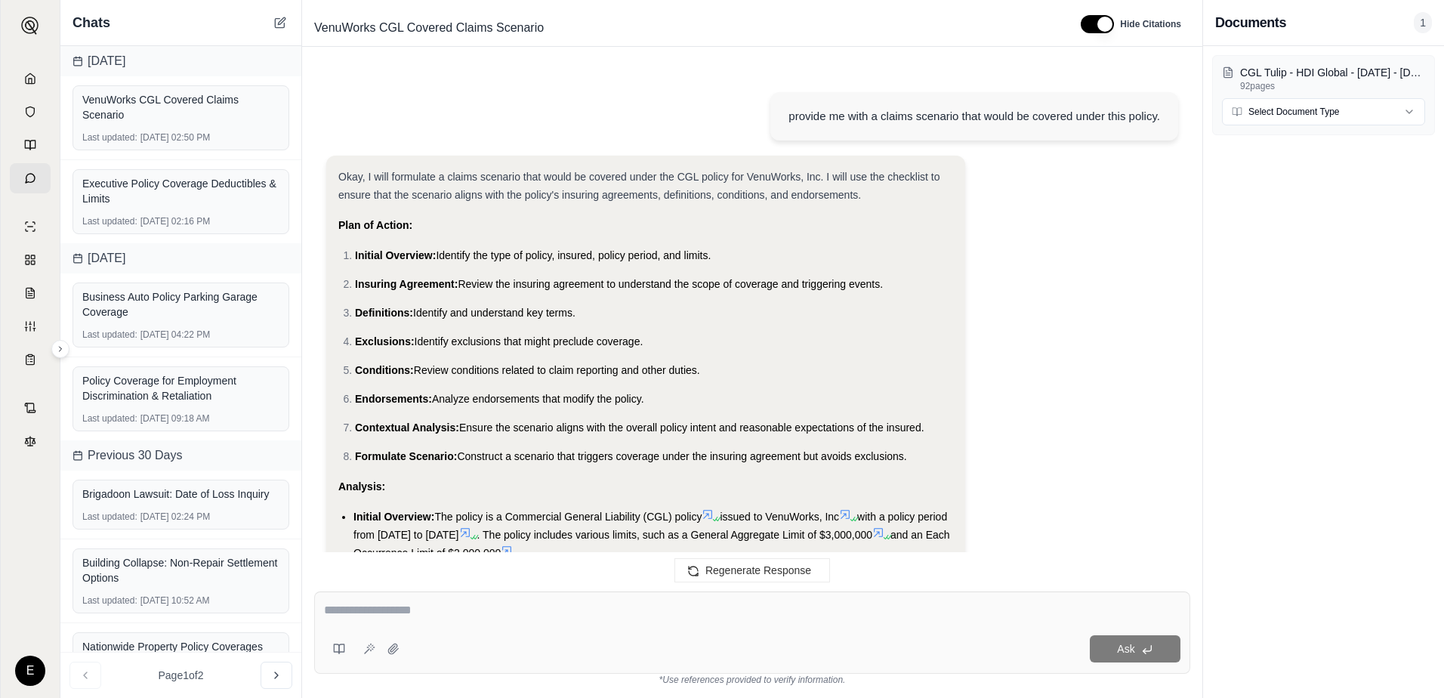
scroll to position [17386, 0]
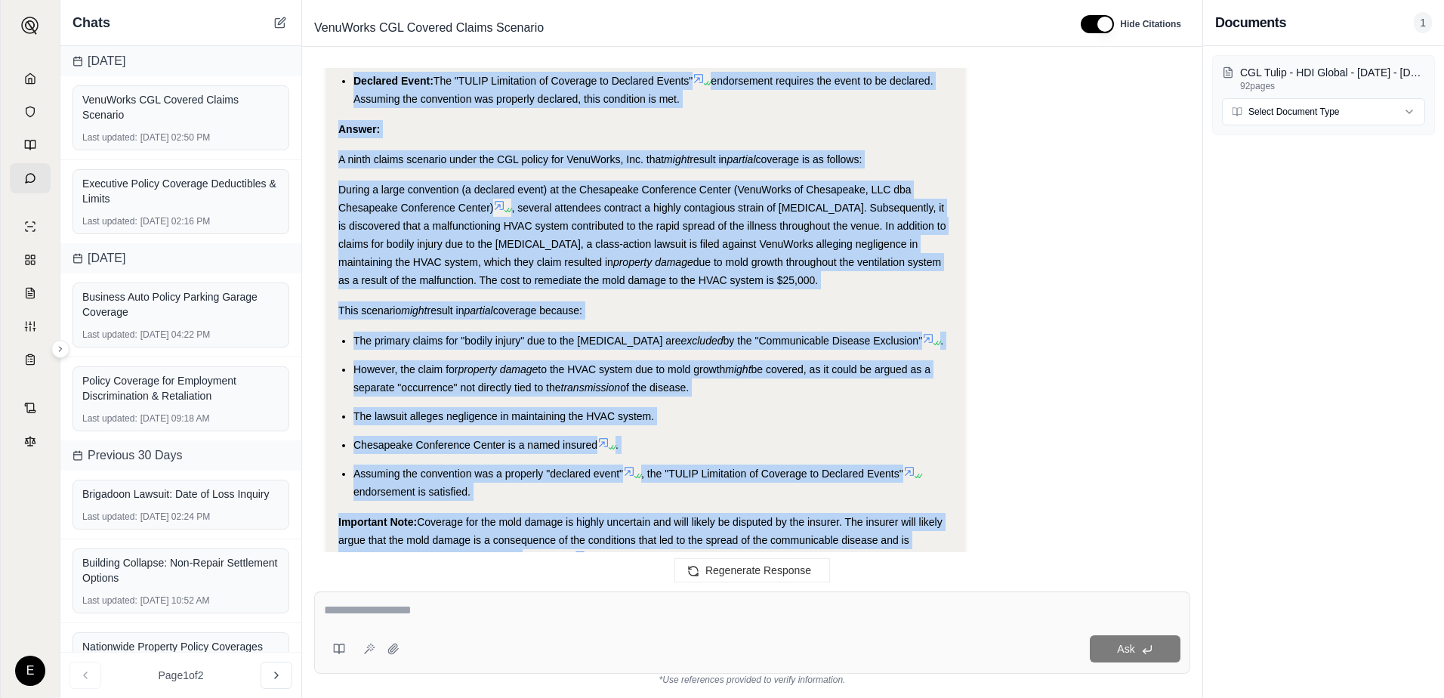
click at [489, 384] on div "provide me with a claims scenario that would be covered under this policy. Okay…" at bounding box center [752, 317] width 876 height 499
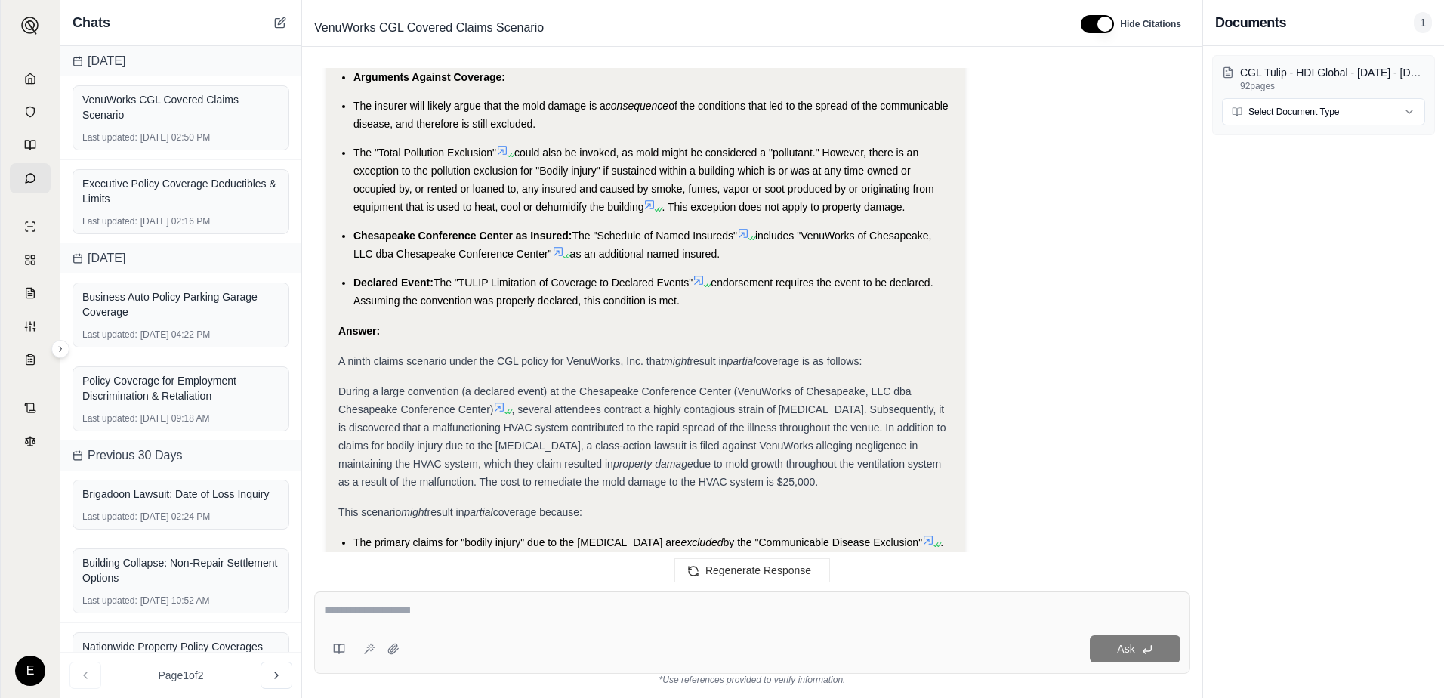
scroll to position [17140, 0]
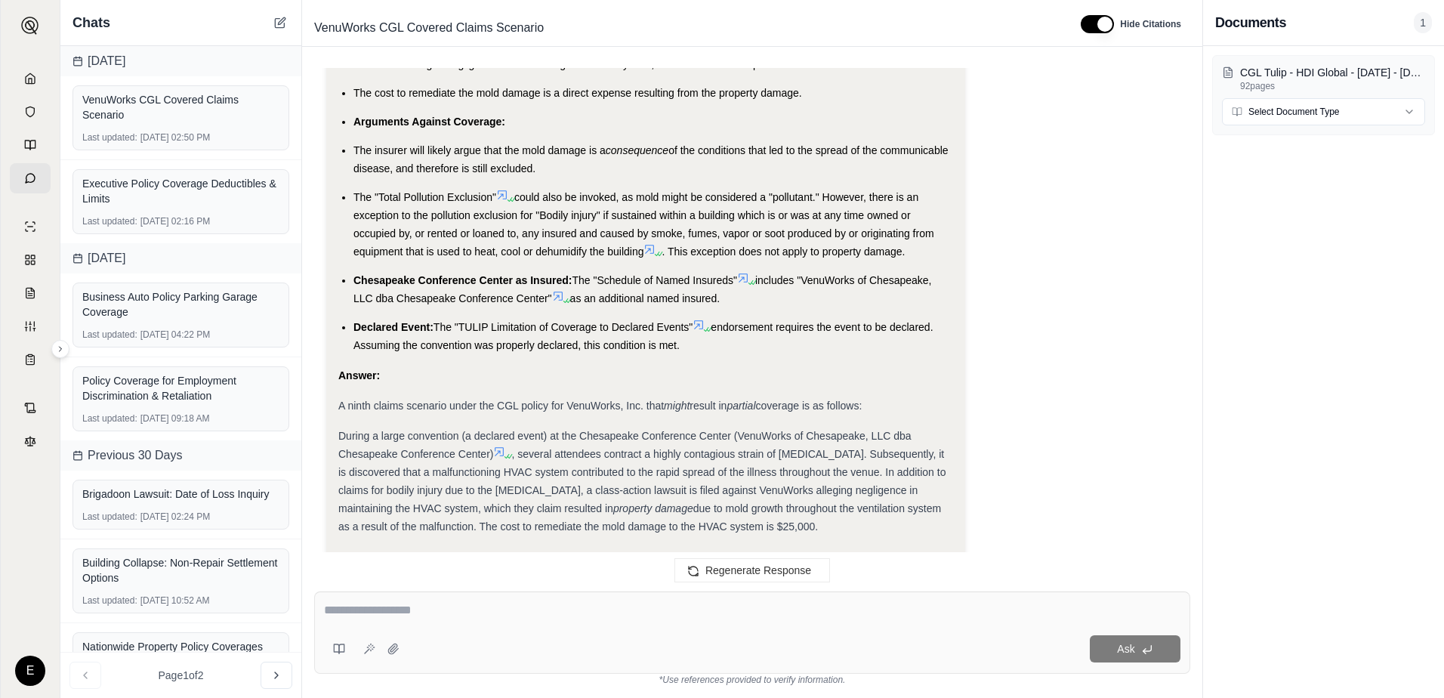
drag, startPoint x: 575, startPoint y: 464, endPoint x: 376, endPoint y: 299, distance: 258.0
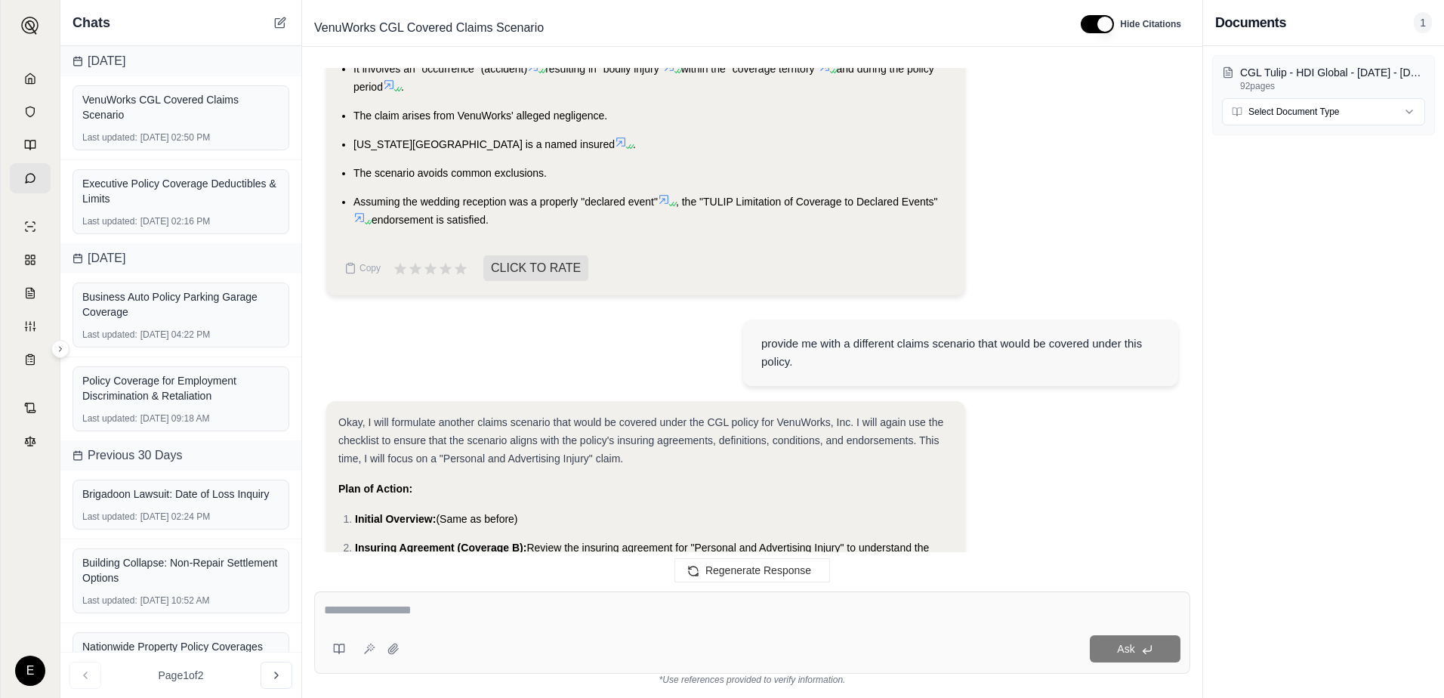
scroll to position [17386, 0]
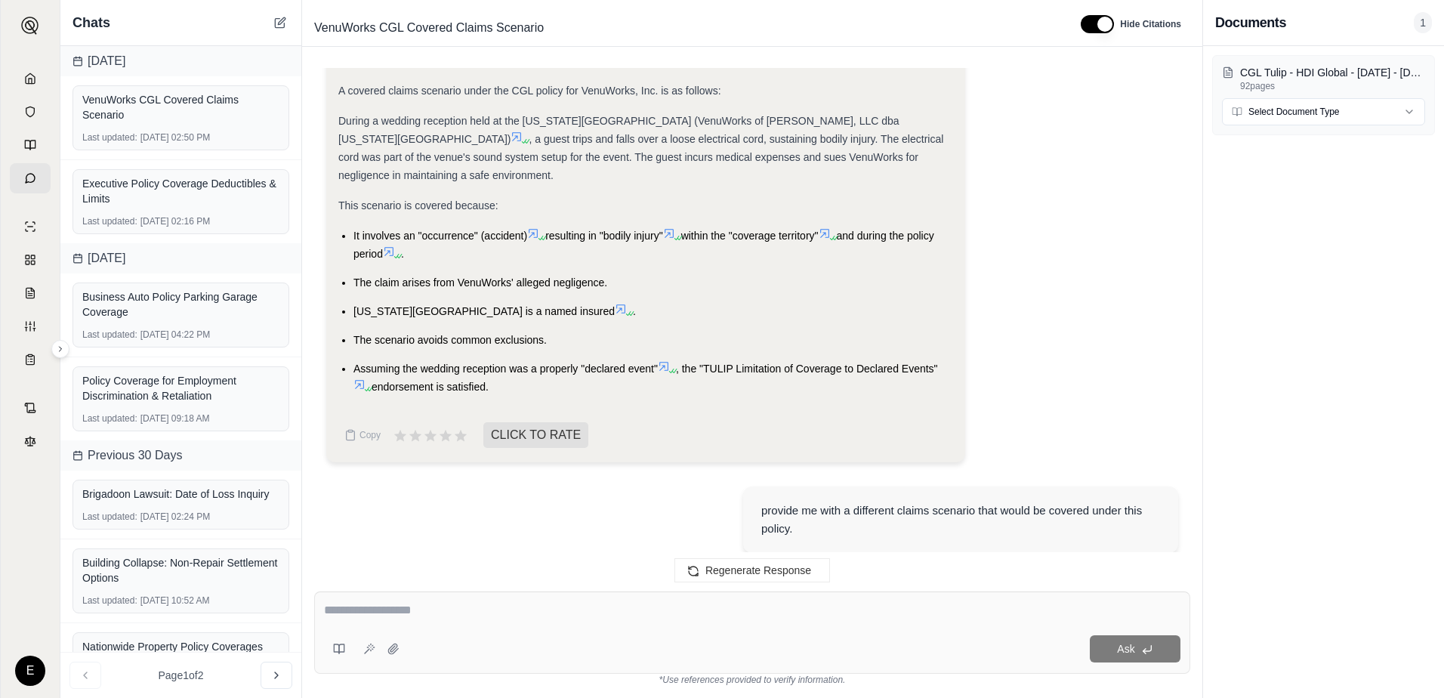
scroll to position [1452, 0]
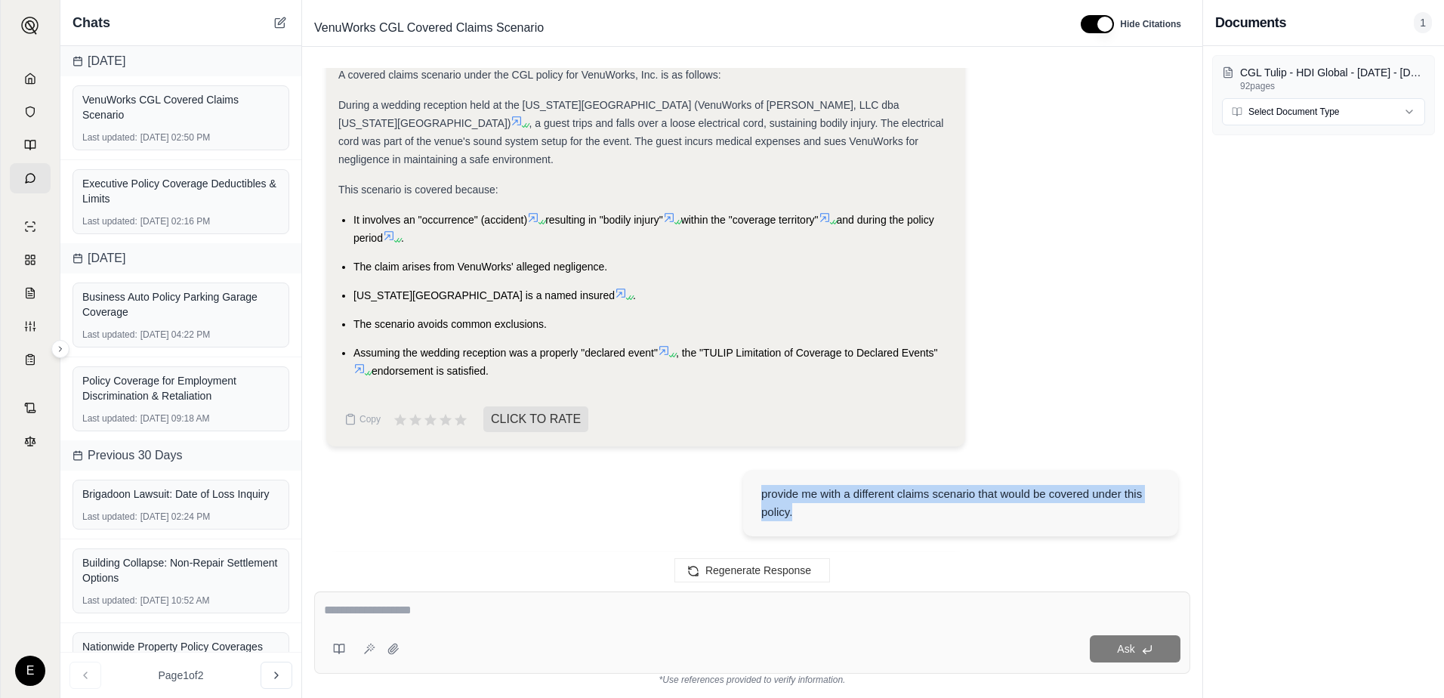
drag, startPoint x: 810, startPoint y: 478, endPoint x: 763, endPoint y: 464, distance: 48.8
click at [763, 485] on div "provide me with a different claims scenario that would be covered under this po…" at bounding box center [960, 503] width 399 height 36
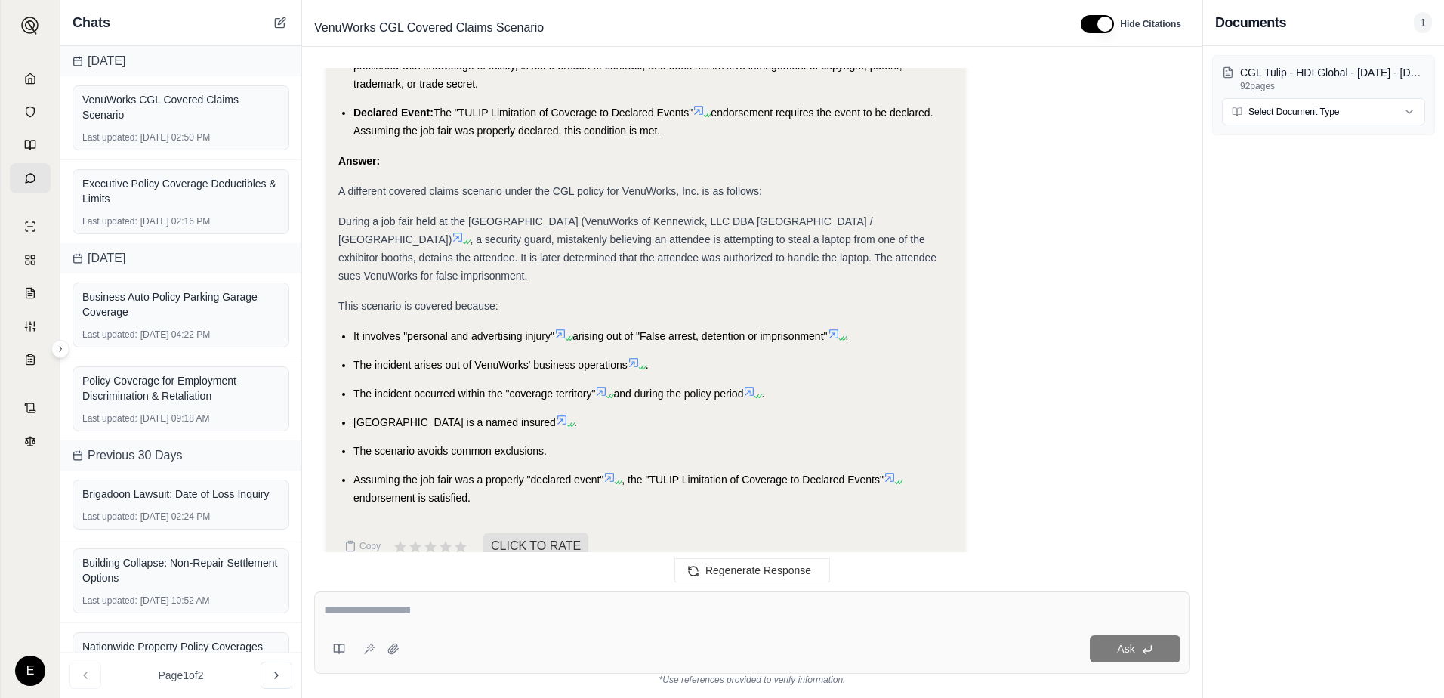
scroll to position [3567, 0]
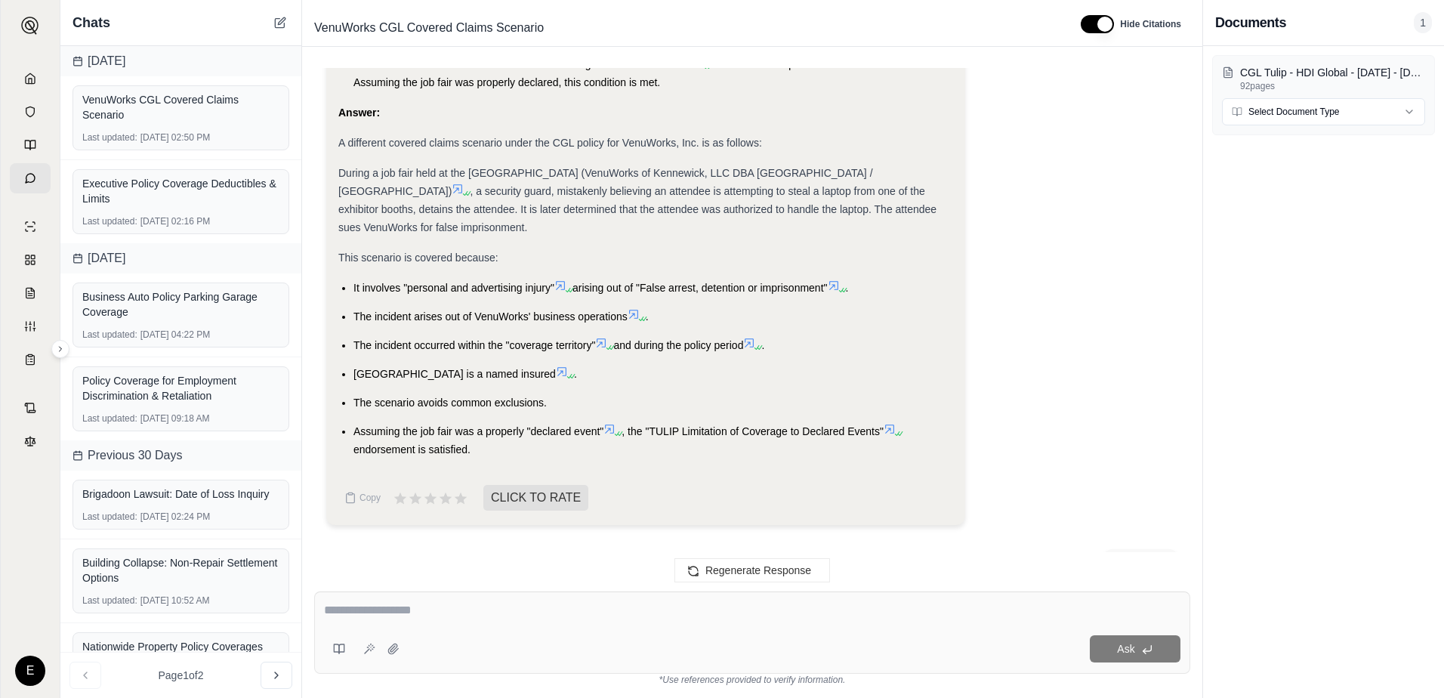
click at [500, 615] on textarea at bounding box center [752, 610] width 856 height 18
paste textarea "**********"
type textarea "**********"
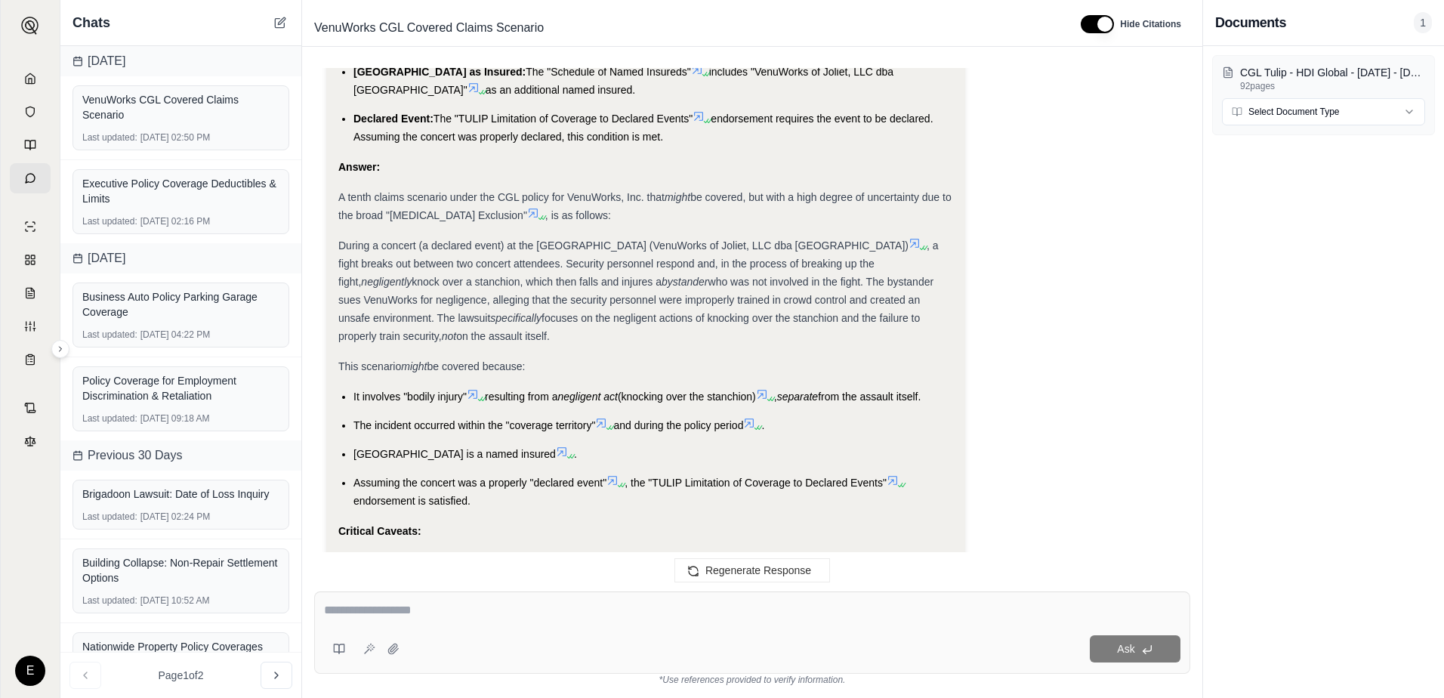
scroll to position [19514, 0]
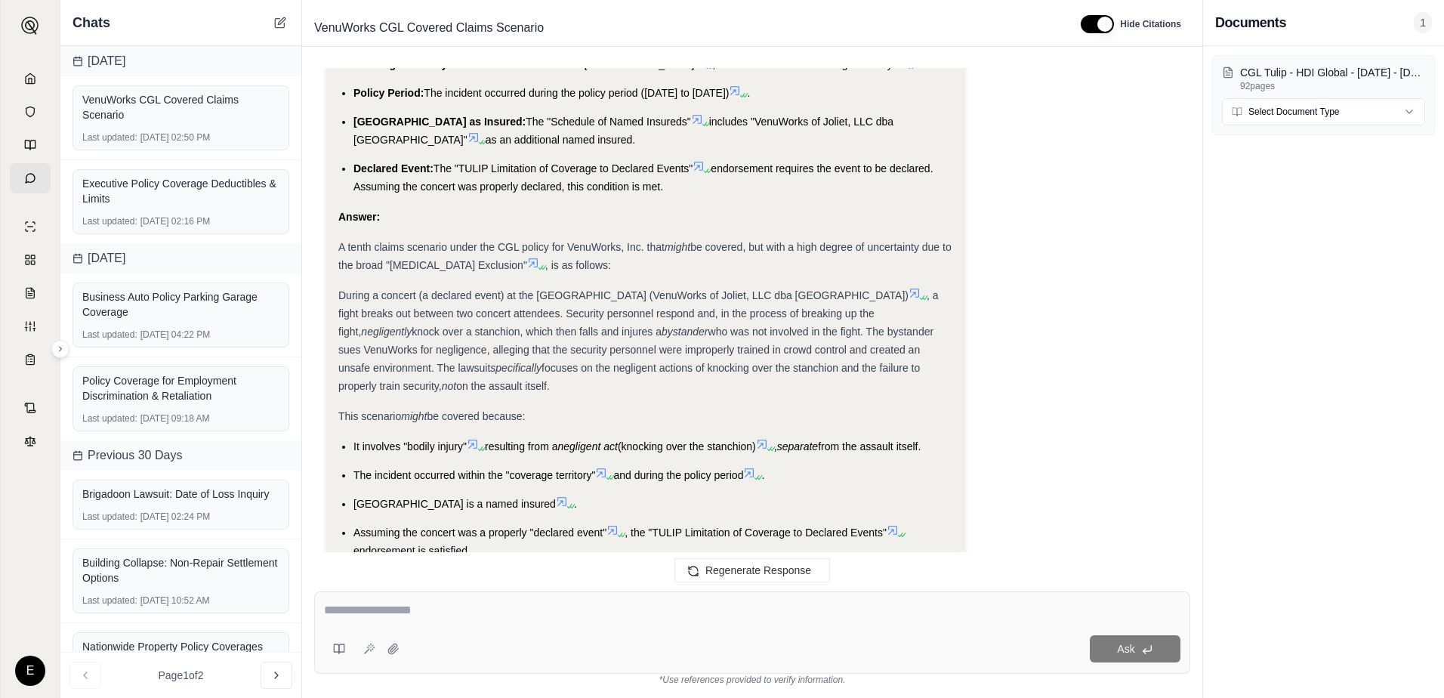
drag, startPoint x: 449, startPoint y: 470, endPoint x: 376, endPoint y: 156, distance: 321.7
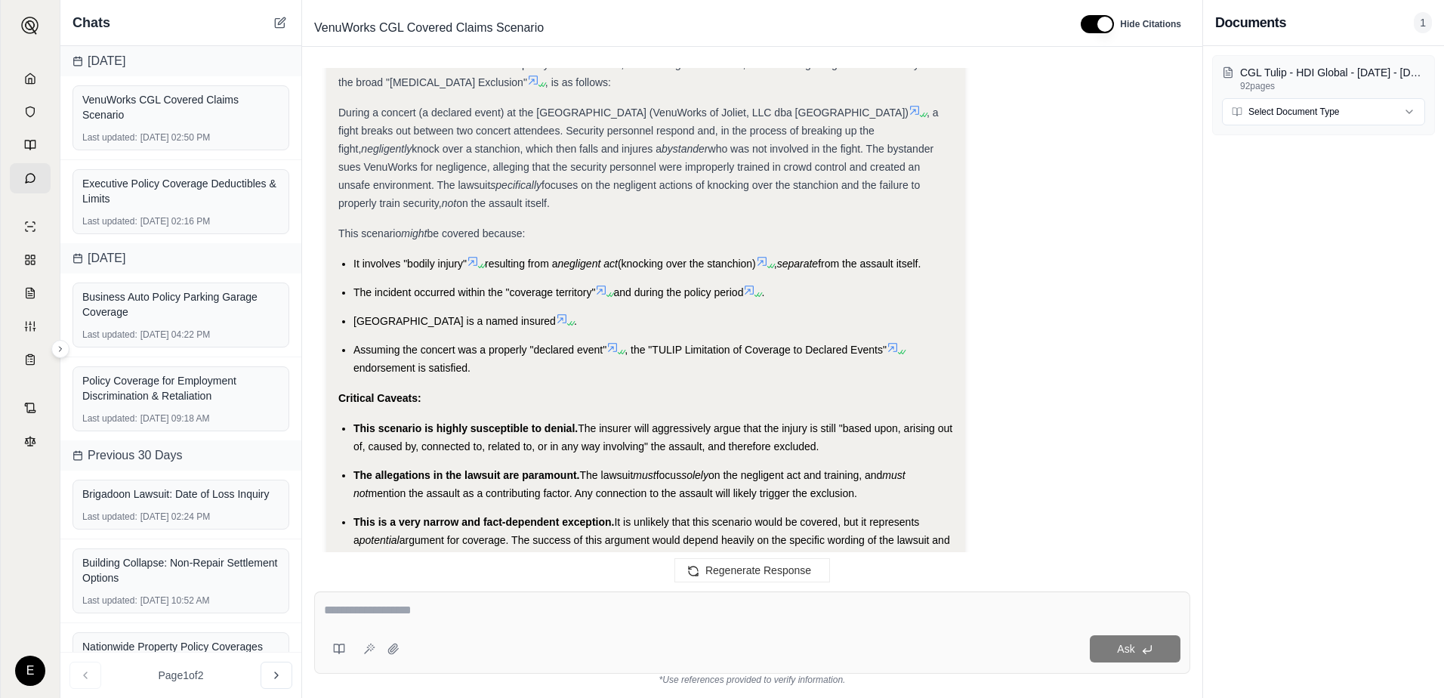
click at [535, 619] on div at bounding box center [752, 612] width 856 height 23
click at [486, 600] on div "Ask" at bounding box center [752, 632] width 876 height 82
type textarea "**********"
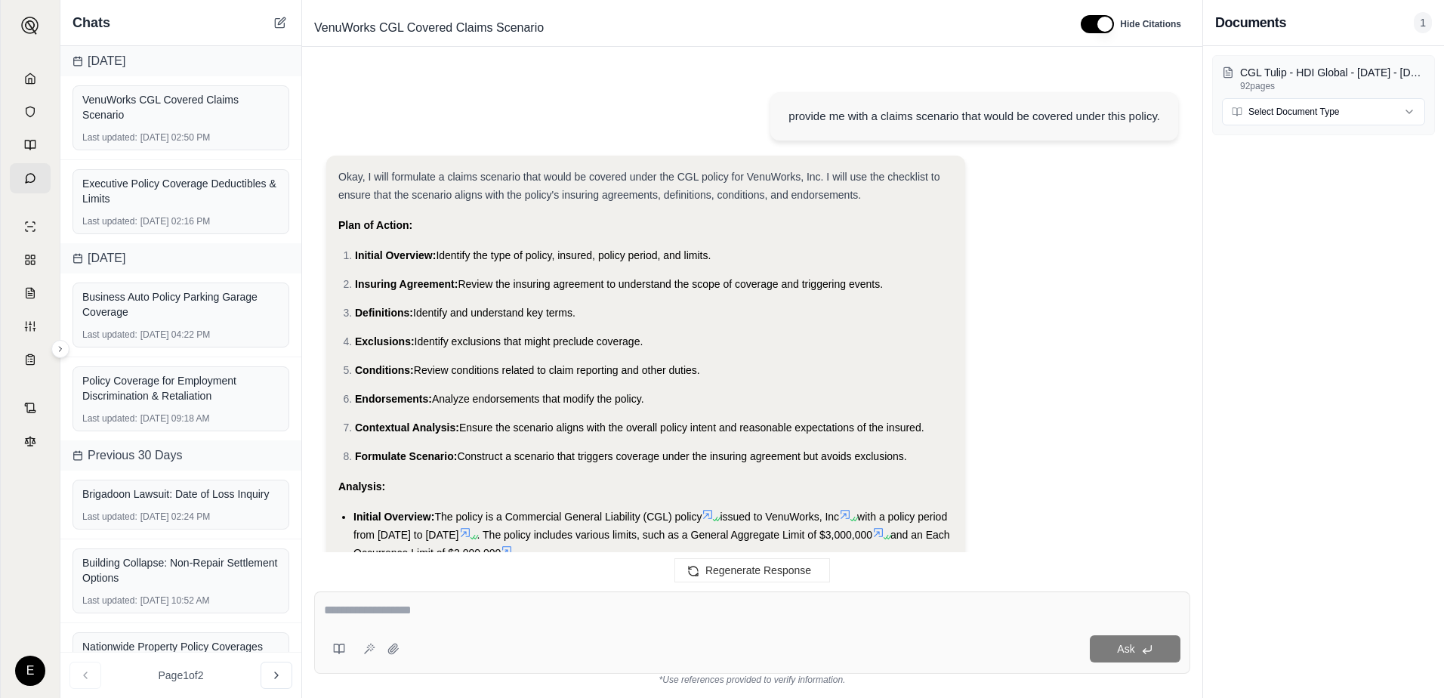
scroll to position [21634, 0]
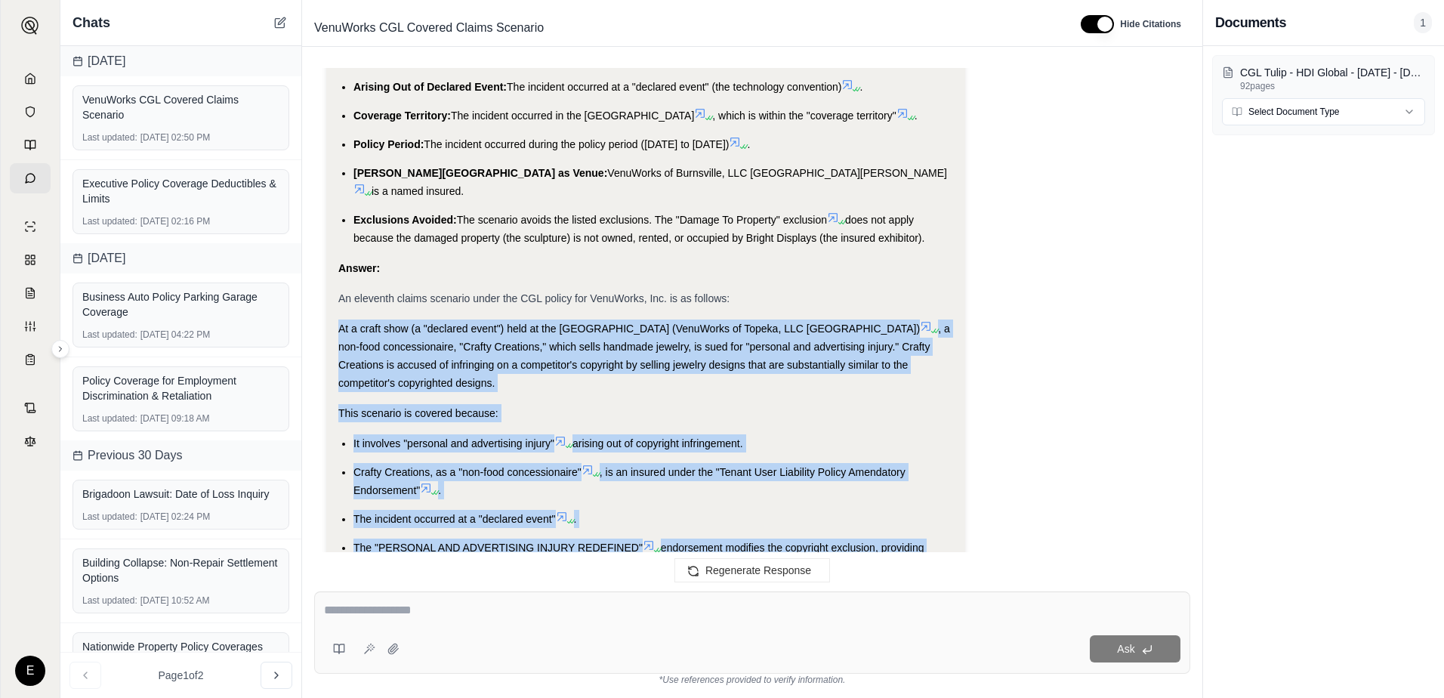
drag, startPoint x: 640, startPoint y: 470, endPoint x: 335, endPoint y: 193, distance: 412.2
drag, startPoint x: 335, startPoint y: 193, endPoint x: 458, endPoint y: 236, distance: 130.7
